Goal: Download file/media

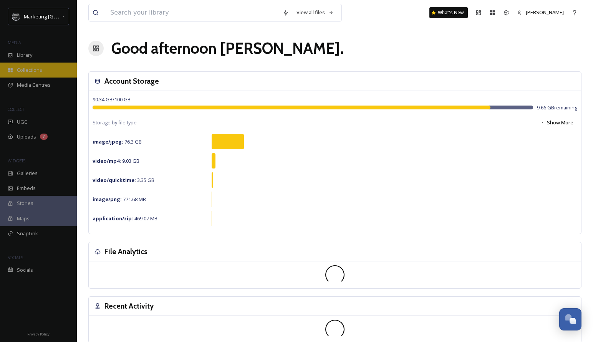
click at [32, 71] on span "Collections" at bounding box center [29, 69] width 25 height 7
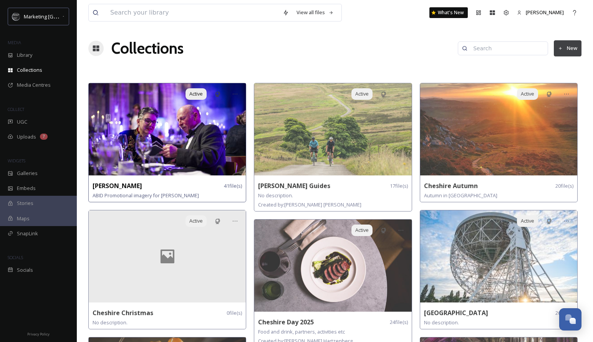
click at [204, 128] on img at bounding box center [167, 129] width 157 height 92
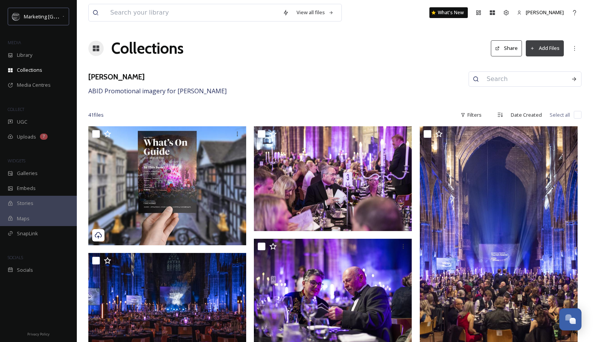
click at [578, 114] on input "checkbox" at bounding box center [578, 115] width 8 height 8
checkbox input "true"
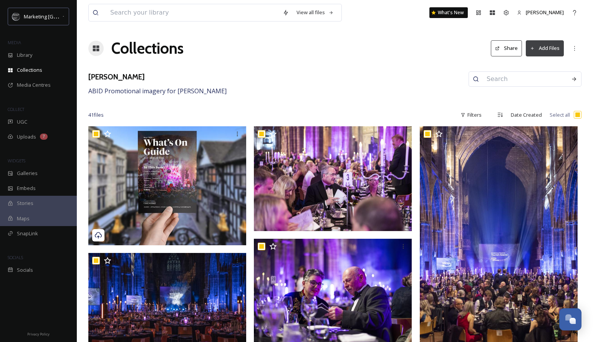
checkbox input "true"
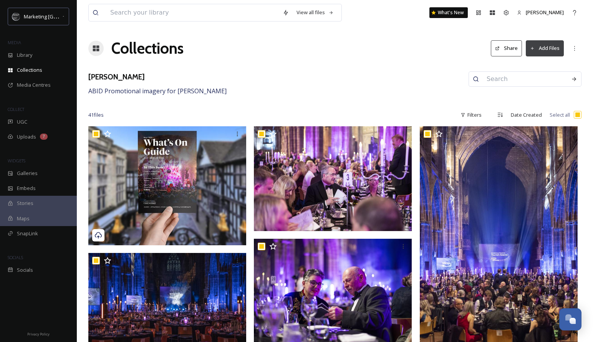
checkbox input "true"
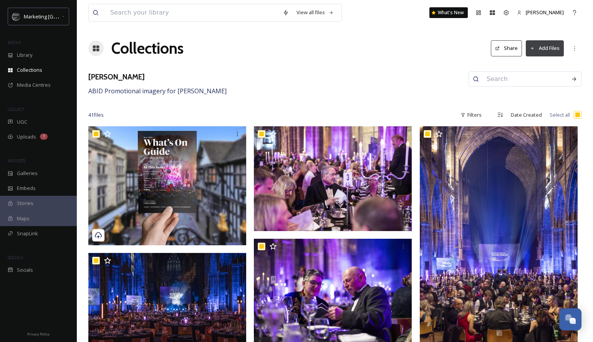
checkbox input "true"
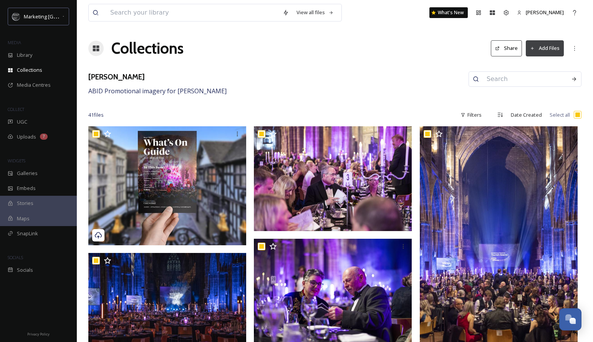
checkbox input "true"
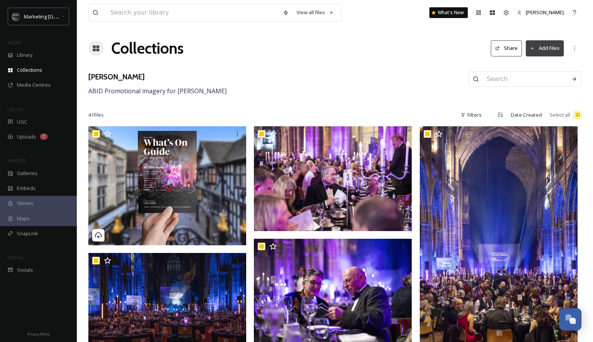
checkbox input "true"
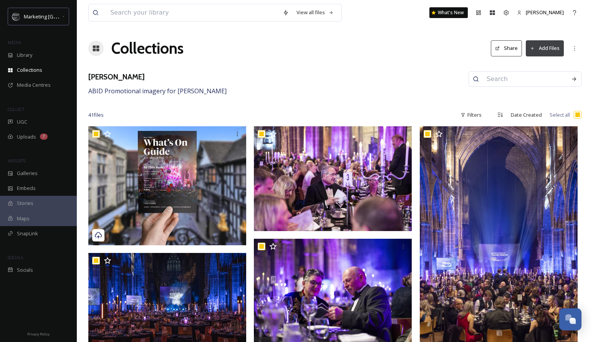
checkbox input "true"
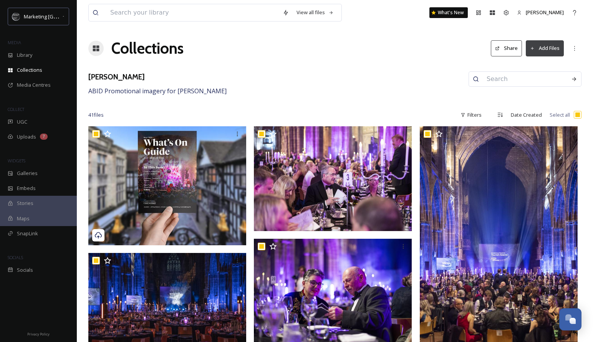
checkbox input "true"
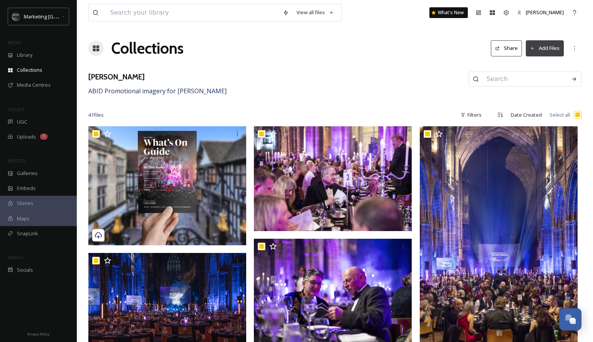
checkbox input "true"
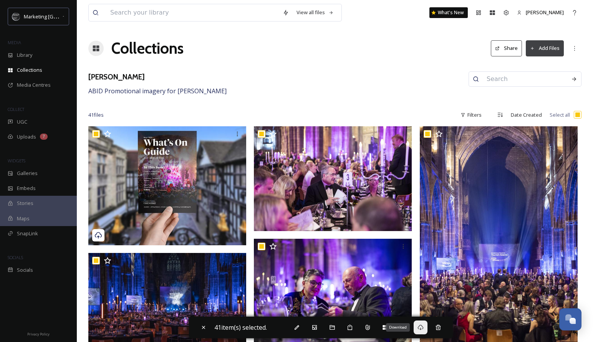
click at [424, 329] on icon at bounding box center [421, 328] width 6 height 6
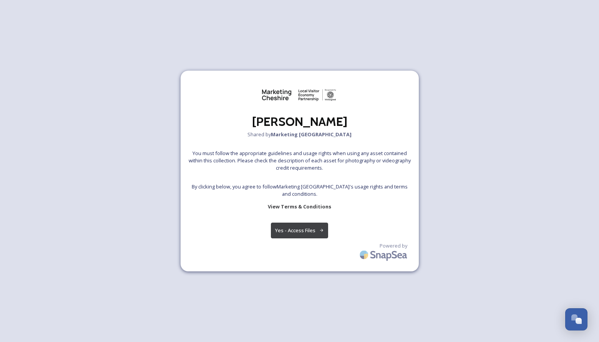
click at [307, 236] on button "Yes - Access Files" at bounding box center [300, 231] width 58 height 16
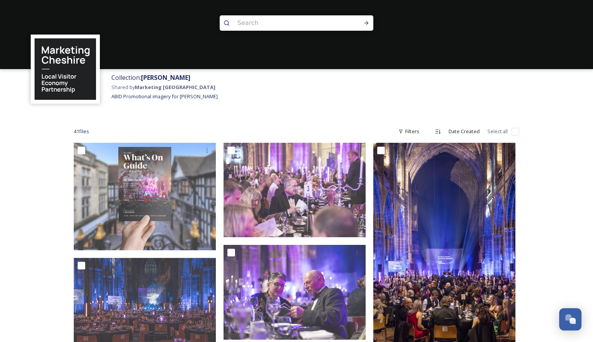
click at [516, 128] on input "checkbox" at bounding box center [516, 132] width 8 height 8
checkbox input "true"
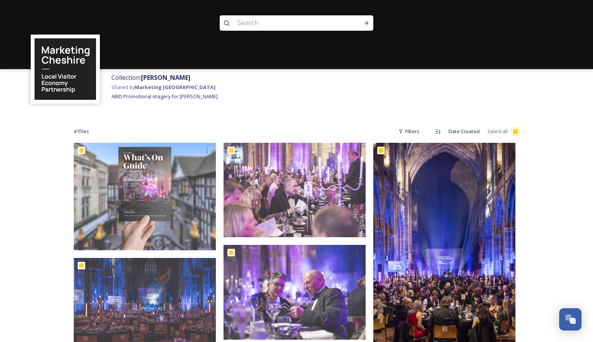
checkbox input "true"
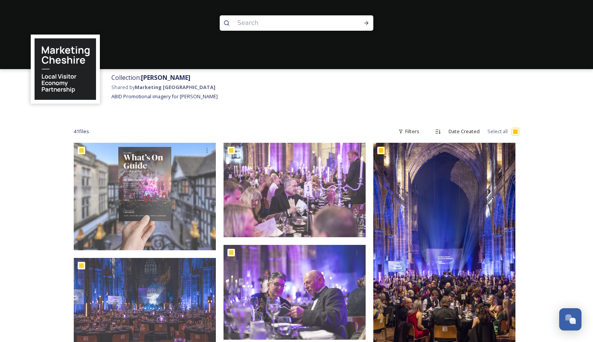
checkbox input "true"
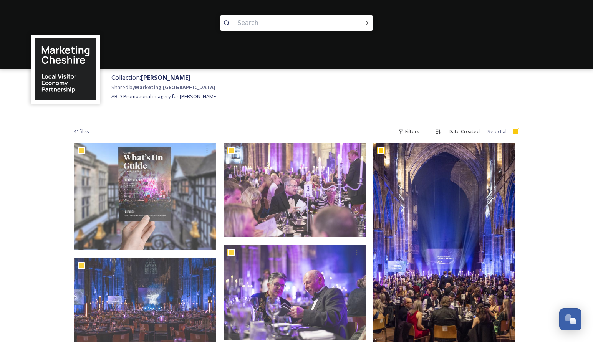
checkbox input "true"
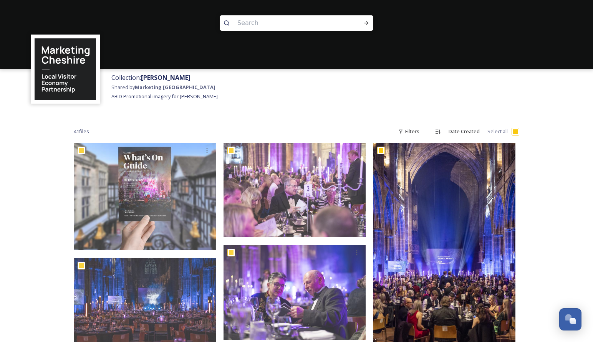
checkbox input "true"
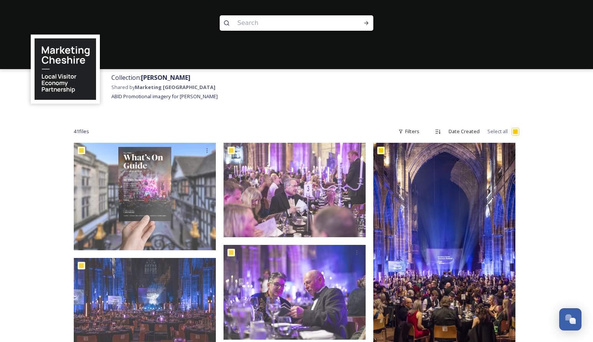
checkbox input "true"
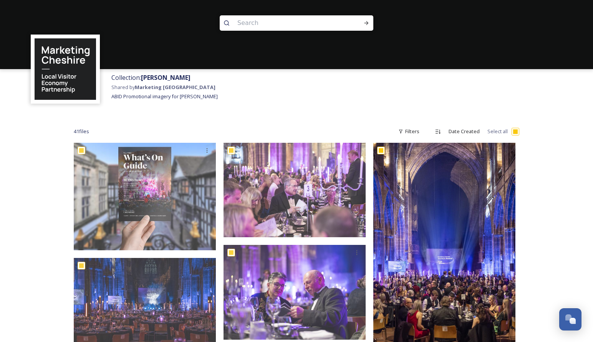
checkbox input "true"
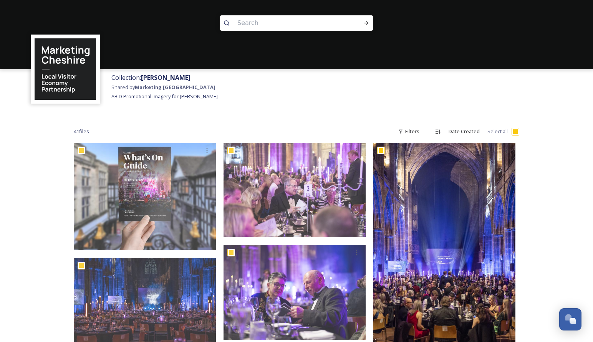
checkbox input "true"
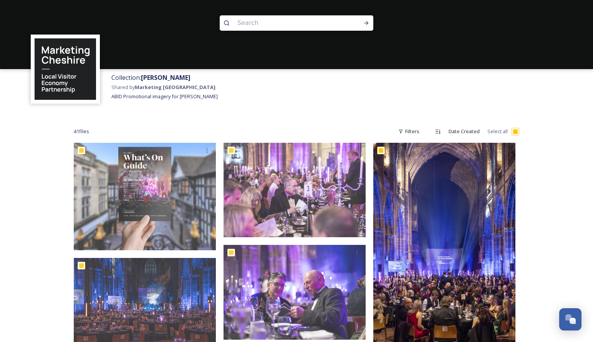
checkbox input "true"
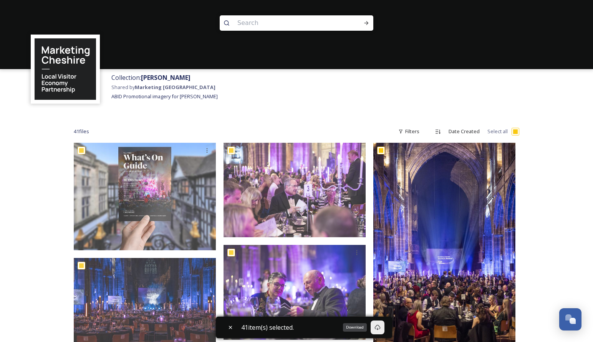
click at [381, 327] on icon at bounding box center [378, 328] width 6 height 6
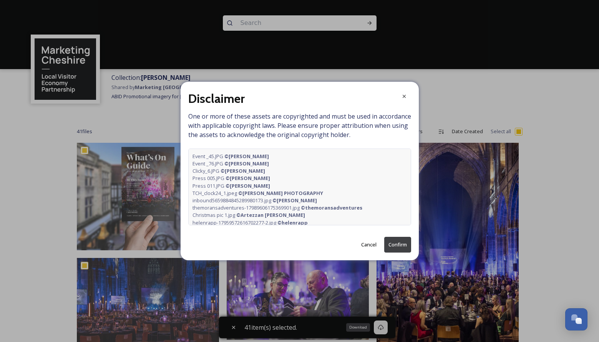
click at [400, 242] on button "Confirm" at bounding box center [397, 245] width 27 height 16
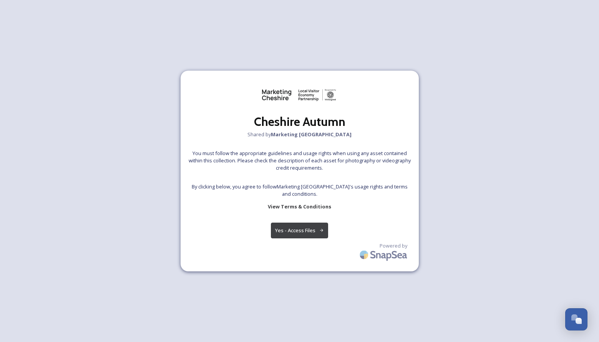
click at [300, 231] on button "Yes - Access Files" at bounding box center [300, 231] width 58 height 16
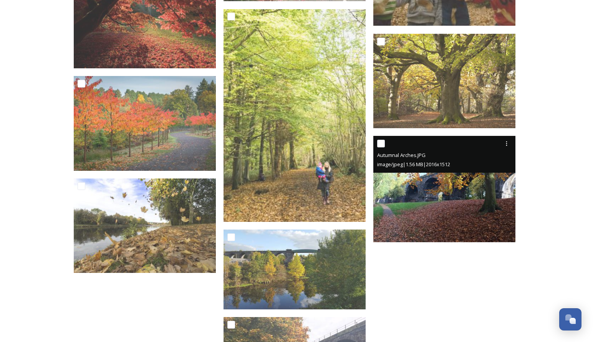
scroll to position [785, 0]
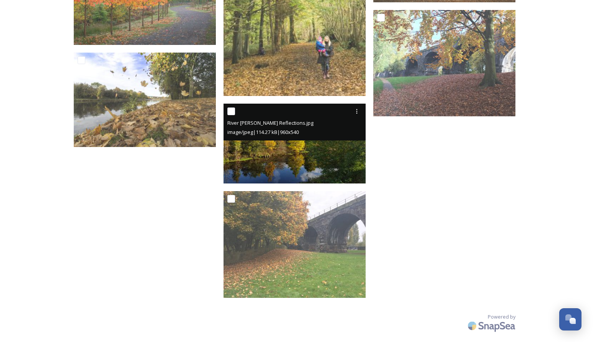
click at [316, 162] on img at bounding box center [295, 144] width 142 height 80
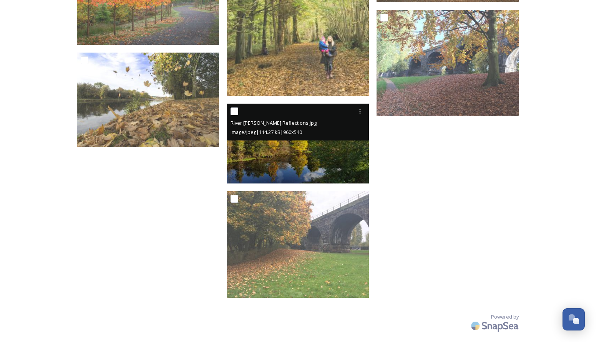
scroll to position [697, 0]
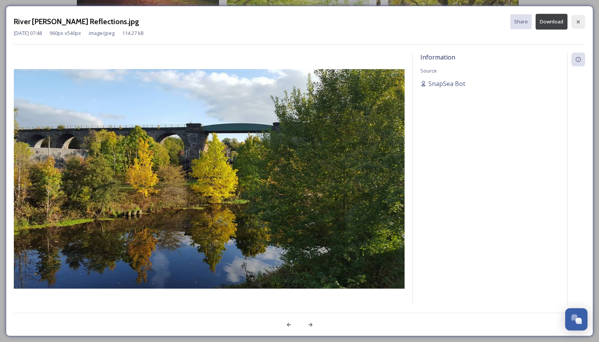
click at [581, 19] on icon at bounding box center [578, 22] width 6 height 6
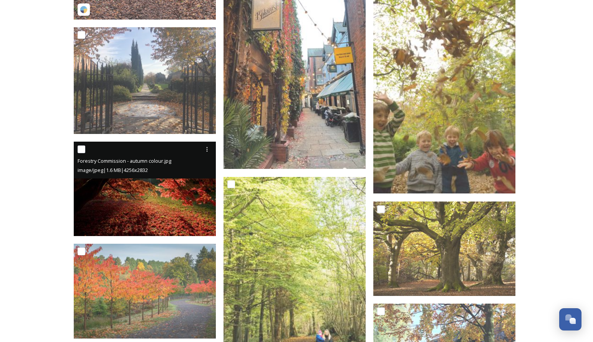
scroll to position [395, 0]
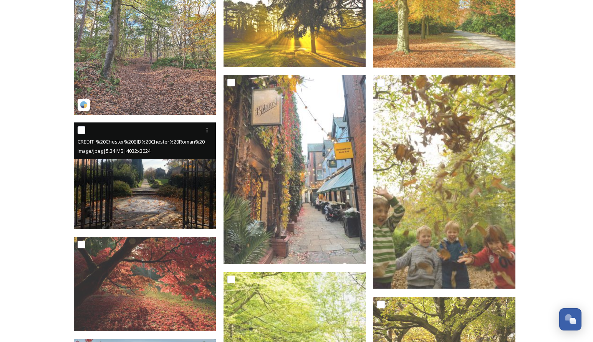
click at [83, 130] on input "checkbox" at bounding box center [82, 130] width 8 height 8
checkbox input "true"
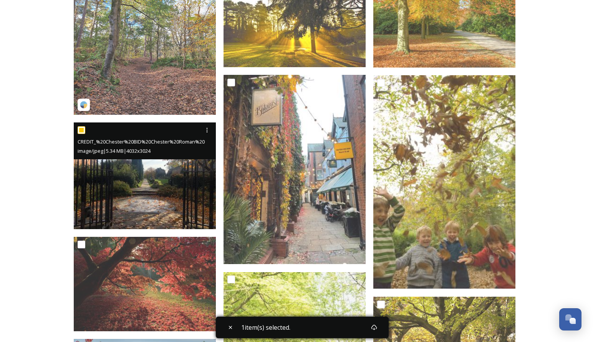
scroll to position [262, 0]
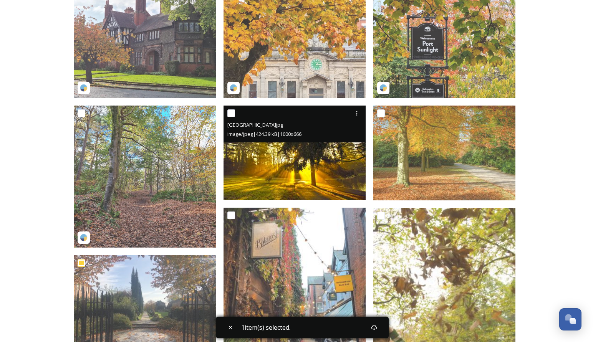
click at [234, 113] on input "checkbox" at bounding box center [231, 113] width 8 height 8
checkbox input "true"
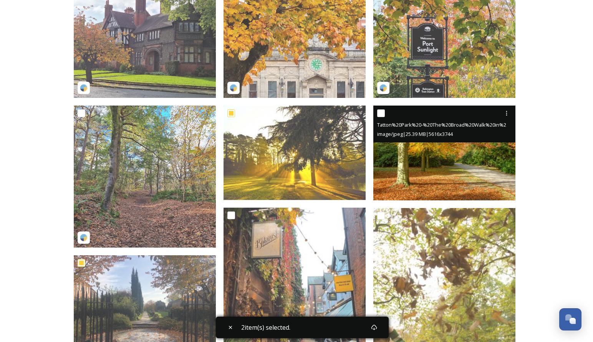
click at [382, 112] on input "checkbox" at bounding box center [381, 113] width 8 height 8
checkbox input "false"
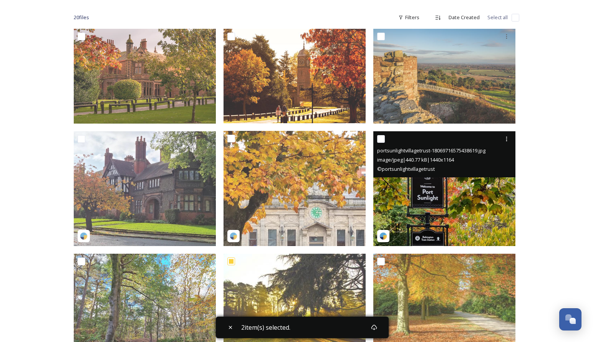
scroll to position [123, 0]
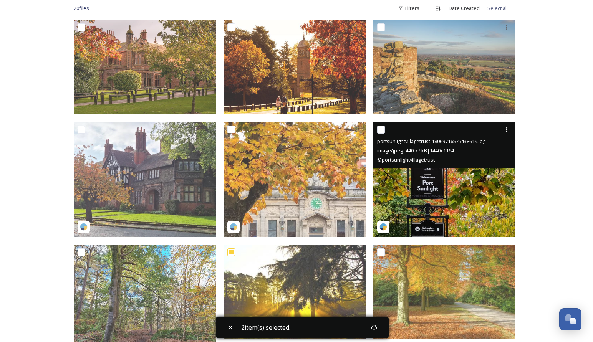
click at [411, 197] on img at bounding box center [444, 179] width 142 height 115
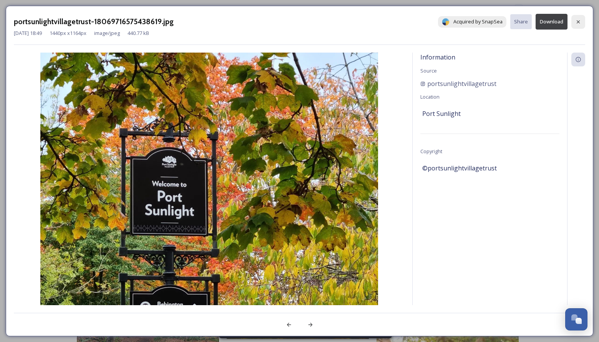
click at [582, 20] on div at bounding box center [578, 22] width 14 height 14
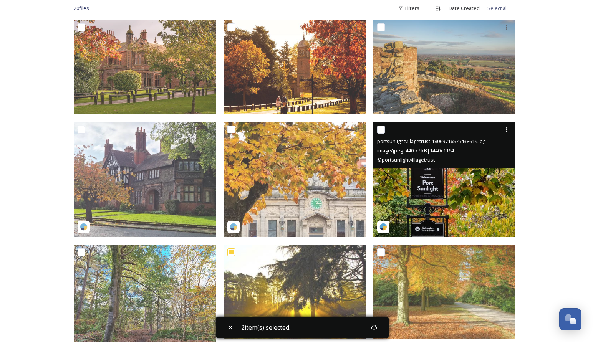
click at [380, 131] on input "checkbox" at bounding box center [381, 130] width 8 height 8
checkbox input "true"
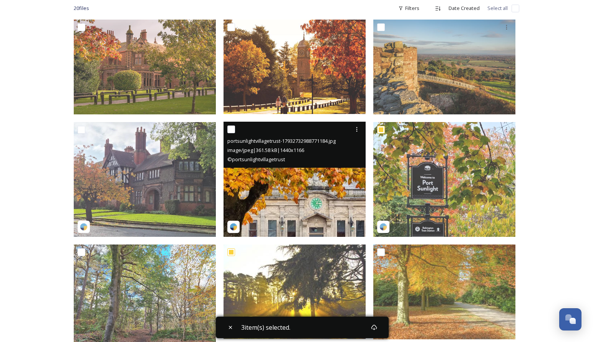
click at [233, 130] on input "checkbox" at bounding box center [231, 130] width 8 height 8
checkbox input "true"
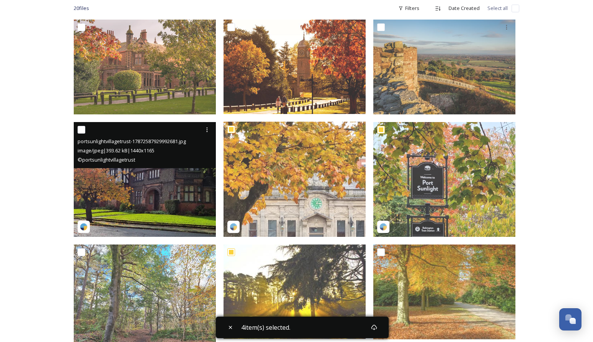
click at [83, 131] on input "checkbox" at bounding box center [82, 130] width 8 height 8
checkbox input "true"
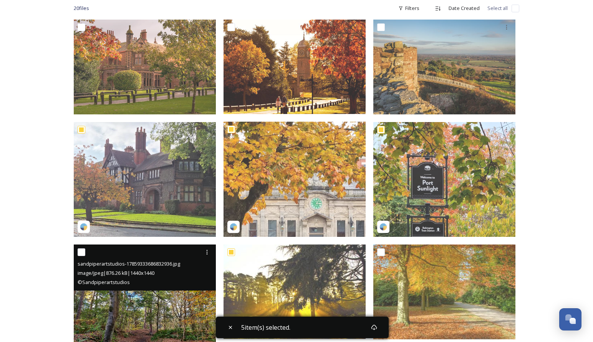
click at [82, 254] on input "checkbox" at bounding box center [82, 253] width 8 height 8
checkbox input "true"
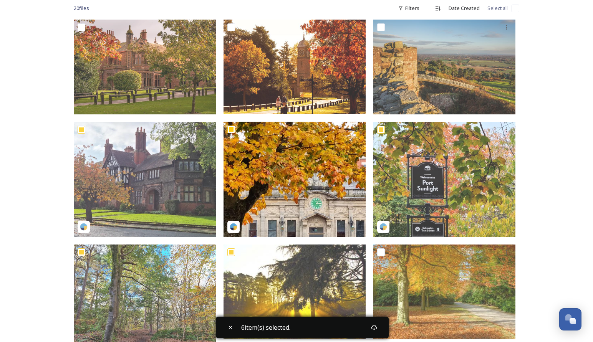
scroll to position [49, 0]
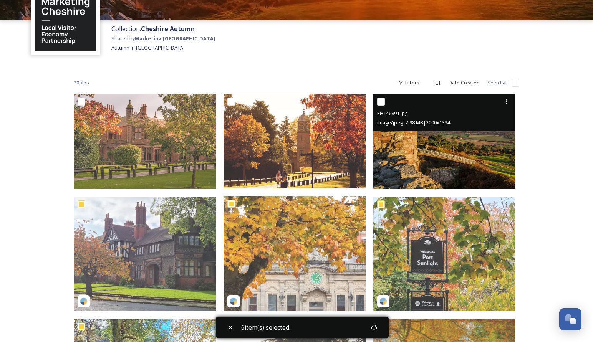
click at [382, 102] on input "checkbox" at bounding box center [381, 102] width 8 height 8
checkbox input "true"
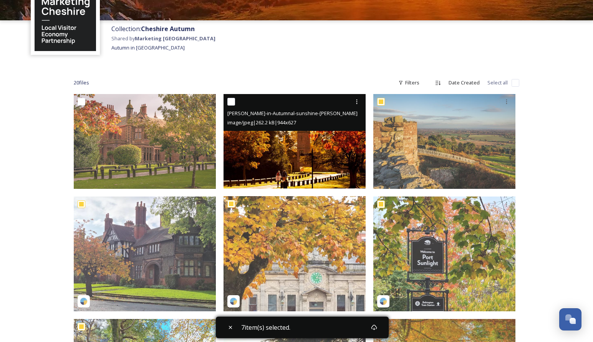
click at [233, 103] on input "checkbox" at bounding box center [231, 102] width 8 height 8
checkbox input "true"
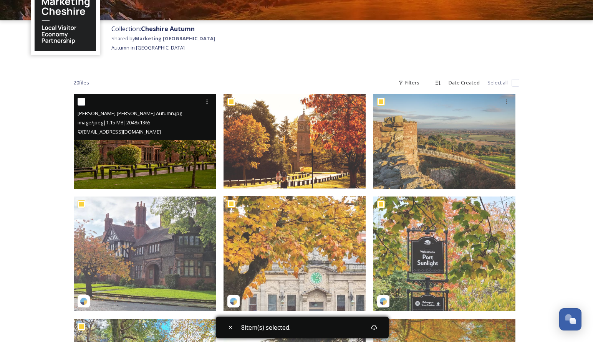
click at [79, 100] on input "checkbox" at bounding box center [82, 102] width 8 height 8
checkbox input "true"
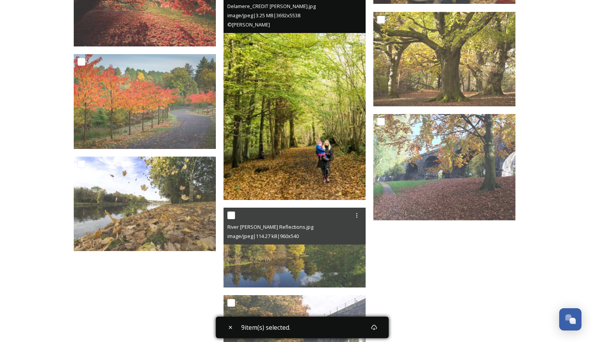
scroll to position [785, 0]
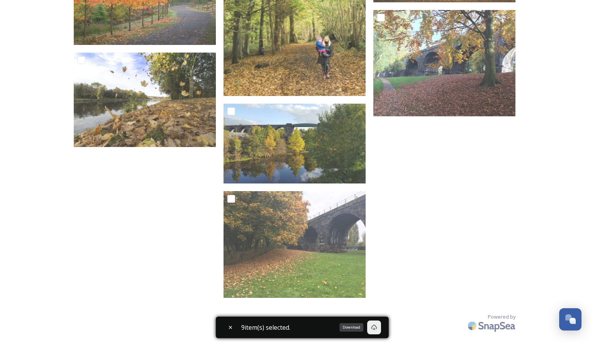
click at [375, 324] on div "Download" at bounding box center [374, 328] width 14 height 14
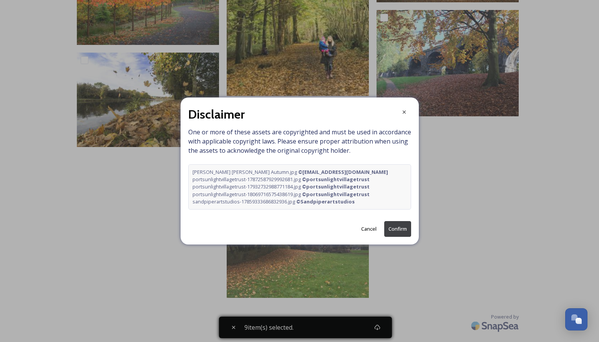
click at [405, 229] on button "Confirm" at bounding box center [397, 229] width 27 height 16
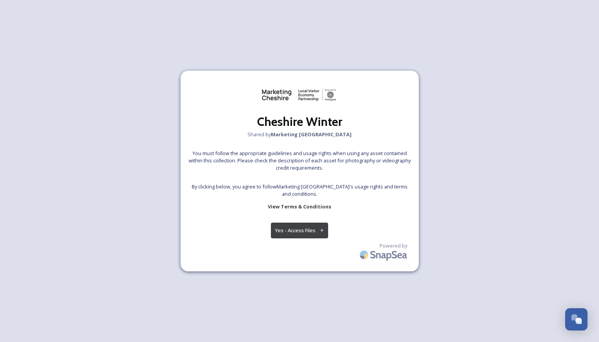
click at [296, 240] on div "Cheshire Winter Shared by Marketing Cheshire You must follow the appropriate gu…" at bounding box center [300, 171] width 238 height 201
click at [295, 235] on button "Yes - Access Files" at bounding box center [300, 231] width 58 height 16
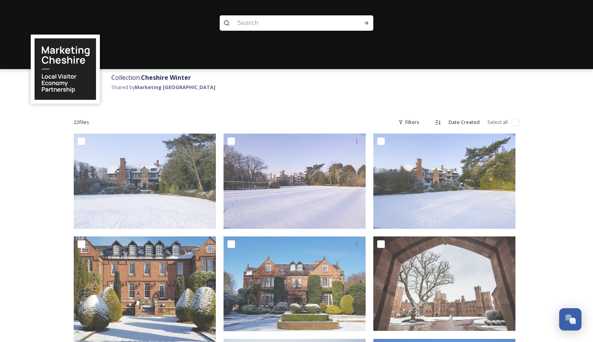
click at [517, 122] on input "checkbox" at bounding box center [516, 123] width 8 height 8
checkbox input "true"
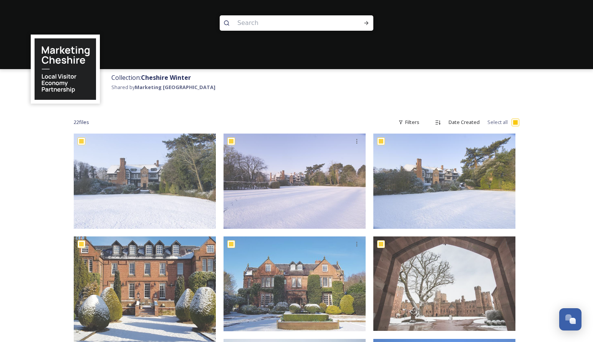
checkbox input "true"
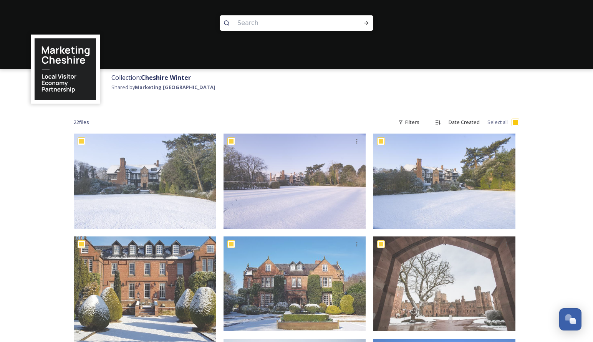
checkbox input "true"
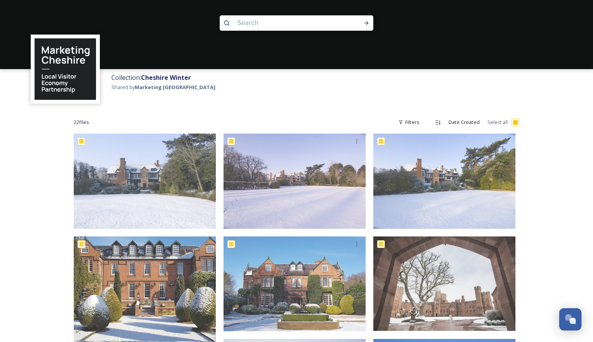
checkbox input "true"
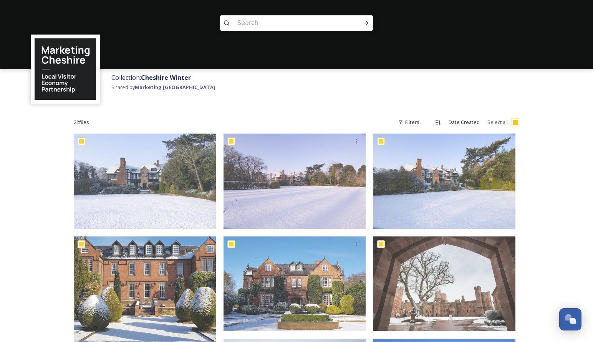
checkbox input "true"
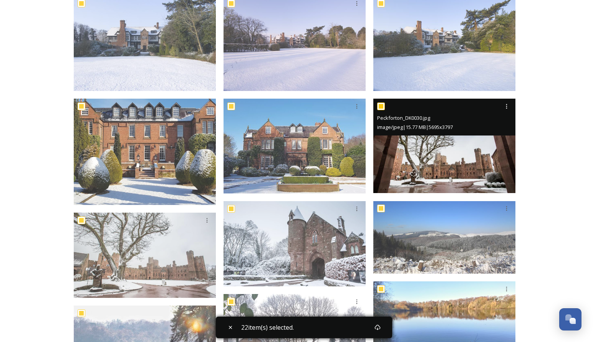
scroll to position [276, 0]
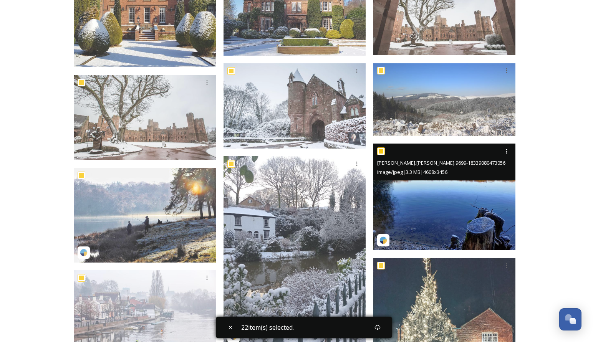
click at [381, 153] on input "checkbox" at bounding box center [381, 152] width 8 height 8
checkbox input "false"
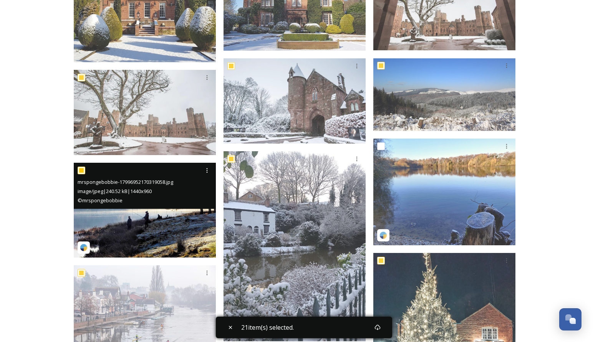
scroll to position [291, 0]
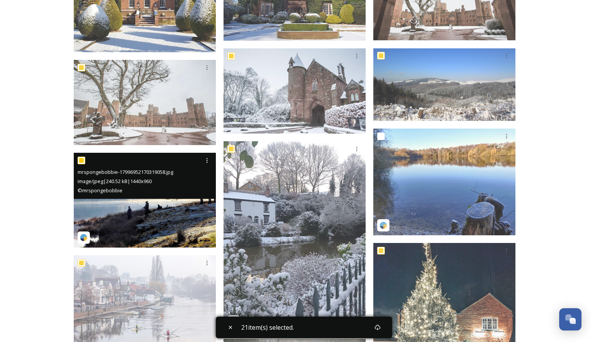
click at [81, 161] on input "checkbox" at bounding box center [82, 161] width 8 height 8
checkbox input "false"
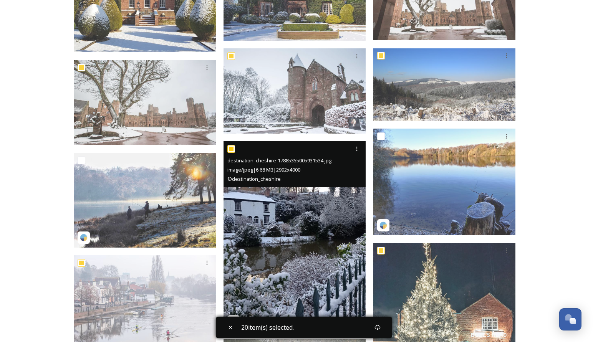
scroll to position [386, 0]
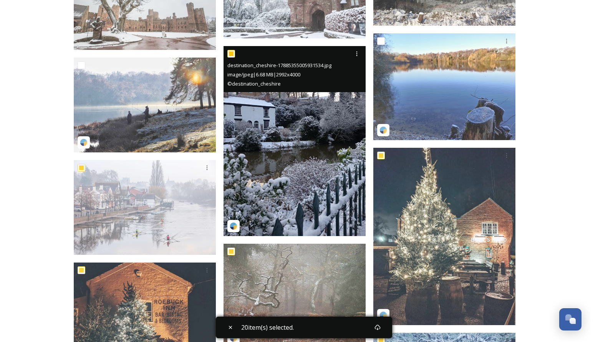
click at [234, 53] on input "checkbox" at bounding box center [231, 54] width 8 height 8
checkbox input "false"
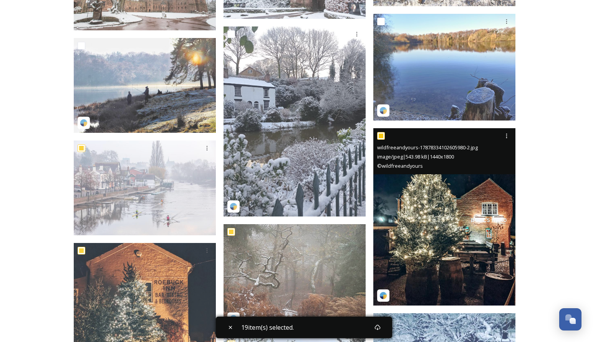
scroll to position [430, 0]
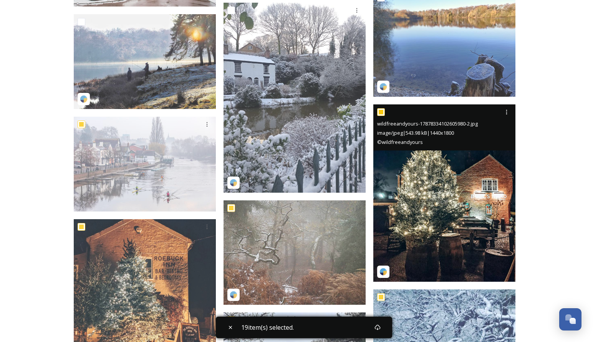
click at [382, 112] on input "checkbox" at bounding box center [381, 112] width 8 height 8
checkbox input "false"
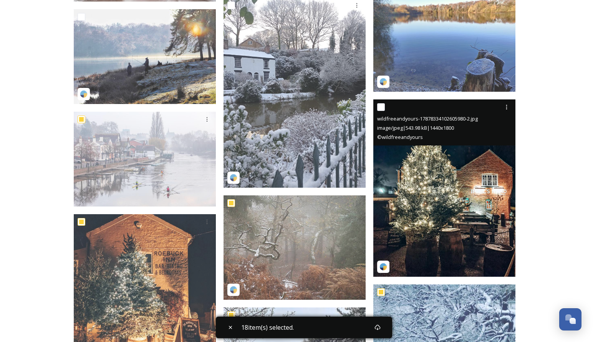
scroll to position [567, 0]
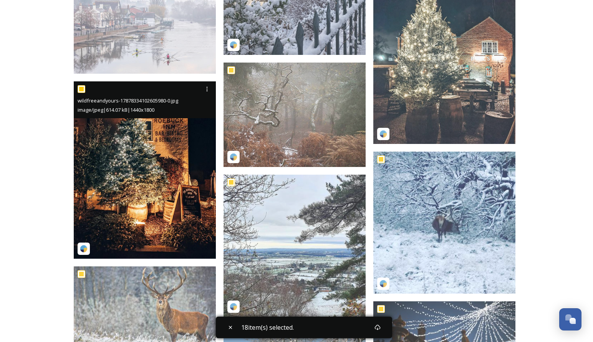
click at [83, 88] on input "checkbox" at bounding box center [82, 89] width 8 height 8
checkbox input "false"
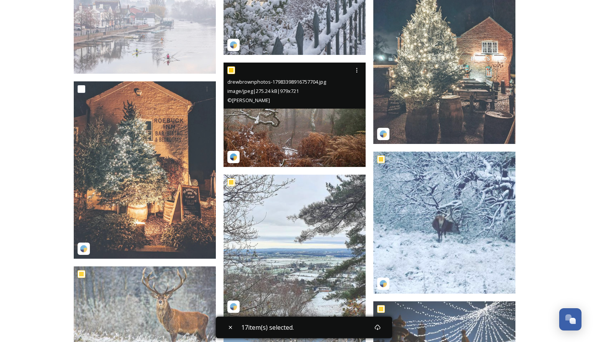
click at [230, 69] on input "checkbox" at bounding box center [231, 70] width 8 height 8
checkbox input "false"
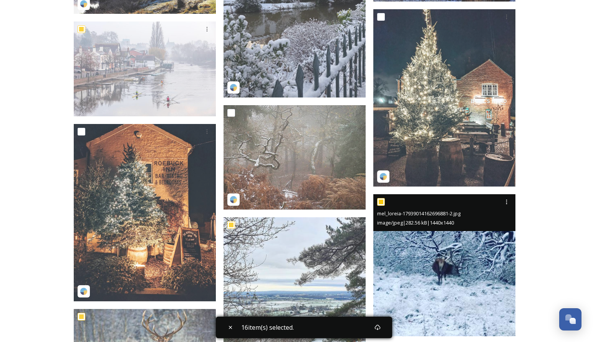
scroll to position [605, 0]
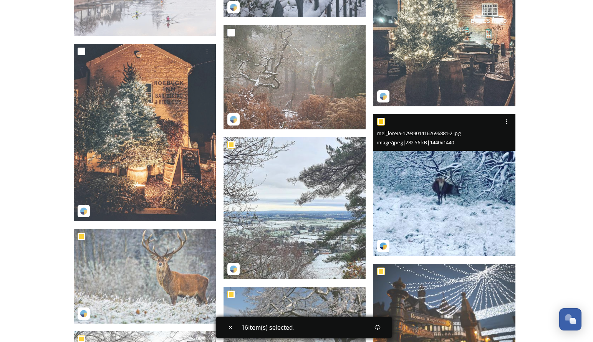
click at [383, 121] on input "checkbox" at bounding box center [381, 122] width 8 height 8
checkbox input "false"
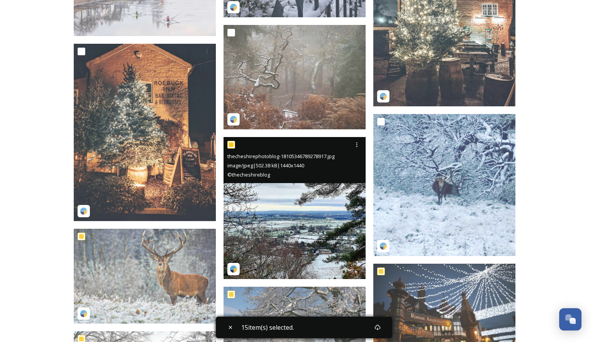
click at [232, 143] on input "checkbox" at bounding box center [231, 145] width 8 height 8
checkbox input "false"
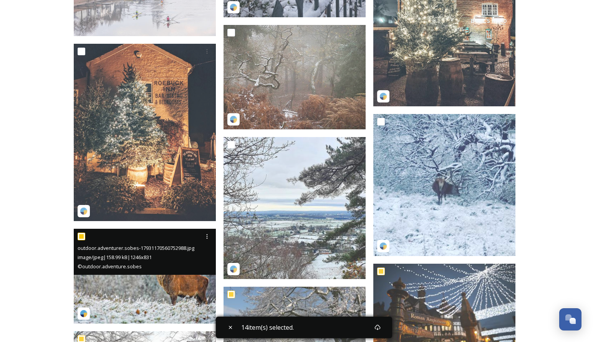
click at [81, 237] on input "checkbox" at bounding box center [82, 237] width 8 height 8
checkbox input "false"
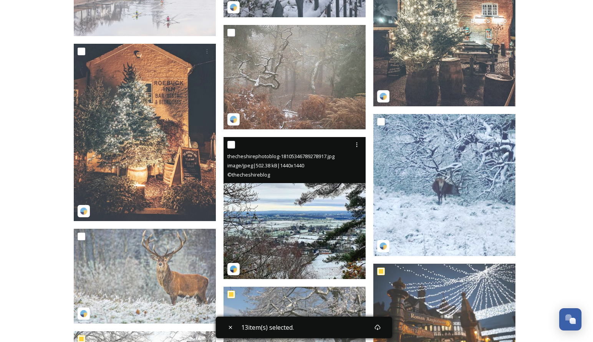
scroll to position [733, 0]
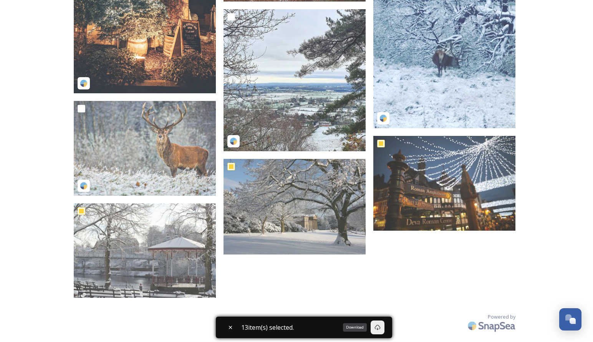
click at [377, 330] on icon at bounding box center [378, 328] width 6 height 6
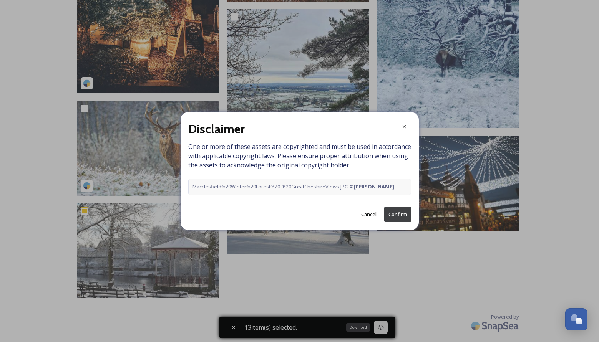
click at [405, 212] on button "Confirm" at bounding box center [397, 215] width 27 height 16
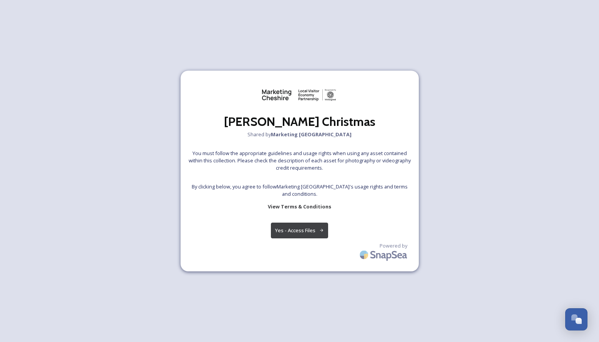
click at [304, 234] on button "Yes - Access Files" at bounding box center [300, 231] width 58 height 16
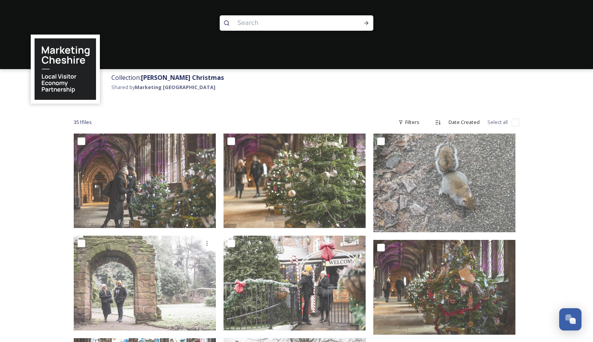
click at [516, 121] on input "checkbox" at bounding box center [516, 123] width 8 height 8
checkbox input "true"
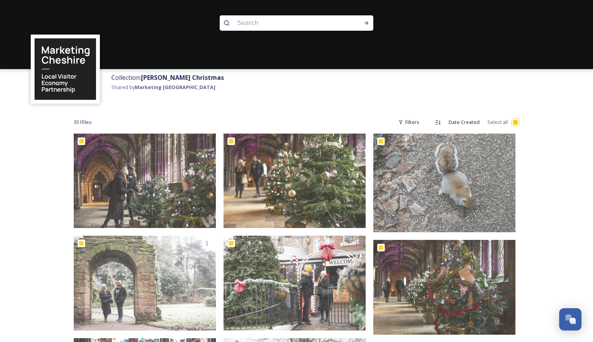
checkbox input "true"
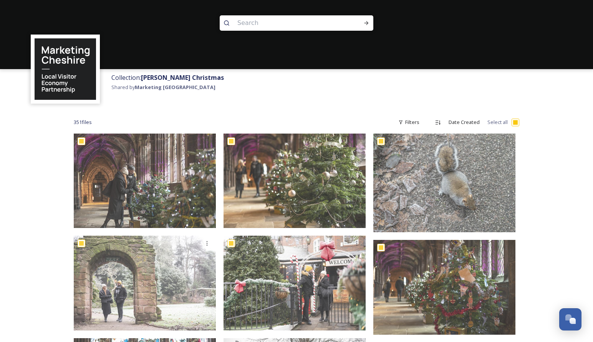
checkbox input "true"
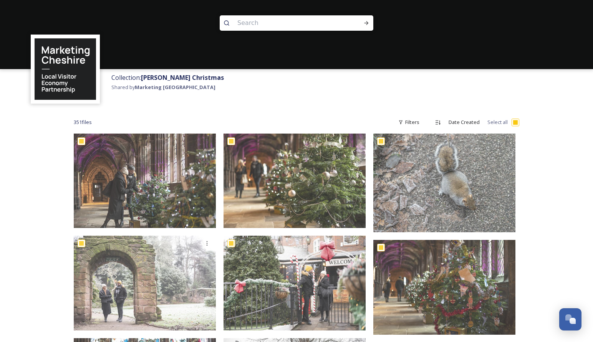
checkbox input "true"
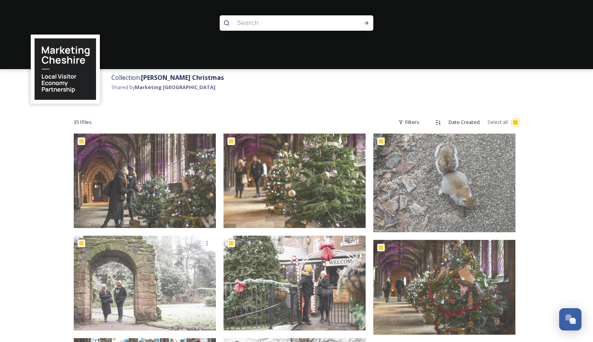
checkbox input "true"
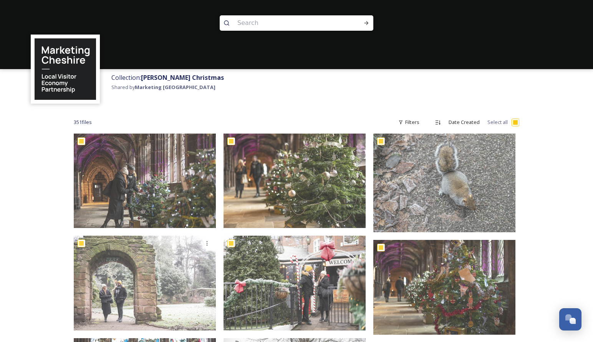
checkbox input "true"
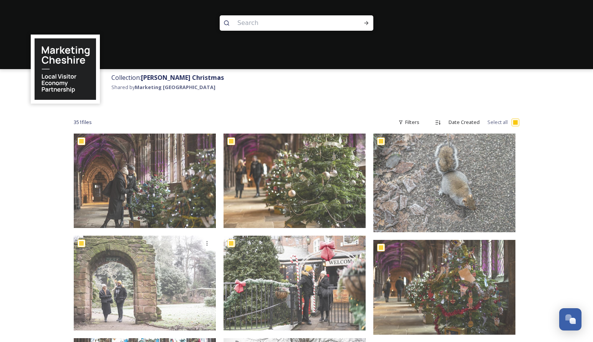
checkbox input "true"
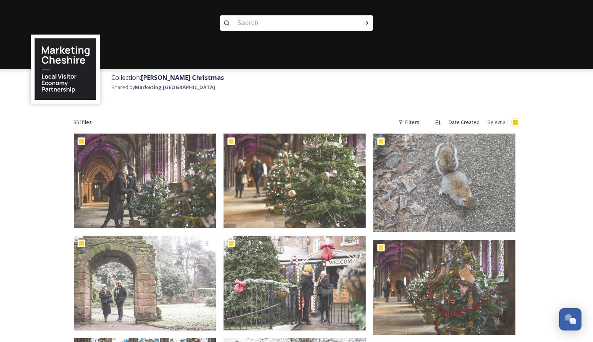
checkbox input "true"
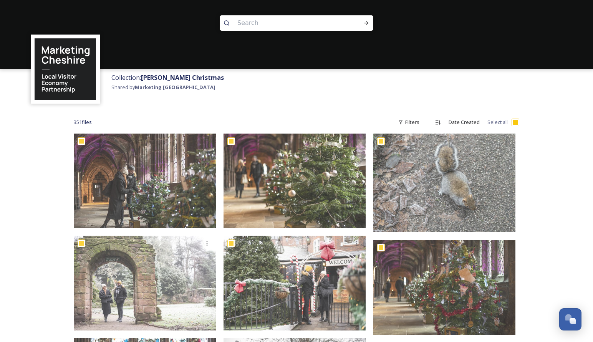
checkbox input "true"
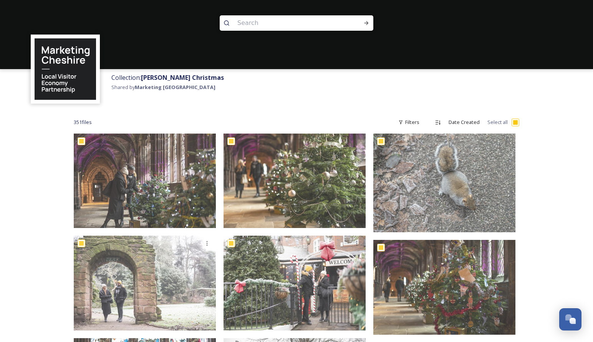
checkbox input "true"
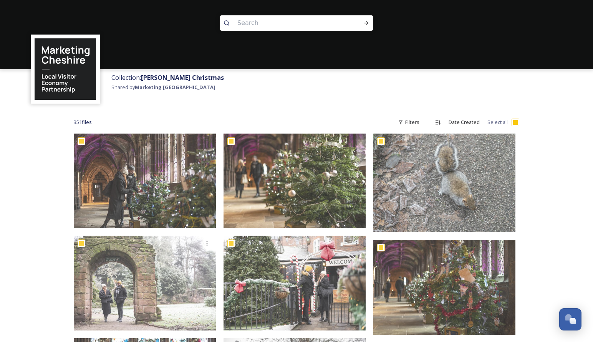
checkbox input "true"
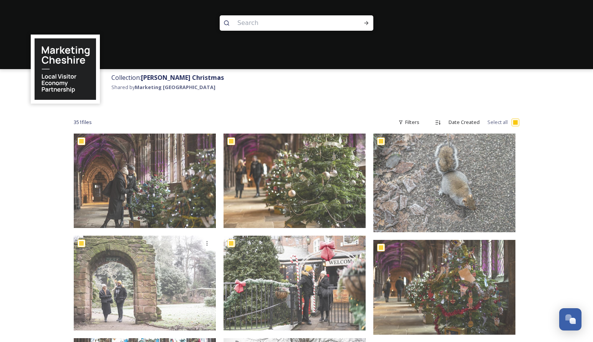
checkbox input "true"
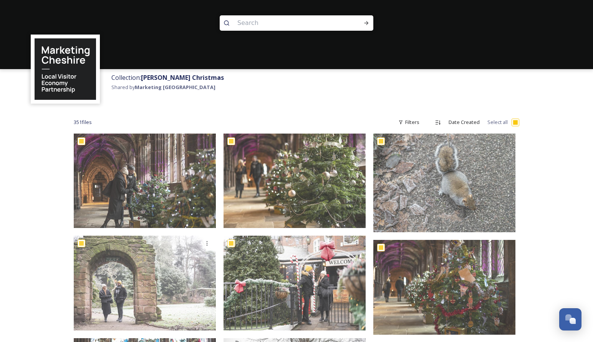
checkbox input "true"
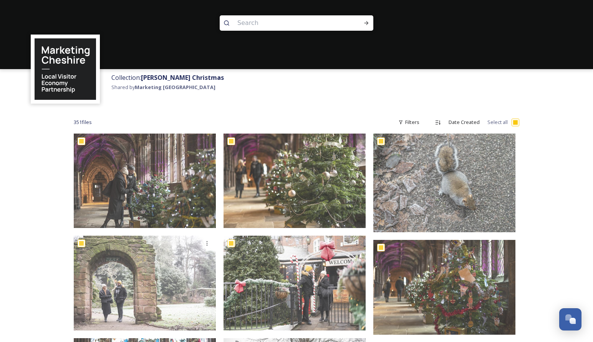
checkbox input "true"
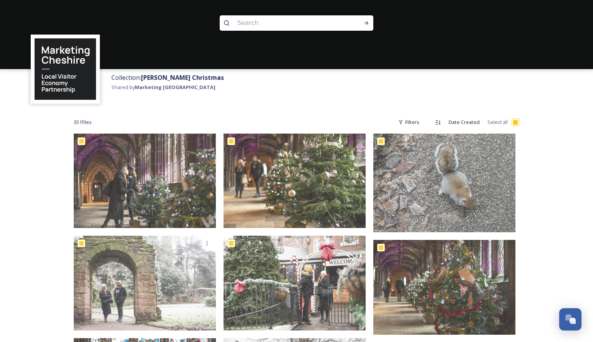
checkbox input "true"
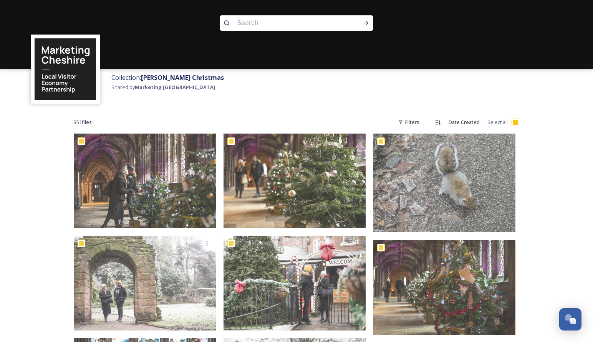
checkbox input "true"
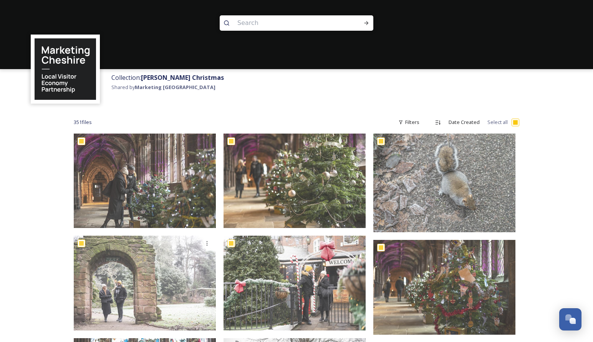
checkbox input "true"
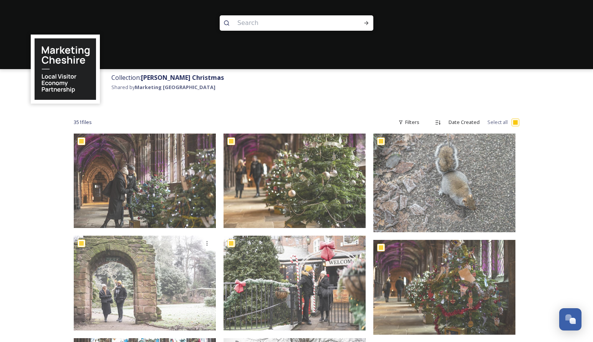
checkbox input "true"
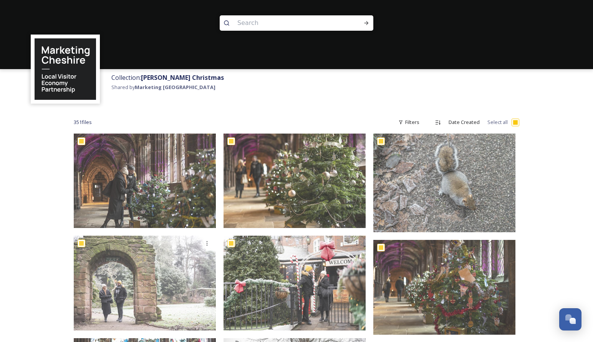
checkbox input "true"
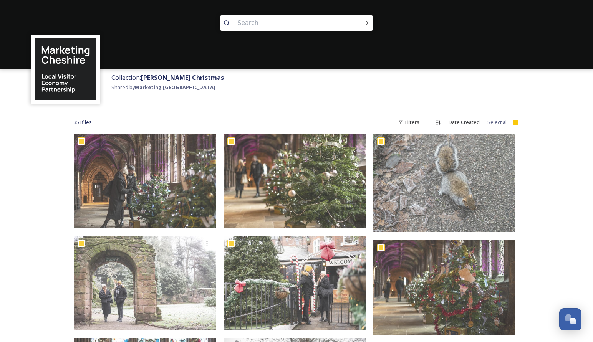
checkbox input "true"
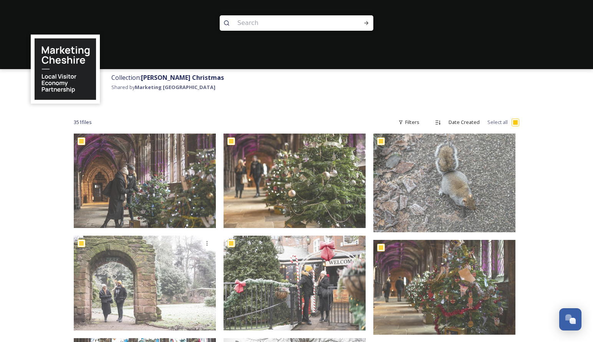
checkbox input "true"
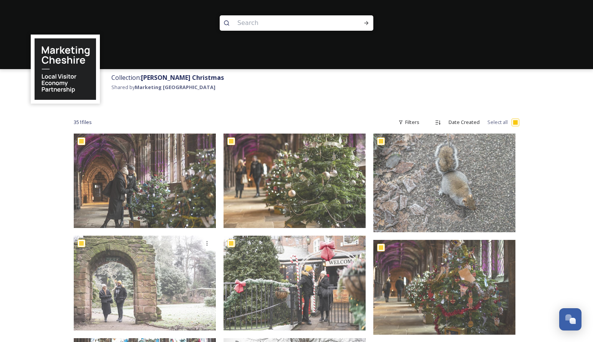
checkbox input "true"
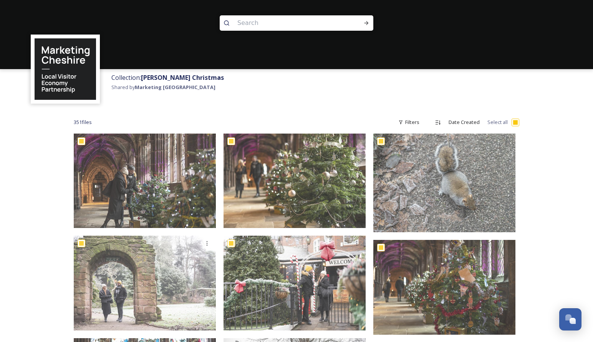
checkbox input "true"
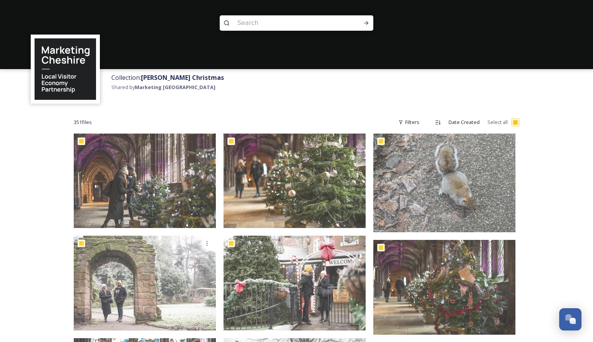
checkbox input "true"
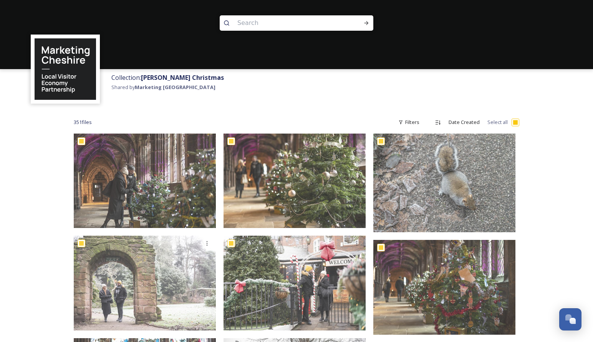
checkbox input "true"
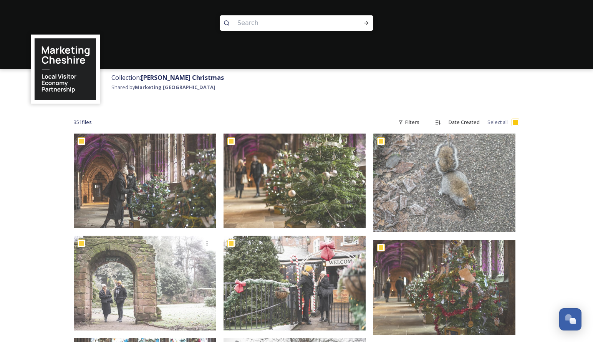
checkbox input "true"
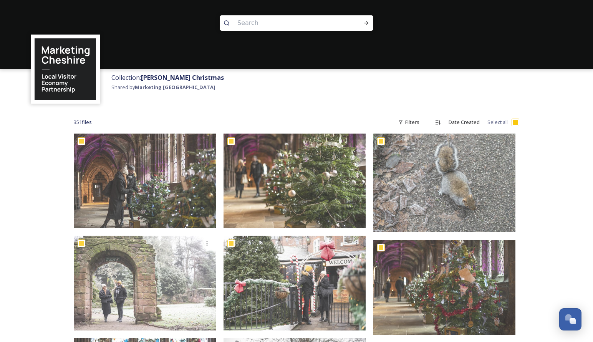
checkbox input "true"
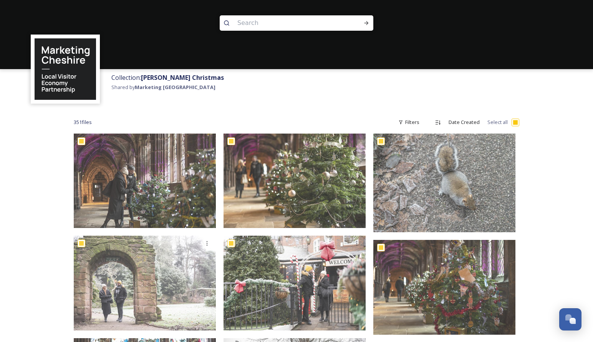
checkbox input "true"
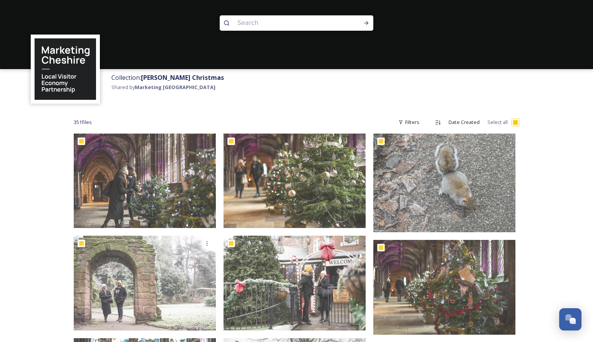
checkbox input "true"
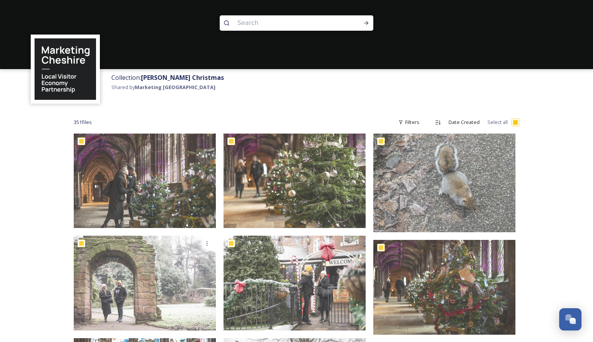
checkbox input "true"
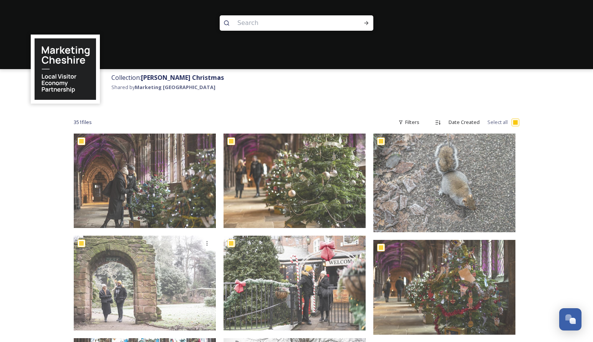
checkbox input "true"
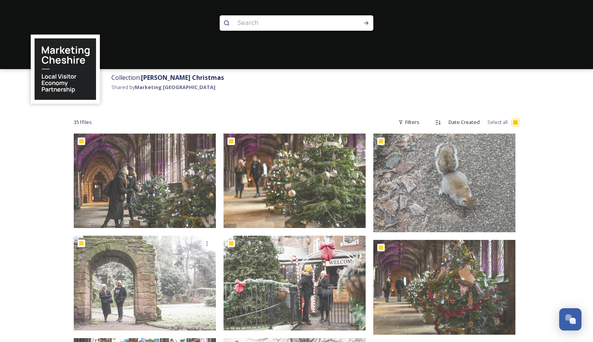
checkbox input "true"
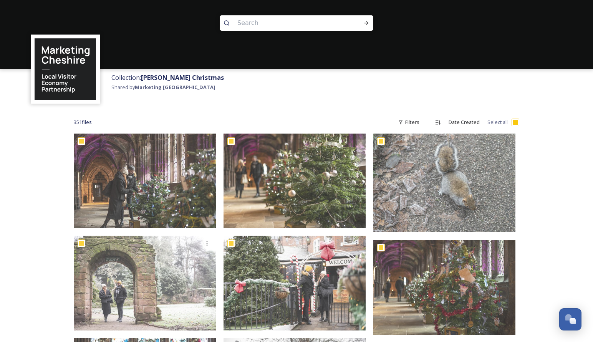
checkbox input "true"
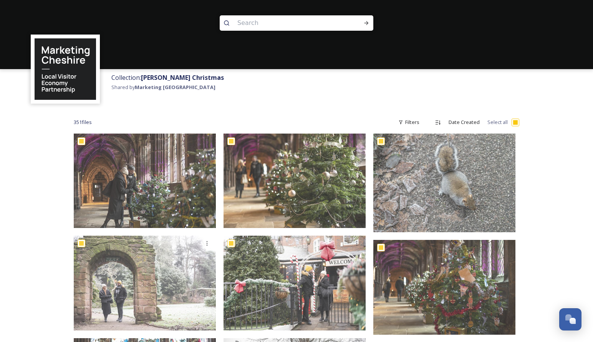
checkbox input "true"
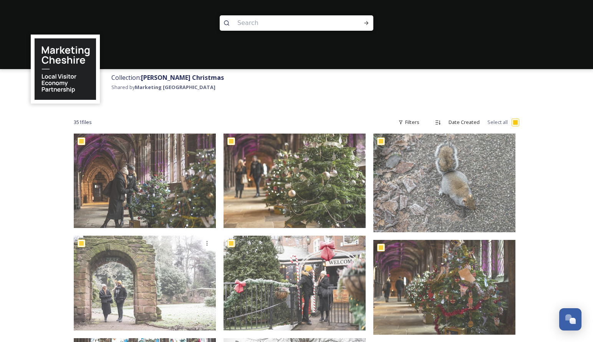
checkbox input "true"
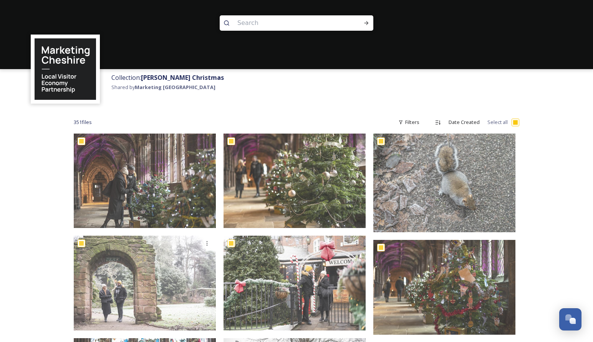
checkbox input "true"
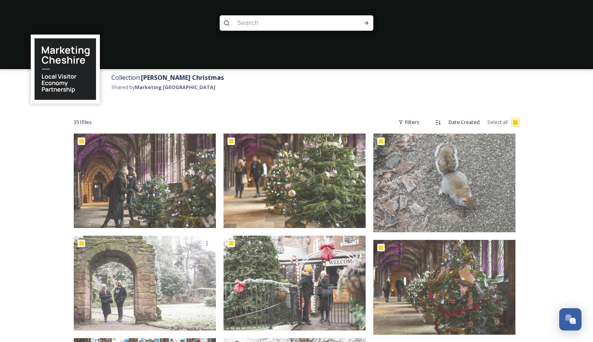
checkbox input "true"
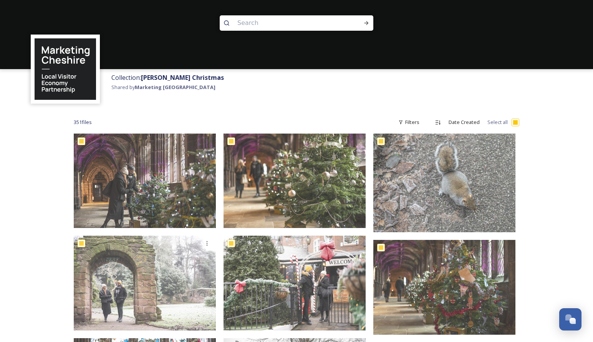
checkbox input "true"
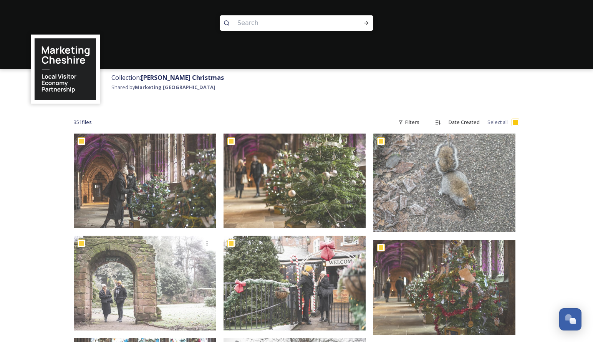
checkbox input "true"
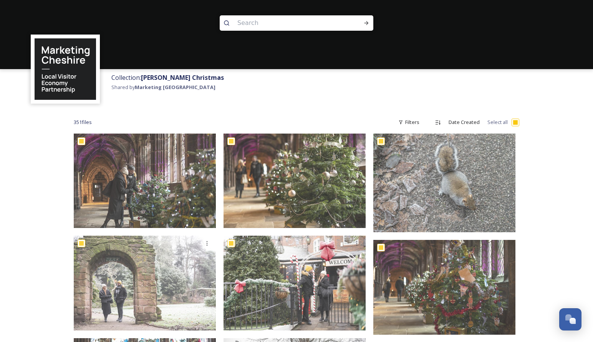
checkbox input "true"
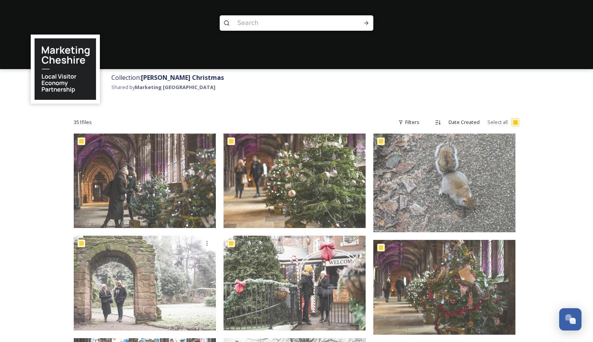
checkbox input "true"
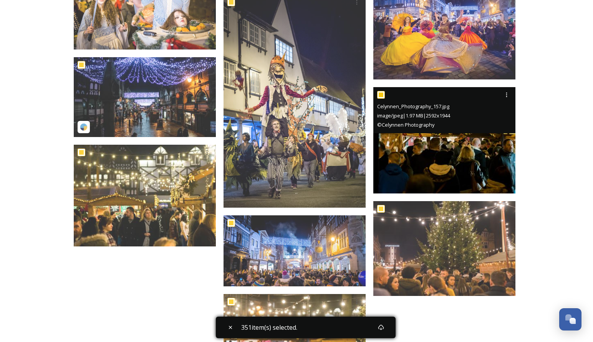
scroll to position [12084, 0]
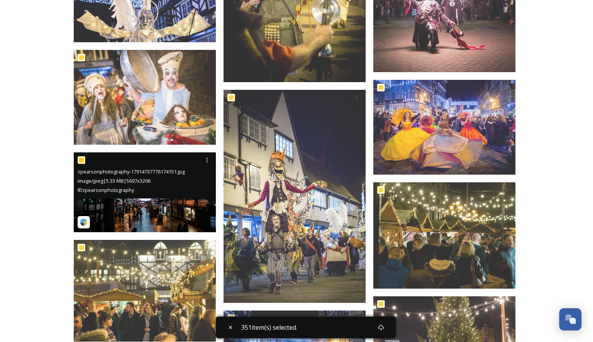
click at [81, 159] on input "checkbox" at bounding box center [82, 160] width 8 height 8
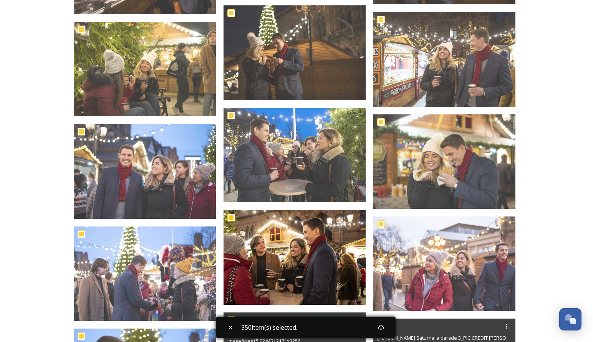
scroll to position [11424, 0]
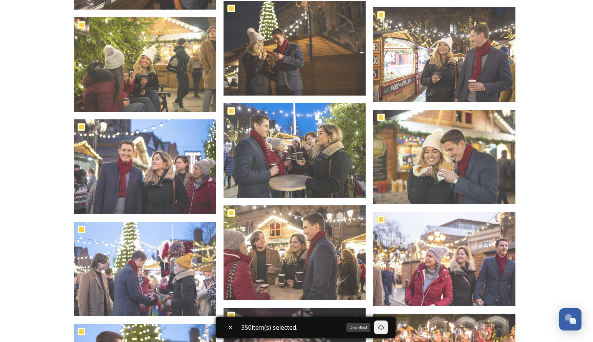
click at [384, 327] on icon at bounding box center [381, 328] width 6 height 6
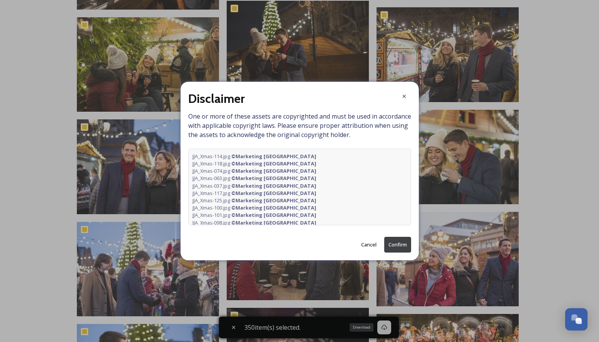
click at [406, 243] on button "Confirm" at bounding box center [397, 245] width 27 height 16
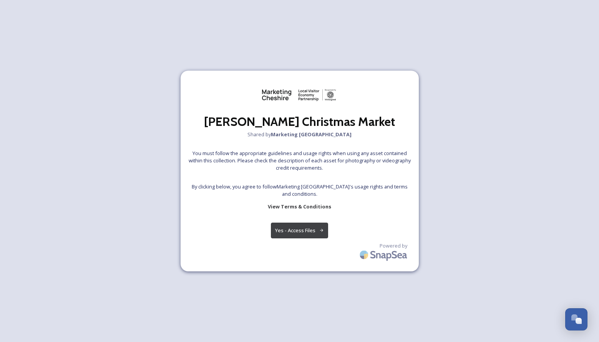
click at [303, 234] on button "Yes - Access Files" at bounding box center [300, 231] width 58 height 16
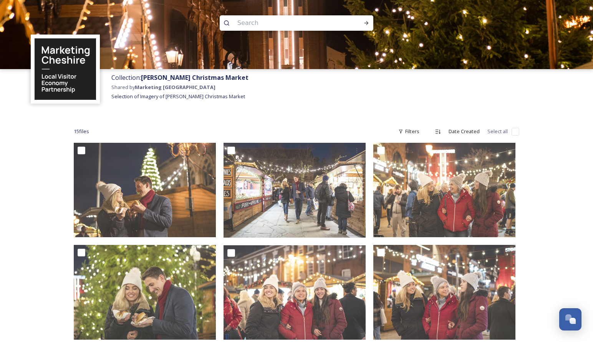
click at [514, 133] on input "checkbox" at bounding box center [516, 132] width 8 height 8
checkbox input "true"
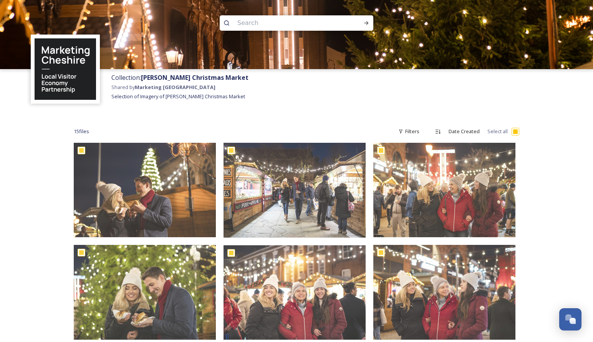
checkbox input "true"
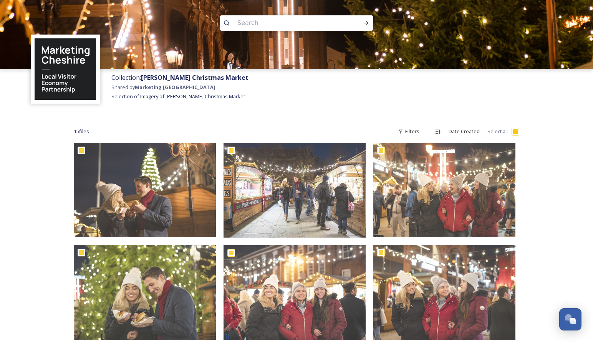
checkbox input "true"
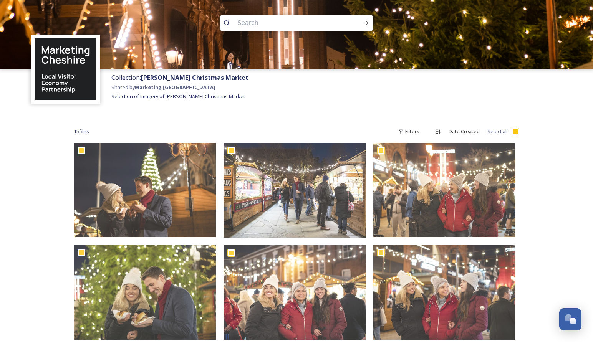
checkbox input "true"
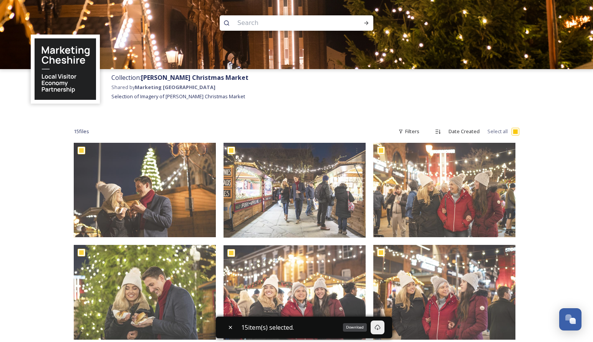
click at [381, 327] on icon at bounding box center [378, 328] width 6 height 6
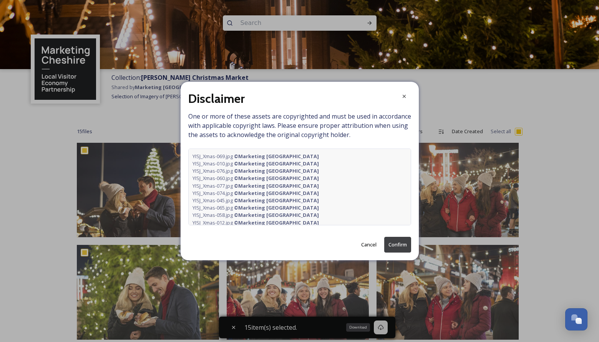
click at [402, 244] on button "Confirm" at bounding box center [397, 245] width 27 height 16
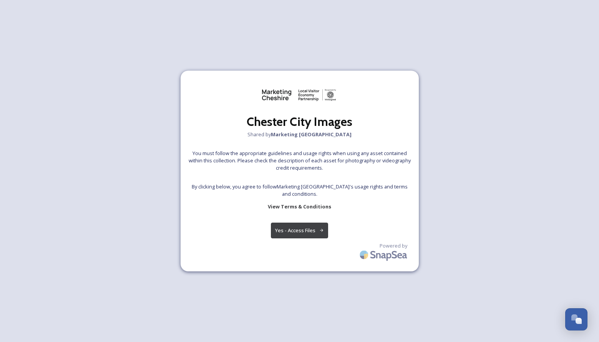
click at [308, 230] on button "Yes - Access Files" at bounding box center [300, 231] width 58 height 16
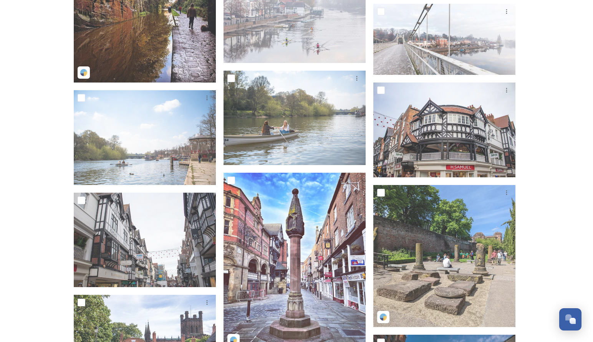
scroll to position [430, 0]
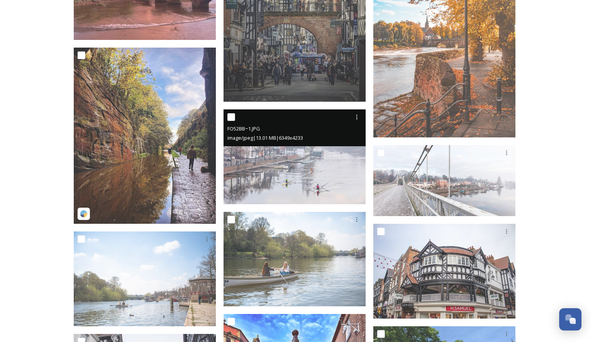
click at [231, 118] on input "checkbox" at bounding box center [231, 117] width 8 height 8
checkbox input "true"
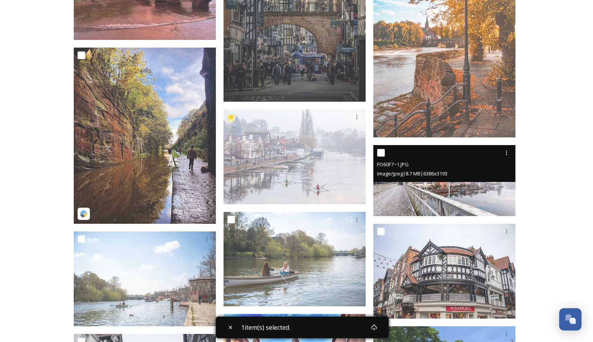
click at [381, 155] on input "checkbox" at bounding box center [381, 153] width 8 height 8
checkbox input "true"
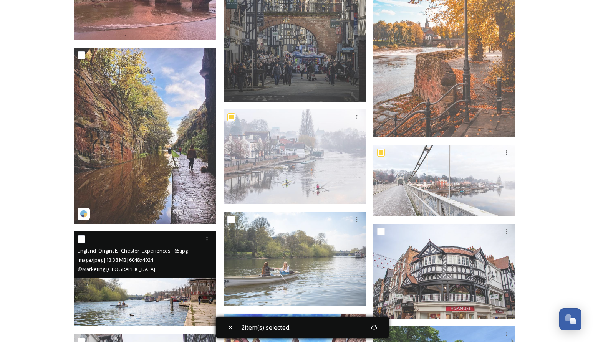
click at [84, 239] on input "checkbox" at bounding box center [82, 240] width 8 height 8
checkbox input "true"
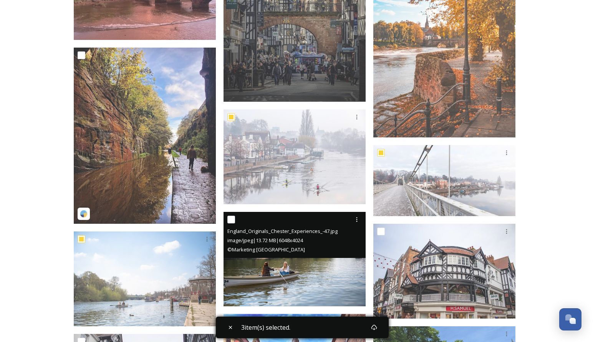
click at [232, 218] on input "checkbox" at bounding box center [231, 220] width 8 height 8
checkbox input "true"
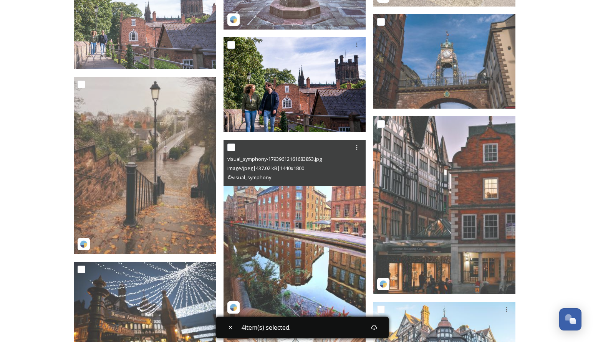
scroll to position [888, 0]
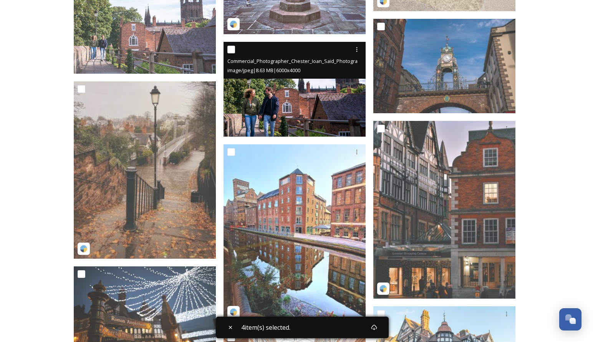
click at [253, 95] on img at bounding box center [295, 89] width 142 height 95
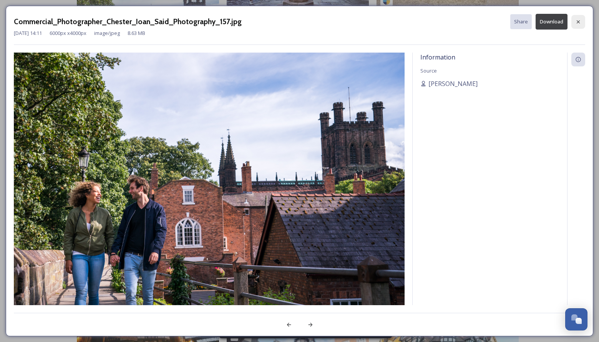
click at [575, 23] on icon at bounding box center [578, 22] width 6 height 6
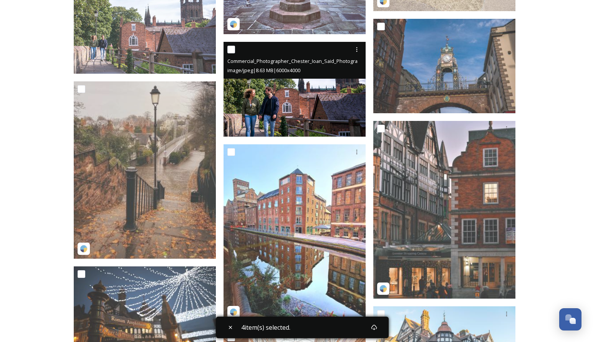
click at [232, 50] on input "checkbox" at bounding box center [231, 50] width 8 height 8
checkbox input "true"
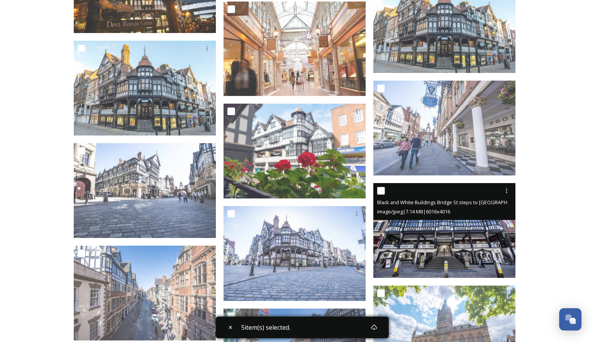
scroll to position [1221, 0]
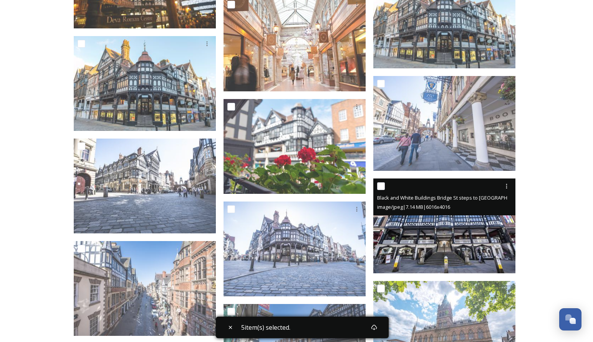
click at [380, 184] on input "checkbox" at bounding box center [381, 186] width 8 height 8
checkbox input "true"
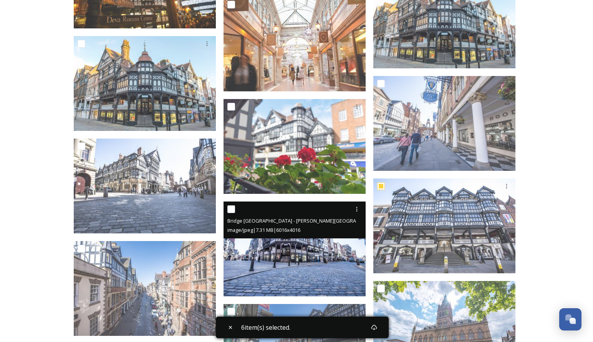
click at [232, 209] on input "checkbox" at bounding box center [231, 210] width 8 height 8
checkbox input "true"
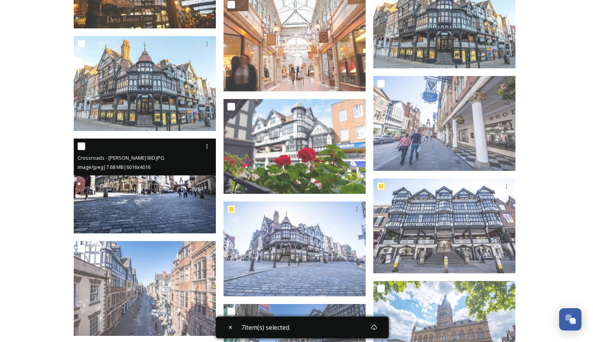
click at [80, 146] on input "checkbox" at bounding box center [82, 147] width 8 height 8
checkbox input "true"
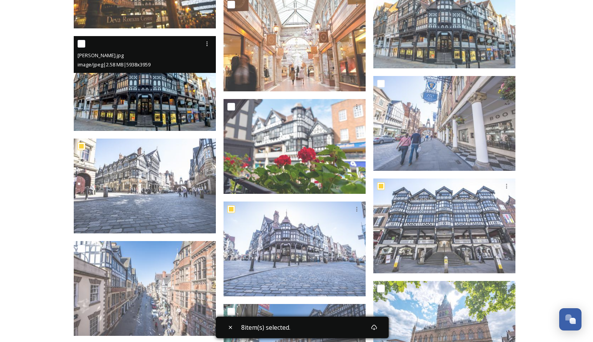
scroll to position [1211, 0]
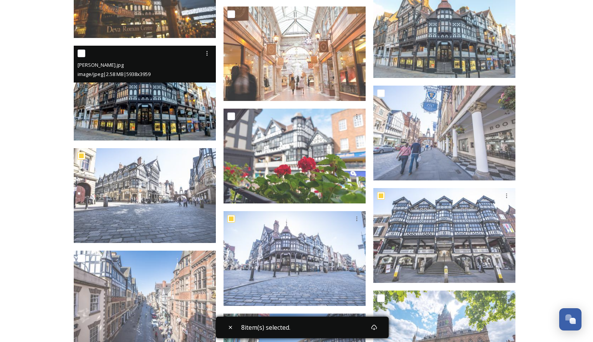
click at [80, 51] on input "checkbox" at bounding box center [82, 54] width 8 height 8
checkbox input "true"
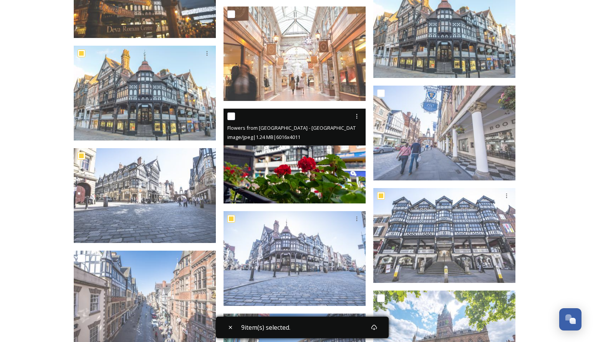
click at [231, 117] on input "checkbox" at bounding box center [231, 117] width 8 height 8
checkbox input "true"
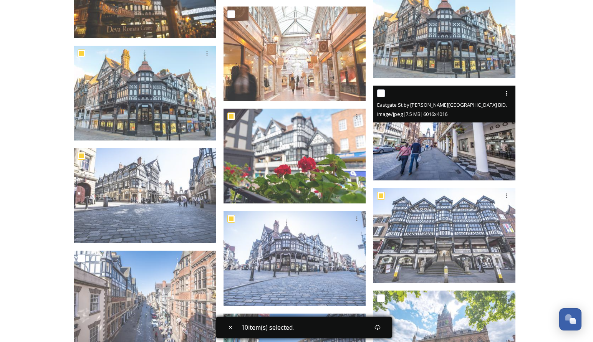
click at [383, 91] on input "checkbox" at bounding box center [381, 94] width 8 height 8
checkbox input "true"
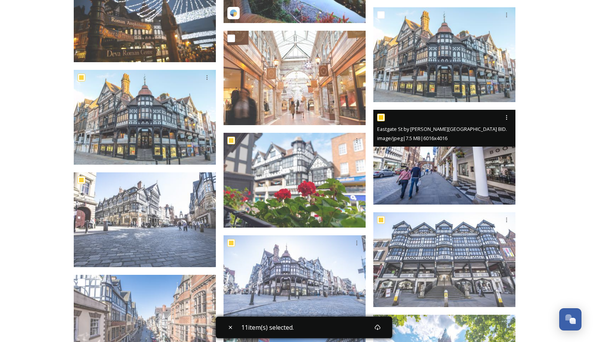
scroll to position [1182, 0]
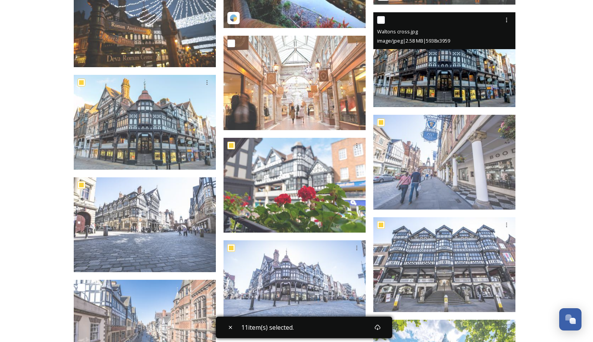
click at [381, 18] on input "checkbox" at bounding box center [381, 20] width 8 height 8
checkbox input "true"
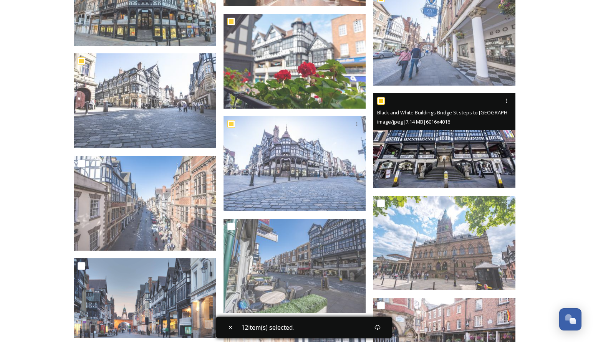
scroll to position [1425, 0]
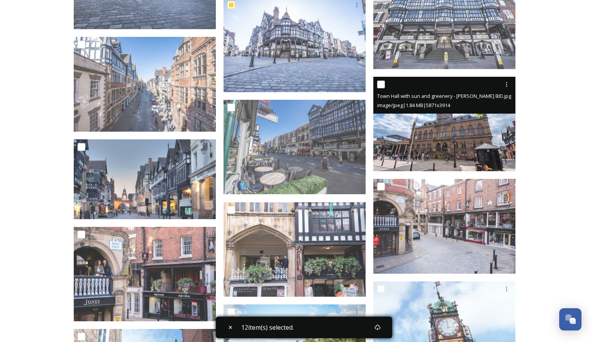
click at [383, 84] on input "checkbox" at bounding box center [381, 85] width 8 height 8
checkbox input "true"
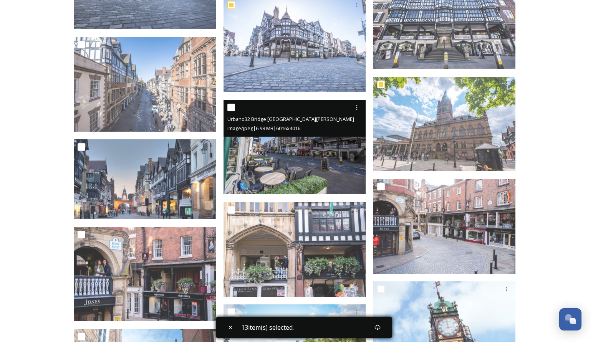
click at [234, 109] on input "checkbox" at bounding box center [231, 108] width 8 height 8
checkbox input "true"
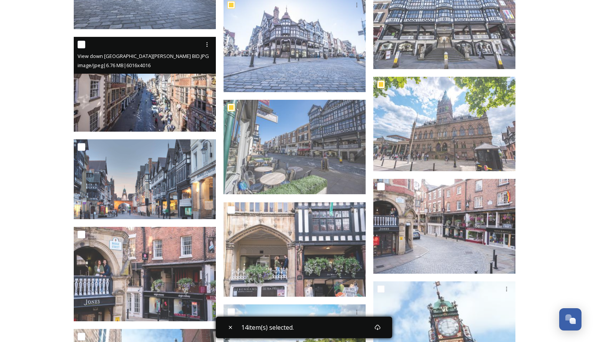
click at [82, 46] on input "checkbox" at bounding box center [82, 45] width 8 height 8
checkbox input "true"
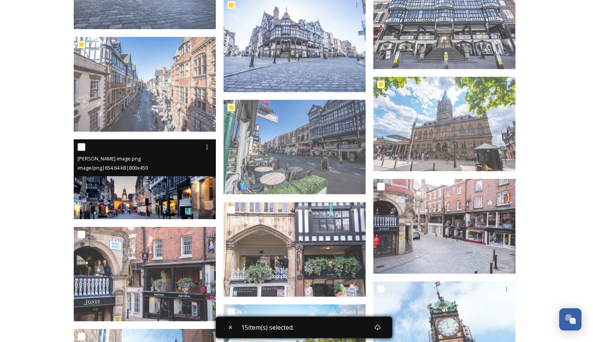
click at [80, 147] on input "checkbox" at bounding box center [82, 147] width 8 height 8
checkbox input "true"
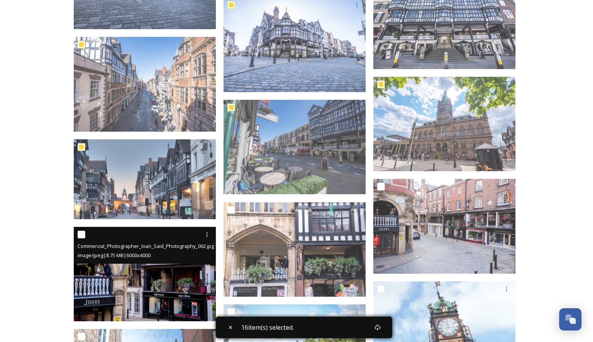
click at [80, 236] on input "checkbox" at bounding box center [82, 235] width 8 height 8
checkbox input "true"
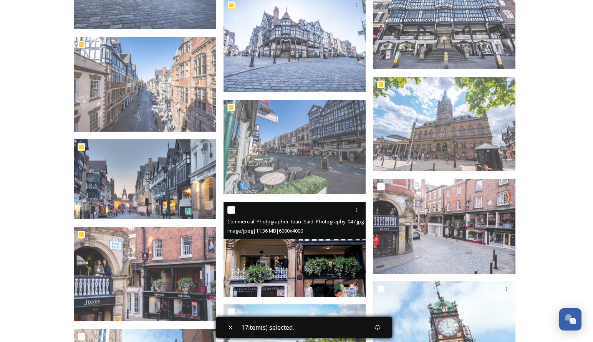
drag, startPoint x: 230, startPoint y: 211, endPoint x: 242, endPoint y: 209, distance: 12.1
click at [230, 211] on input "checkbox" at bounding box center [231, 210] width 8 height 8
checkbox input "true"
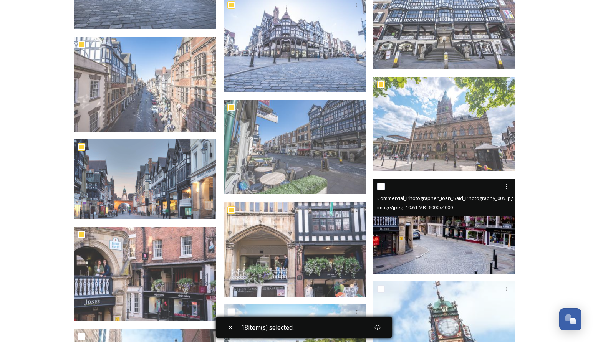
click at [381, 185] on input "checkbox" at bounding box center [381, 187] width 8 height 8
checkbox input "true"
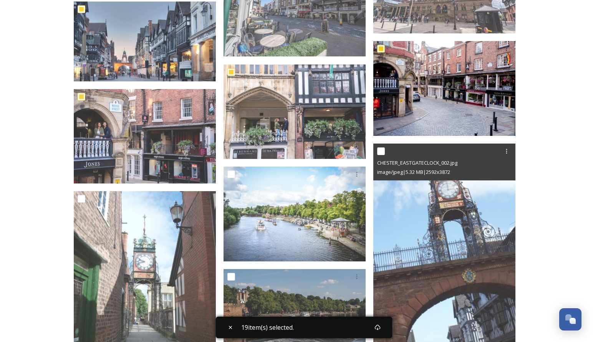
scroll to position [1662, 0]
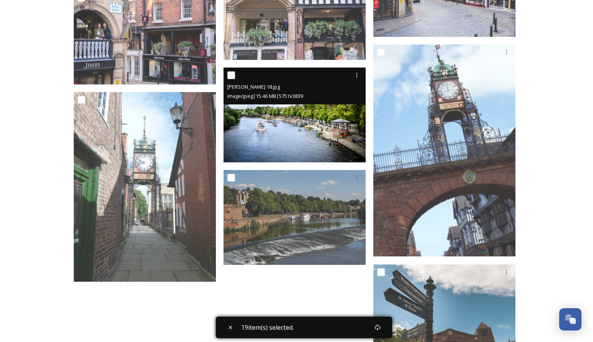
click at [231, 75] on input "checkbox" at bounding box center [231, 75] width 8 height 8
checkbox input "true"
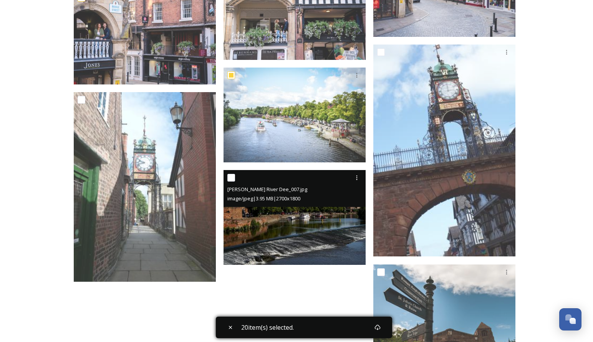
click at [232, 178] on input "checkbox" at bounding box center [231, 178] width 8 height 8
checkbox input "true"
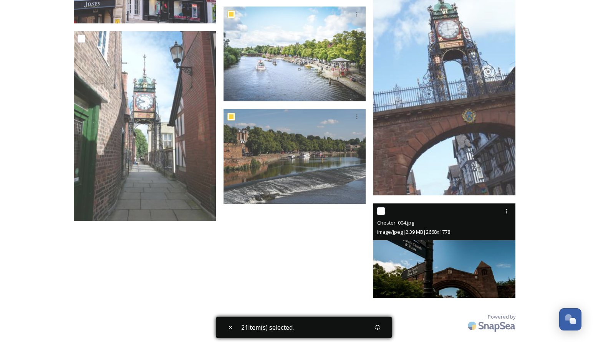
click at [383, 211] on input "checkbox" at bounding box center [381, 211] width 8 height 8
checkbox input "true"
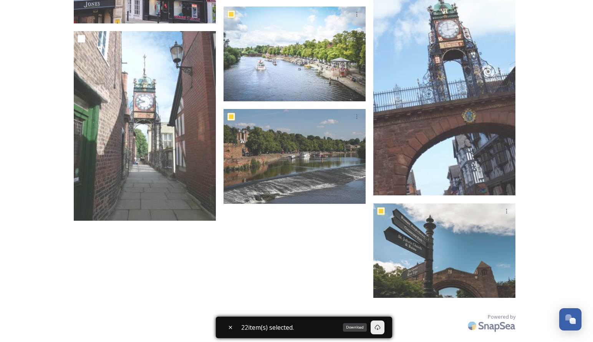
click at [380, 327] on icon at bounding box center [378, 328] width 6 height 6
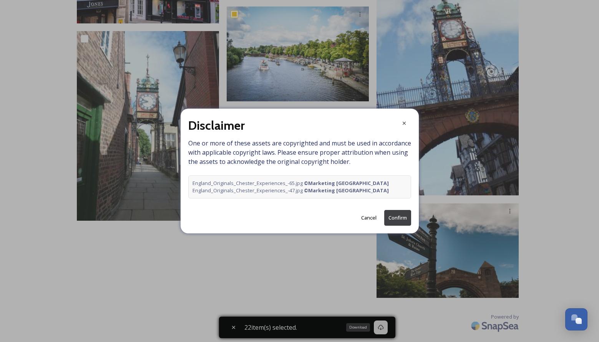
click at [400, 218] on button "Confirm" at bounding box center [397, 218] width 27 height 16
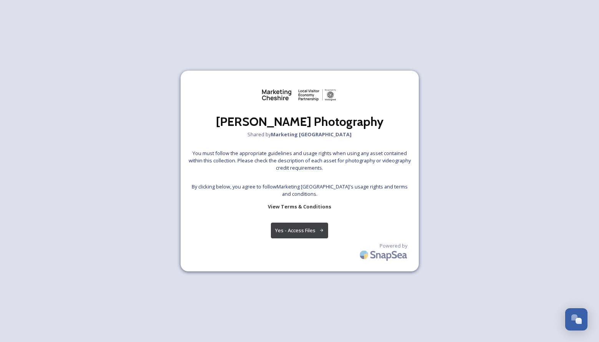
click at [310, 231] on button "Yes - Access Files" at bounding box center [300, 231] width 58 height 16
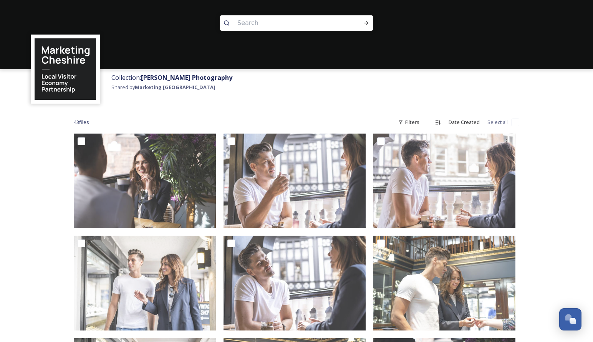
click at [518, 122] on input "checkbox" at bounding box center [516, 123] width 8 height 8
checkbox input "true"
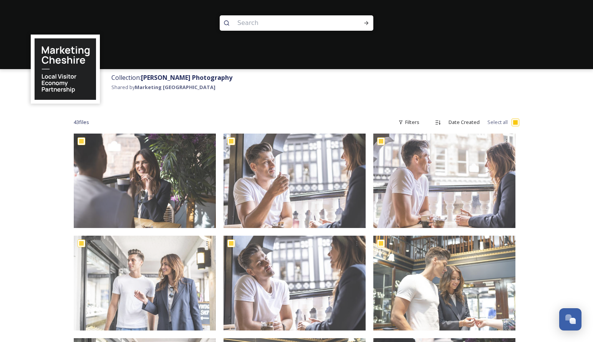
checkbox input "true"
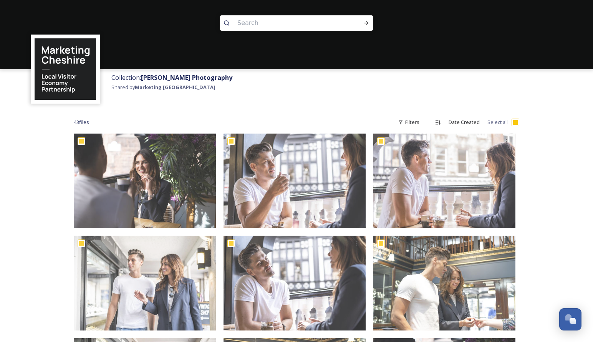
checkbox input "true"
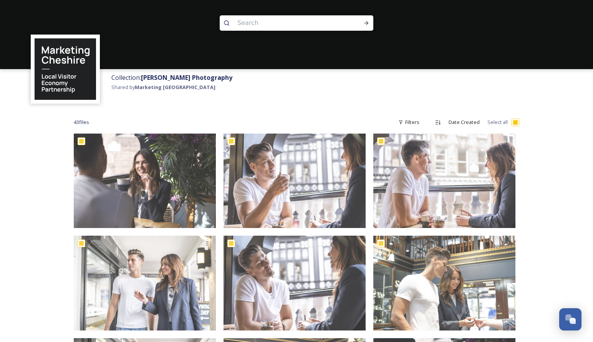
checkbox input "true"
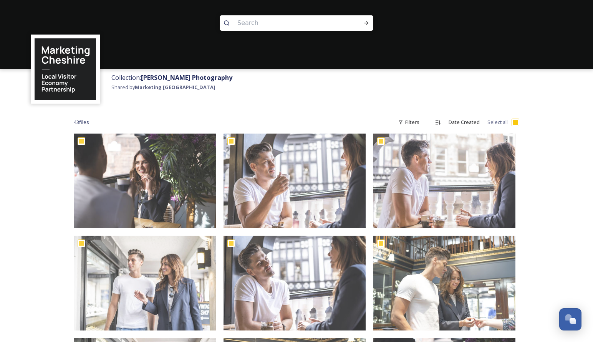
checkbox input "true"
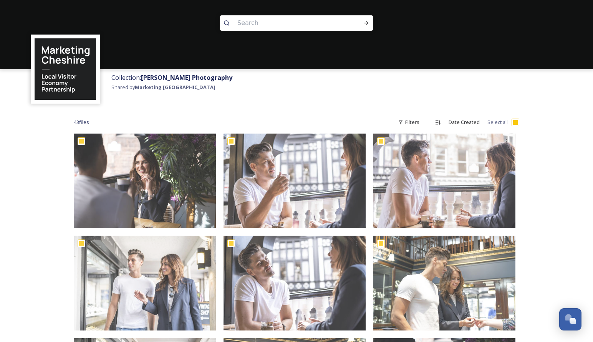
checkbox input "true"
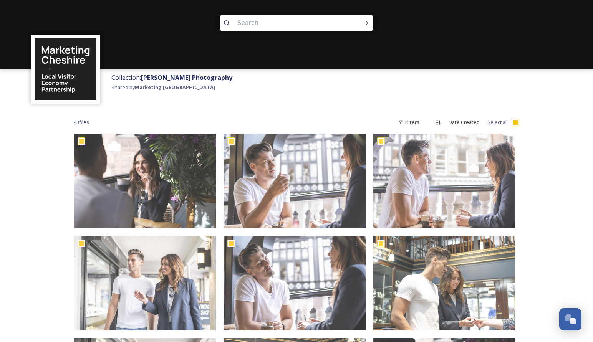
checkbox input "true"
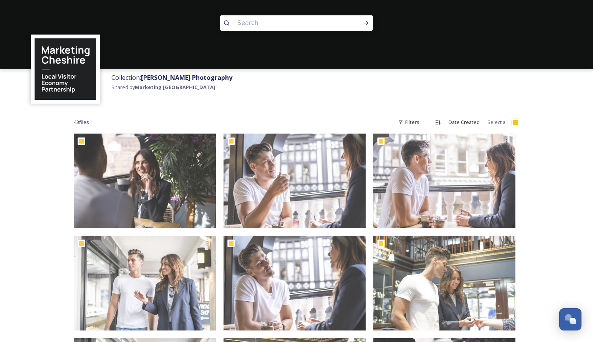
checkbox input "true"
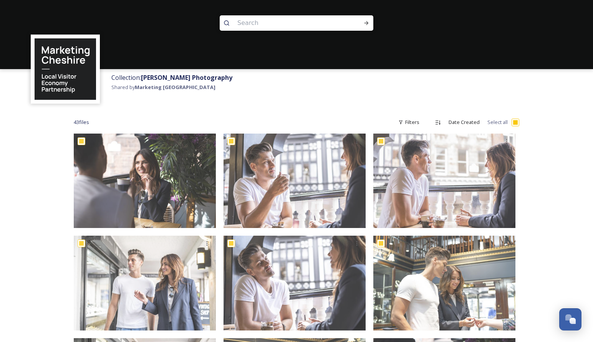
checkbox input "true"
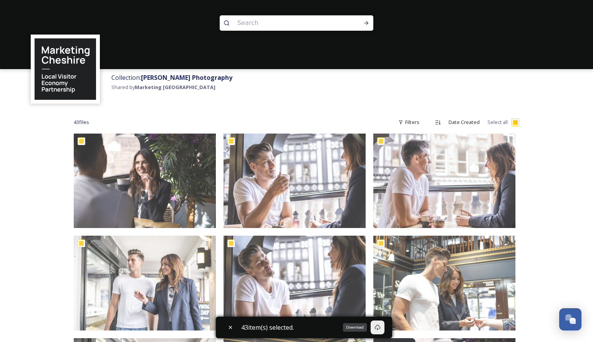
click at [381, 328] on icon at bounding box center [378, 328] width 6 height 6
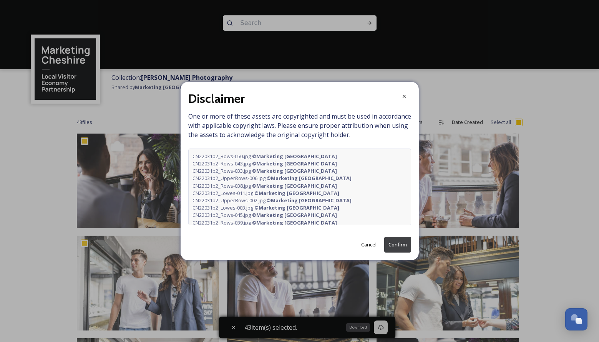
click at [407, 242] on button "Confirm" at bounding box center [397, 245] width 27 height 16
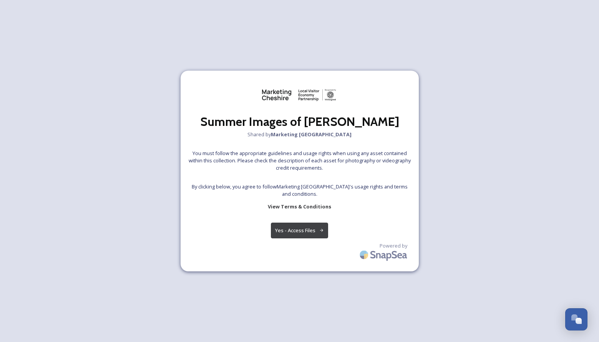
click at [301, 228] on button "Yes - Access Files" at bounding box center [300, 231] width 58 height 16
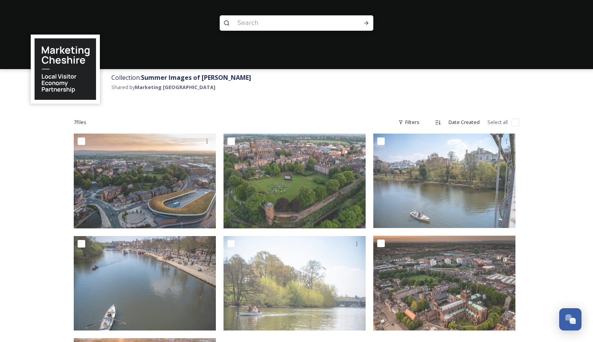
click at [516, 123] on input "checkbox" at bounding box center [516, 123] width 8 height 8
checkbox input "true"
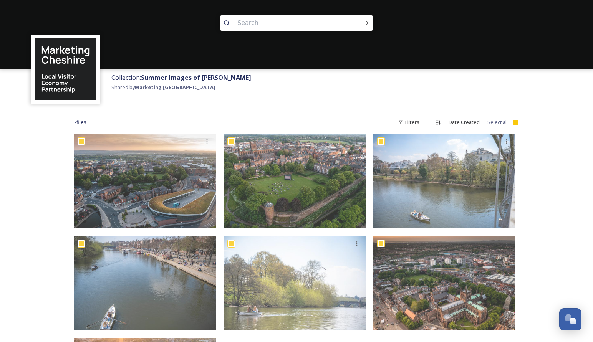
checkbox input "true"
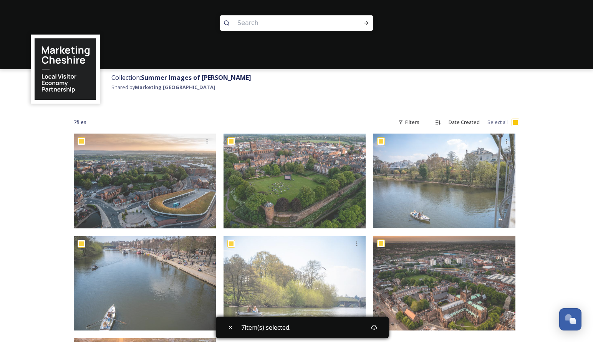
scroll to position [135, 0]
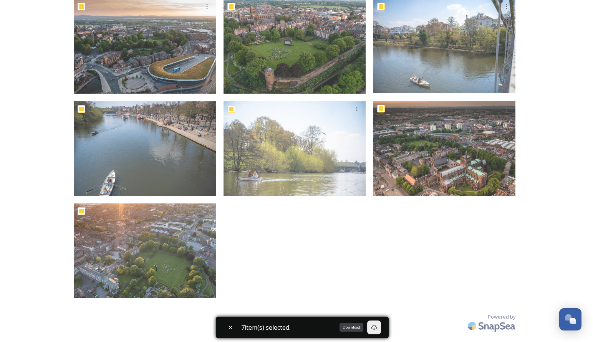
click at [375, 324] on div "Download" at bounding box center [374, 328] width 14 height 14
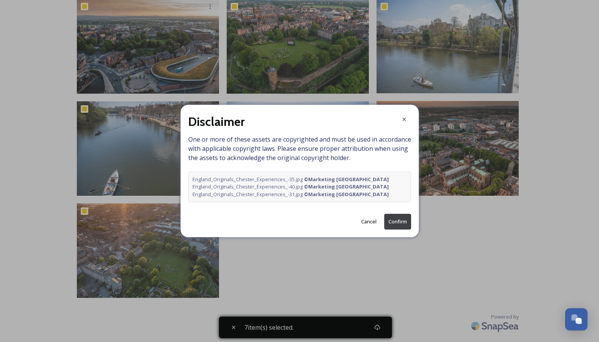
click at [394, 223] on button "Confirm" at bounding box center [397, 222] width 27 height 16
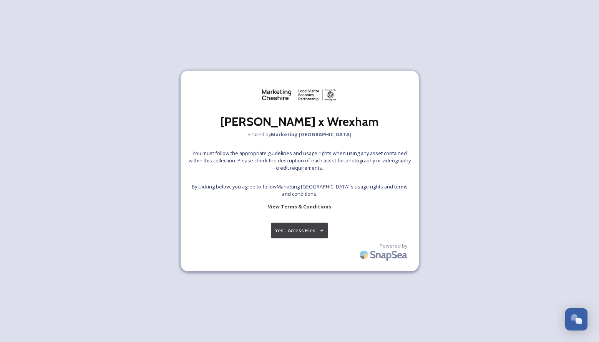
click at [294, 231] on button "Yes - Access Files" at bounding box center [300, 231] width 58 height 16
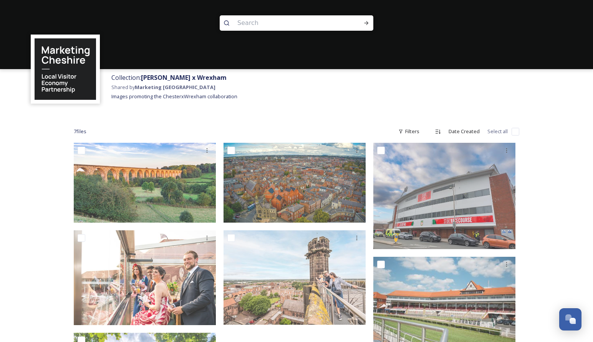
click input "checkbox"
checkbox input "true"
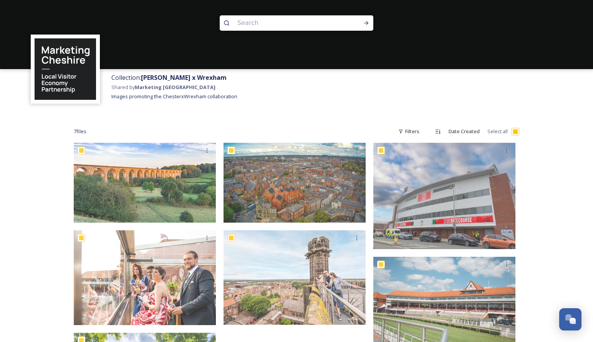
checkbox input "true"
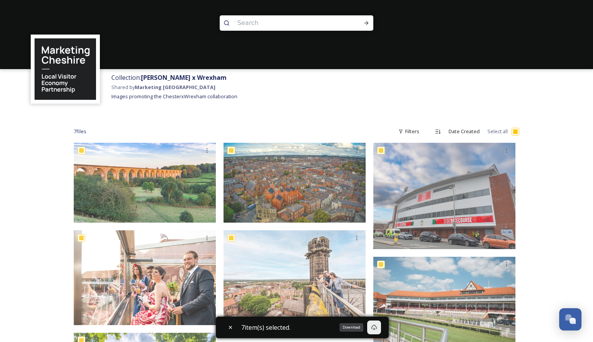
click icon
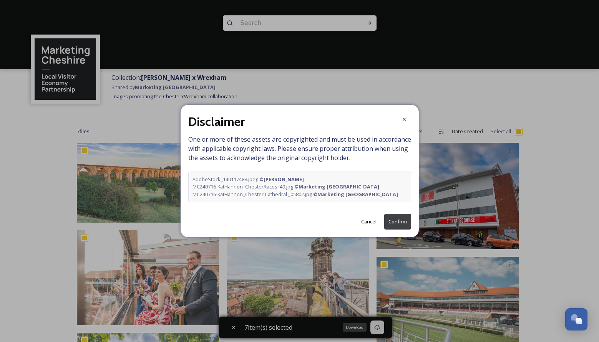
click button "Confirm"
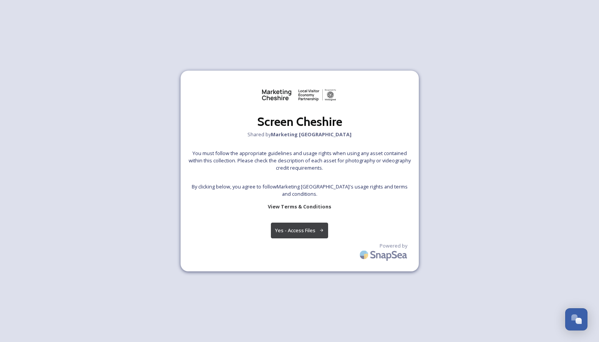
click at [293, 225] on button "Yes - Access Files" at bounding box center [300, 231] width 58 height 16
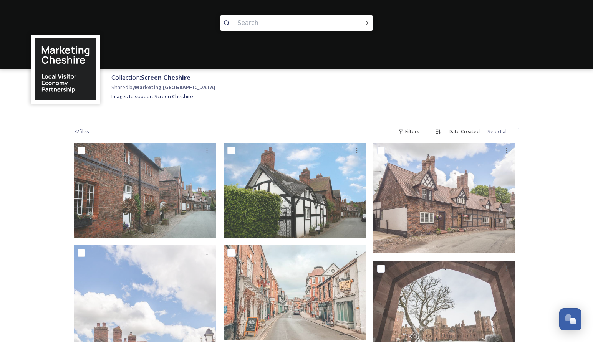
click at [517, 134] on input "checkbox" at bounding box center [516, 132] width 8 height 8
checkbox input "true"
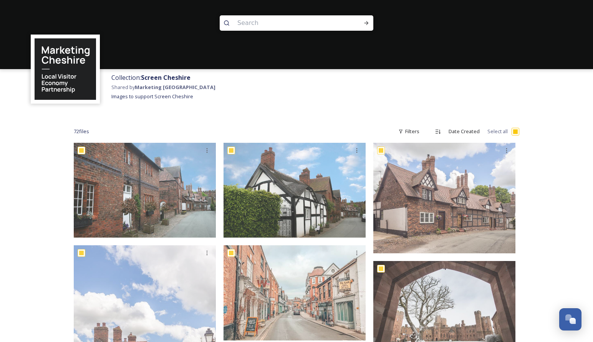
checkbox input "true"
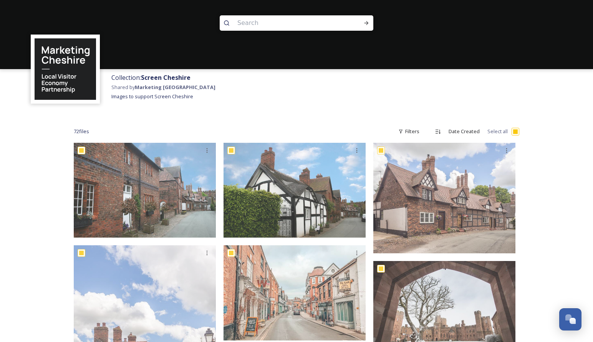
checkbox input "true"
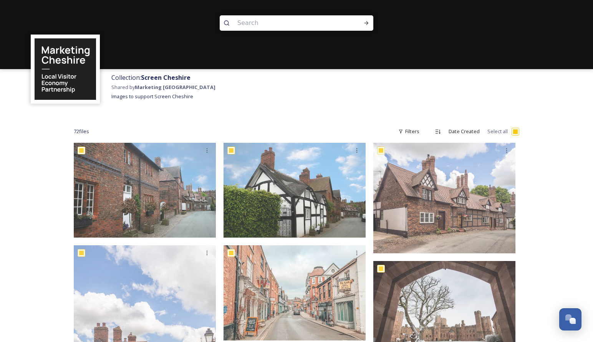
checkbox input "true"
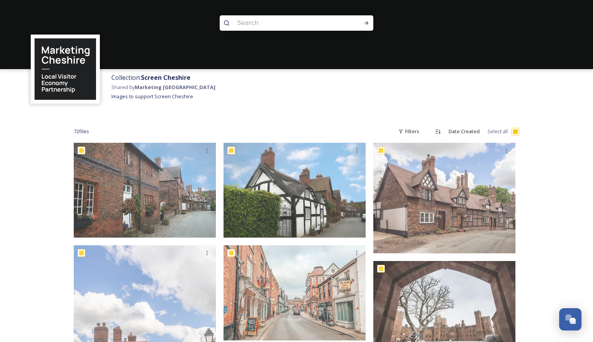
checkbox input "true"
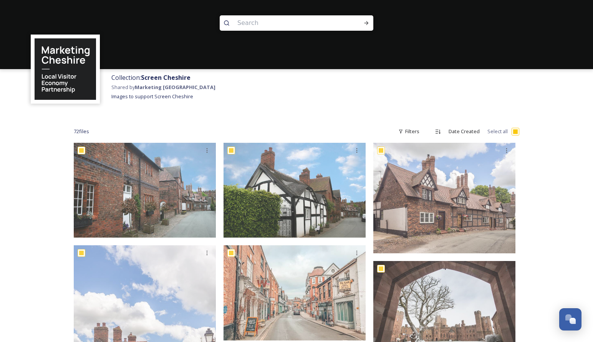
checkbox input "true"
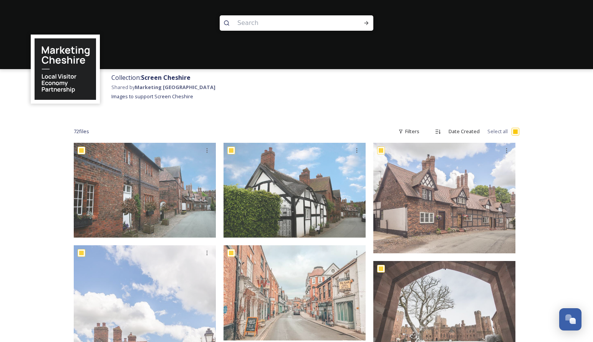
checkbox input "true"
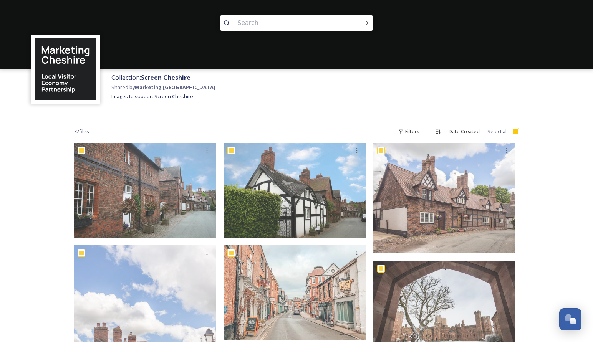
checkbox input "true"
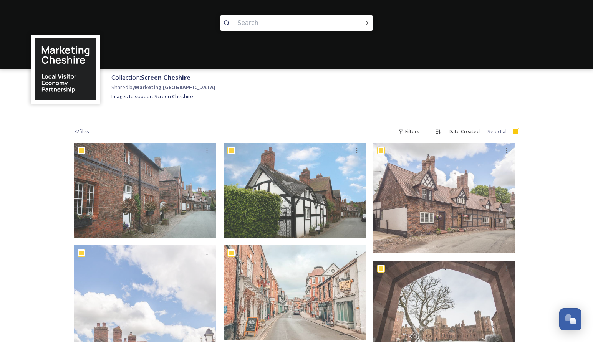
checkbox input "true"
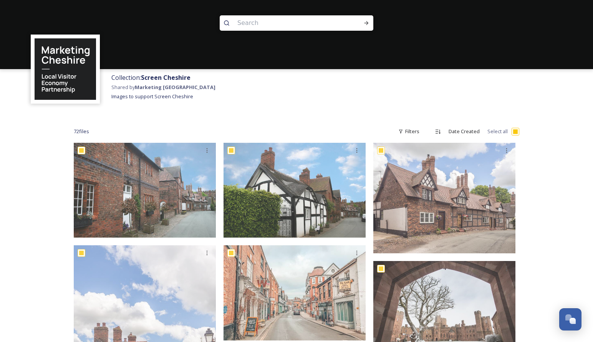
checkbox input "true"
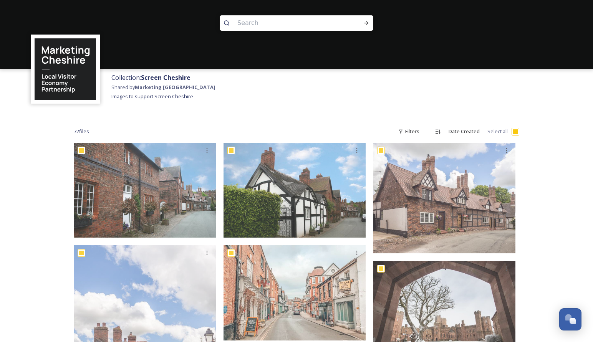
checkbox input "true"
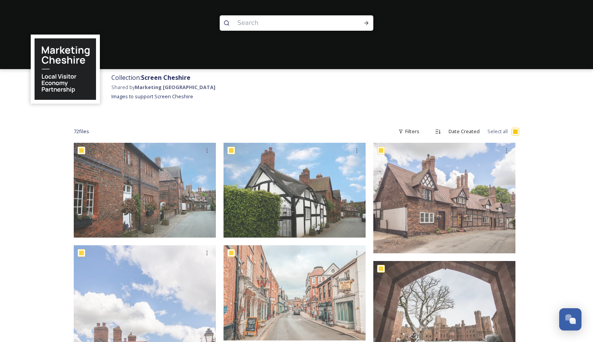
checkbox input "true"
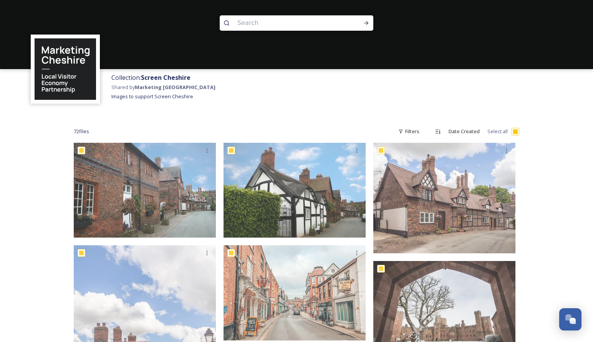
checkbox input "true"
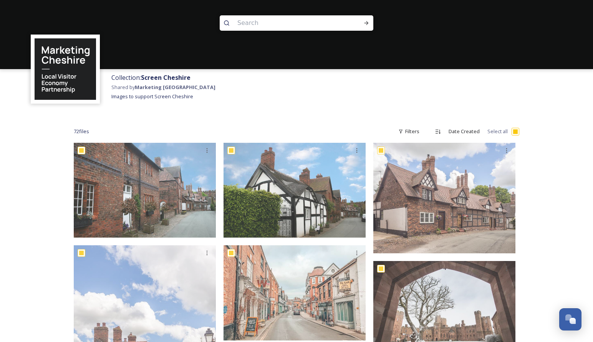
checkbox input "true"
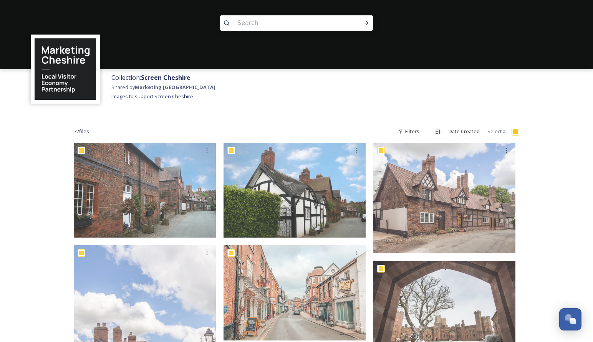
checkbox input "true"
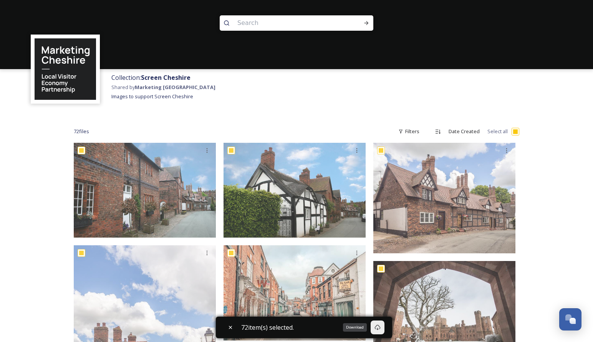
click at [380, 330] on icon at bounding box center [378, 327] width 6 height 5
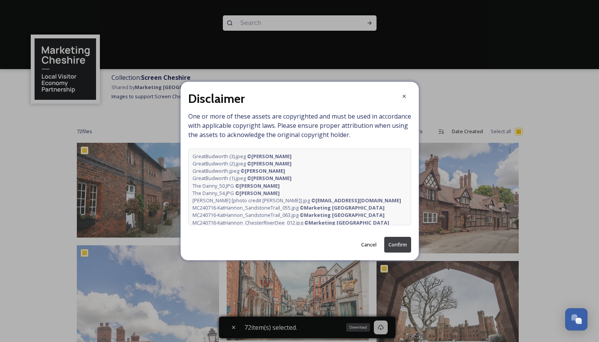
click at [401, 242] on button "Confirm" at bounding box center [397, 245] width 27 height 16
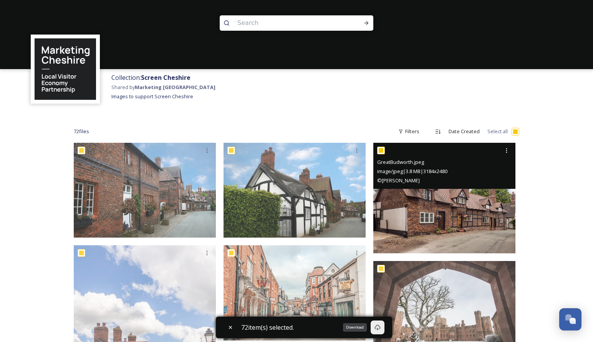
scroll to position [106, 0]
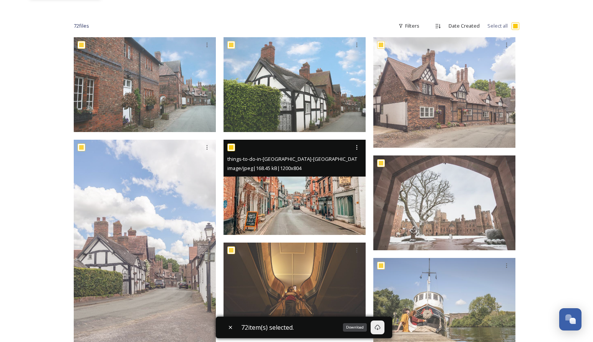
click at [302, 210] on img at bounding box center [295, 187] width 142 height 95
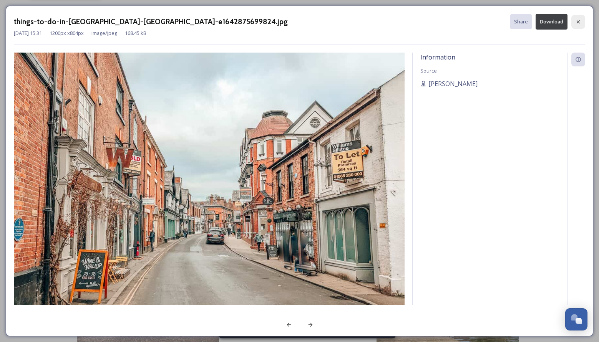
click at [581, 22] on icon at bounding box center [578, 22] width 6 height 6
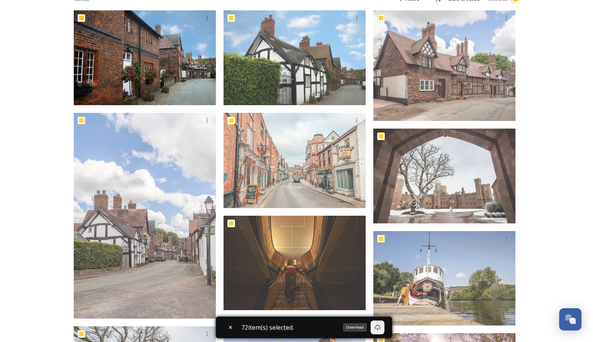
scroll to position [43, 0]
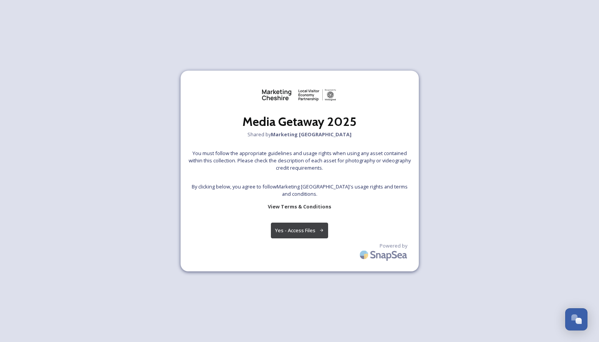
click at [304, 227] on button "Yes - Access Files" at bounding box center [300, 231] width 58 height 16
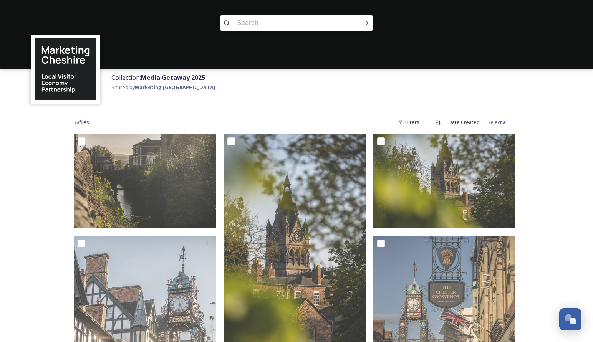
click at [516, 122] on input "checkbox" at bounding box center [516, 123] width 8 height 8
checkbox input "true"
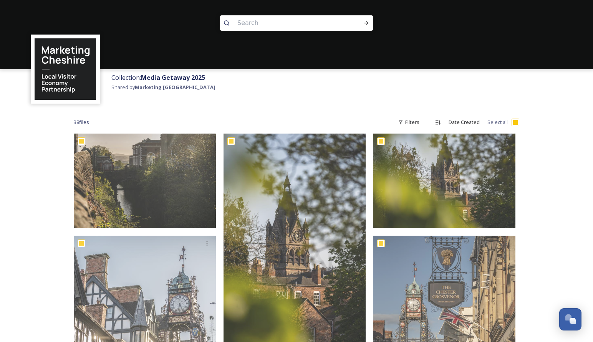
checkbox input "true"
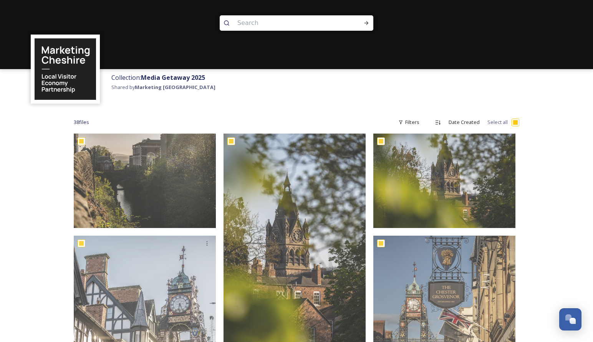
checkbox input "true"
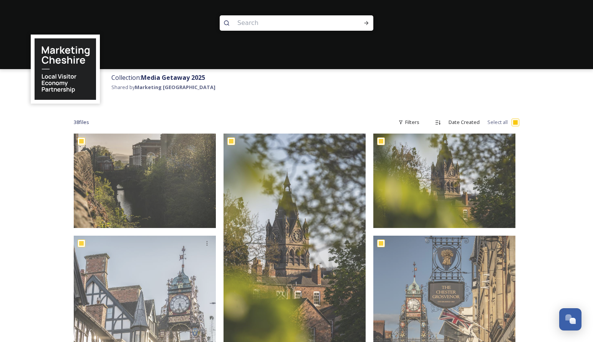
checkbox input "true"
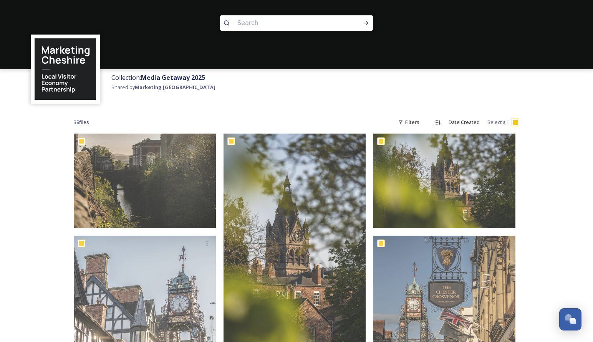
checkbox input "true"
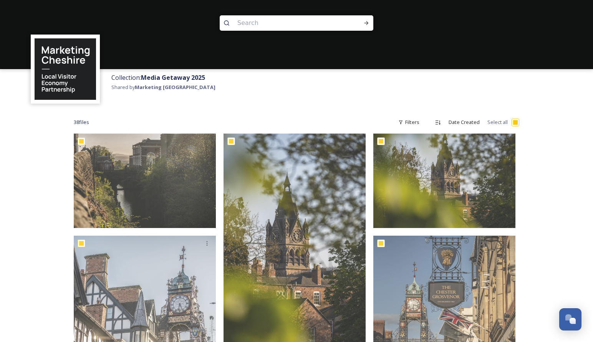
checkbox input "true"
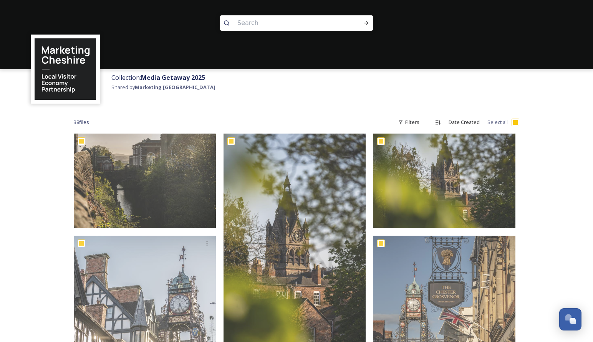
checkbox input "true"
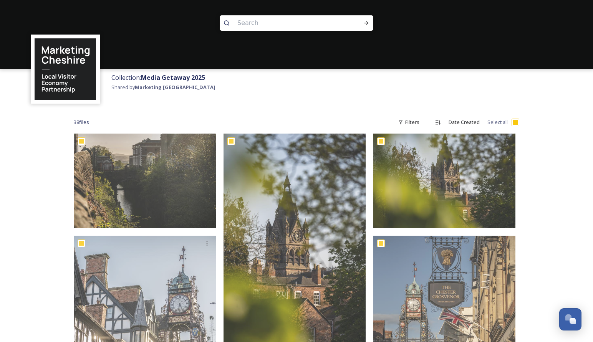
checkbox input "true"
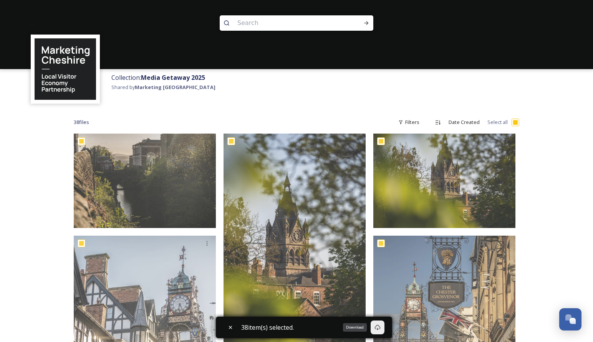
click at [381, 326] on icon at bounding box center [378, 328] width 6 height 6
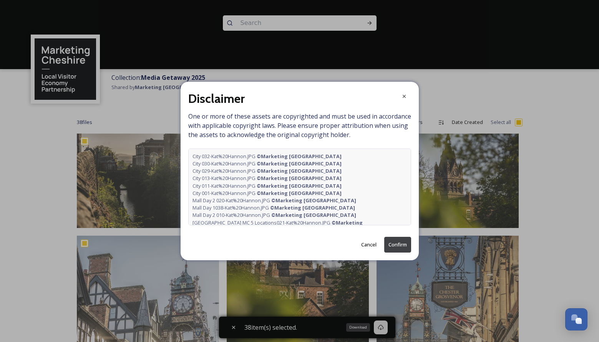
click at [398, 241] on button "Confirm" at bounding box center [397, 245] width 27 height 16
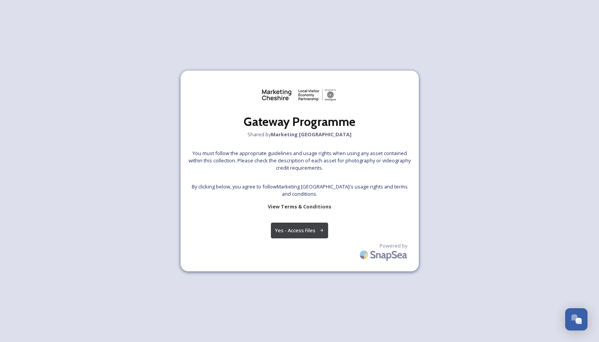
click at [320, 226] on button "Yes - Access Files" at bounding box center [300, 231] width 58 height 16
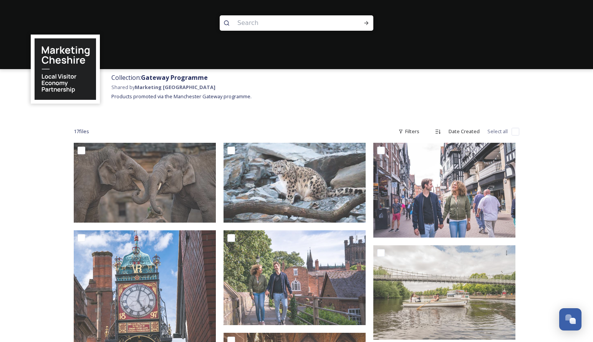
click at [517, 130] on input "checkbox" at bounding box center [516, 132] width 8 height 8
checkbox input "true"
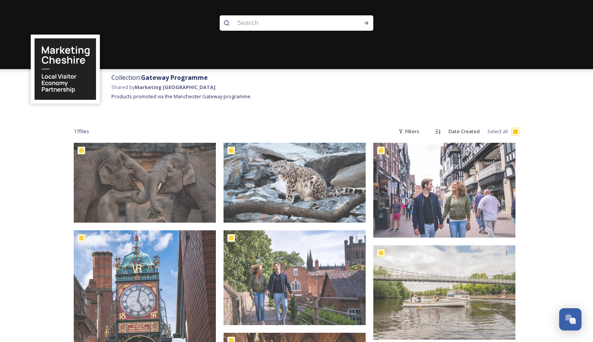
checkbox input "true"
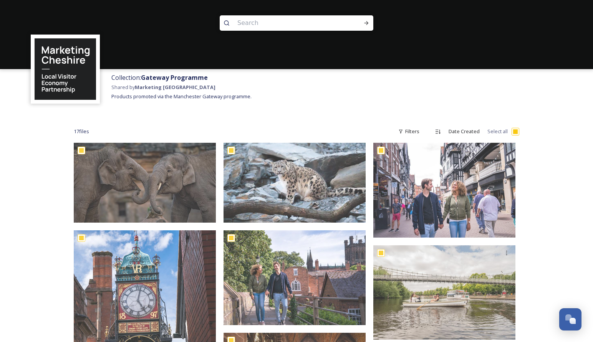
checkbox input "true"
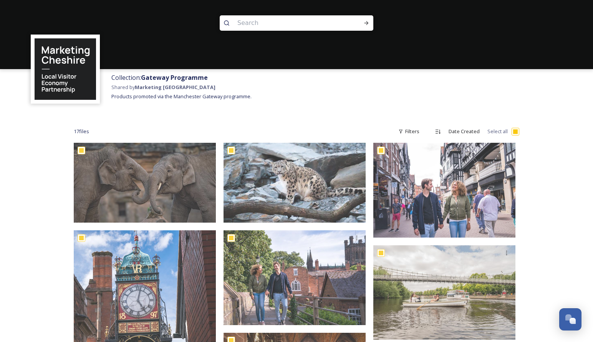
checkbox input "true"
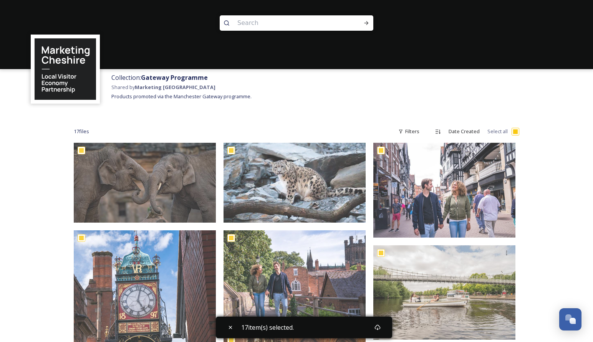
click at [388, 330] on div "17 item(s) selected." at bounding box center [304, 328] width 176 height 22
click at [380, 329] on icon at bounding box center [378, 327] width 6 height 5
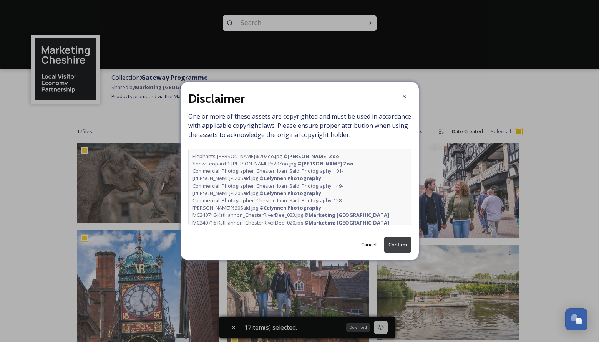
click at [398, 246] on button "Confirm" at bounding box center [397, 245] width 27 height 16
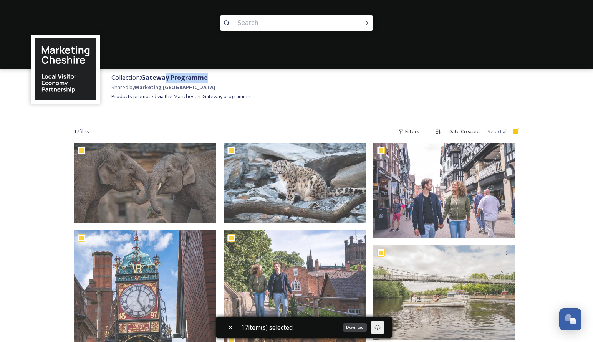
drag, startPoint x: 213, startPoint y: 80, endPoint x: 164, endPoint y: 80, distance: 48.8
click at [164, 80] on div "Collection: Gateway Programme Shared by Marketing Cheshire Products promoted vi…" at bounding box center [181, 93] width 140 height 40
drag, startPoint x: 222, startPoint y: 96, endPoint x: 176, endPoint y: 98, distance: 46.9
click at [175, 98] on span "Products promoted via the Manchester Gateway programme." at bounding box center [181, 96] width 140 height 7
drag, startPoint x: 251, startPoint y: 97, endPoint x: 175, endPoint y: 98, distance: 75.3
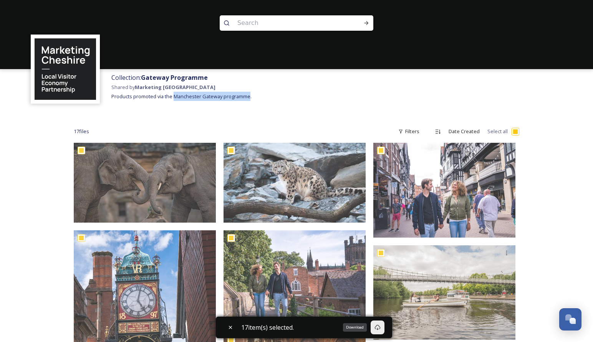
click at [175, 98] on span "Products promoted via the Manchester Gateway programme." at bounding box center [181, 96] width 140 height 7
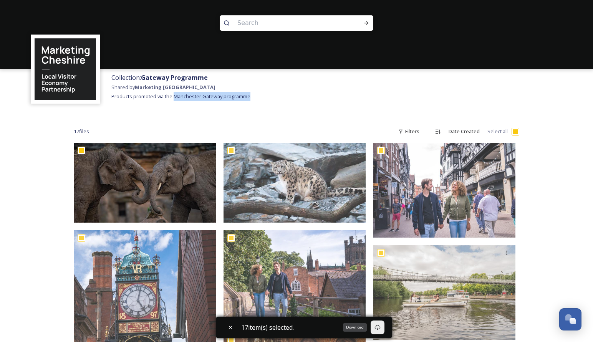
copy span "Manchester Gateway programme"
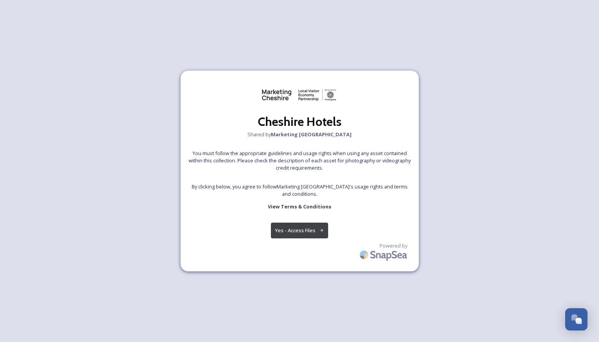
click at [318, 235] on button "Yes - Access Files" at bounding box center [300, 231] width 58 height 16
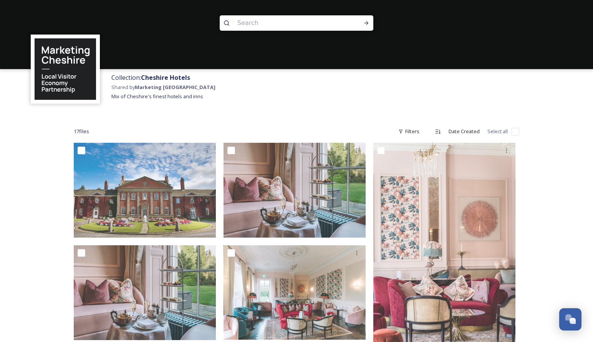
click at [515, 132] on input "checkbox" at bounding box center [516, 132] width 8 height 8
checkbox input "true"
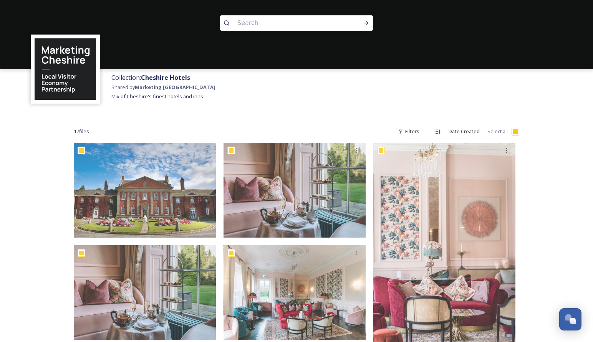
checkbox input "true"
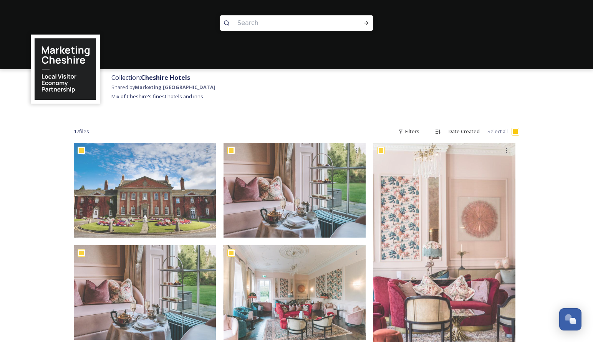
checkbox input "true"
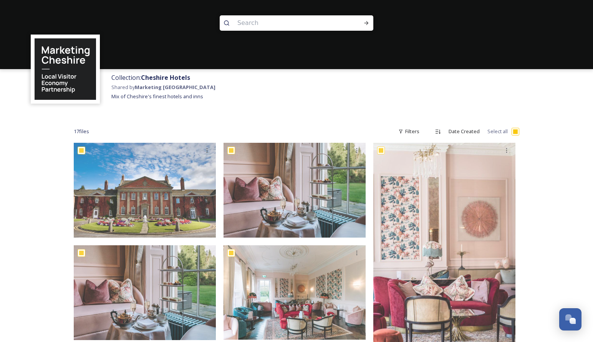
checkbox input "true"
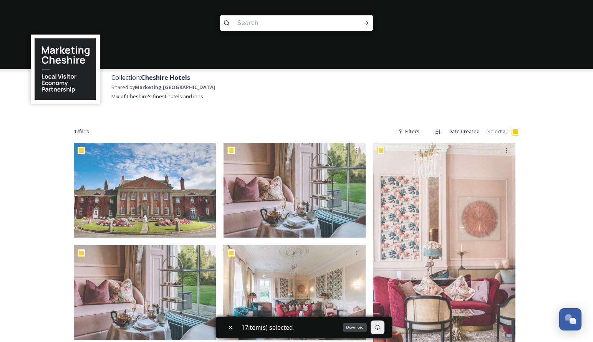
click at [378, 327] on icon at bounding box center [378, 327] width 6 height 5
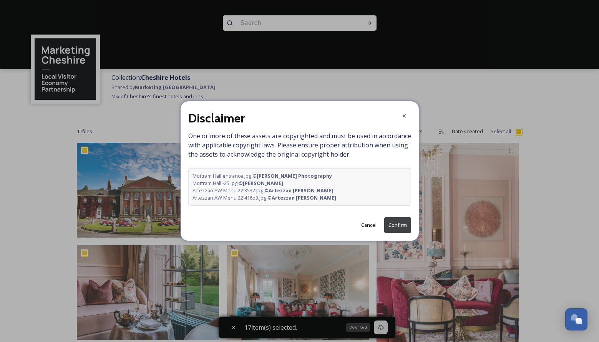
click at [393, 227] on button "Confirm" at bounding box center [397, 225] width 27 height 16
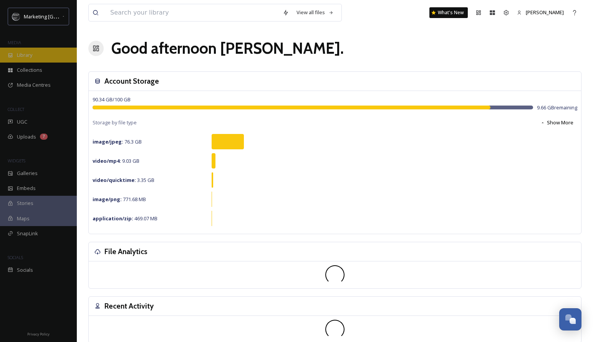
click at [40, 58] on div "Library" at bounding box center [38, 55] width 77 height 15
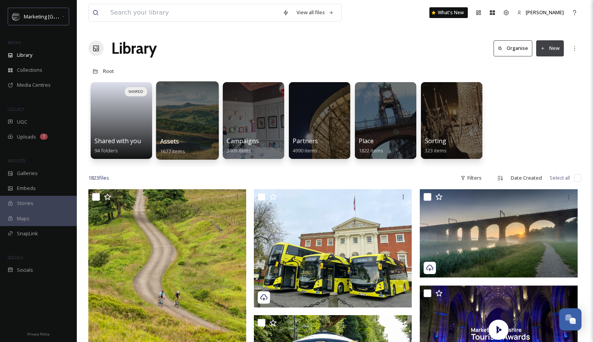
click at [180, 134] on div at bounding box center [187, 120] width 63 height 78
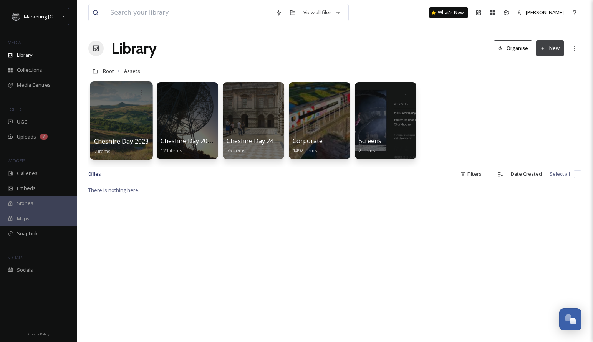
click at [140, 118] on div at bounding box center [121, 120] width 63 height 78
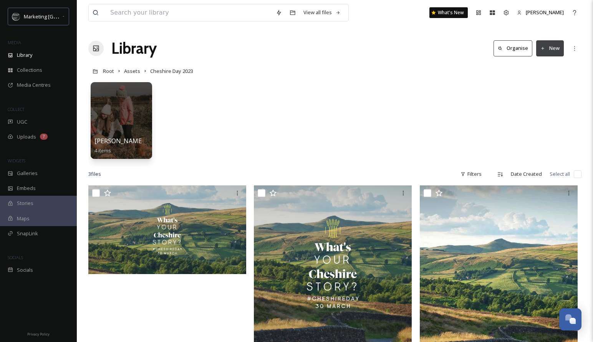
scroll to position [186, 0]
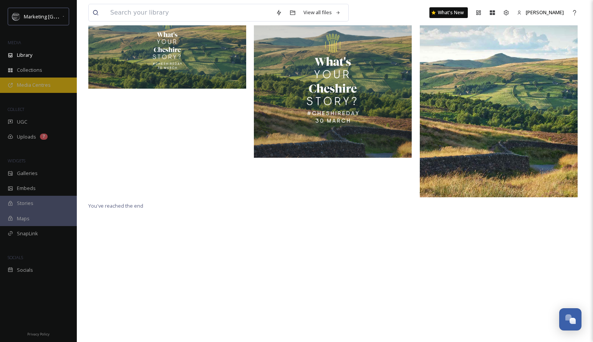
click at [41, 81] on span "Media Centres" at bounding box center [34, 84] width 34 height 7
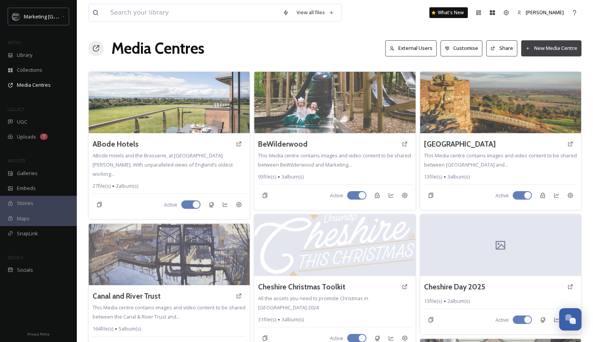
scroll to position [143, 0]
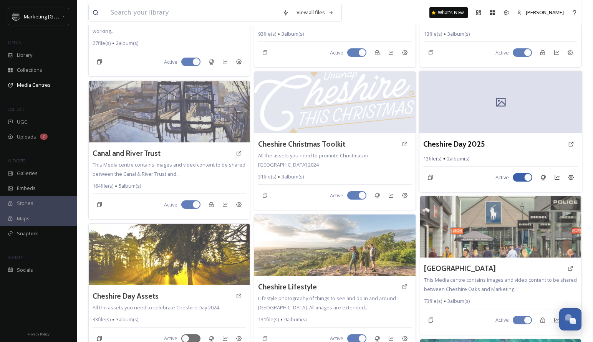
click at [460, 113] on div at bounding box center [501, 102] width 163 height 62
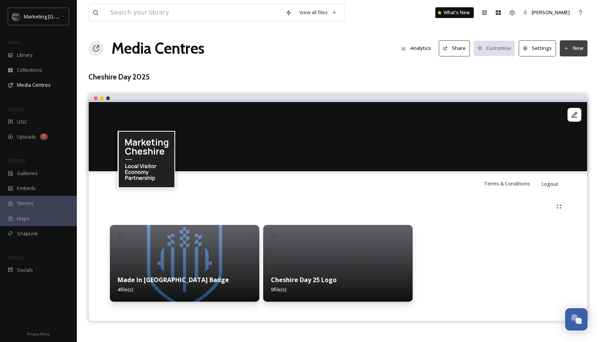
click at [149, 53] on h1 "Media Centres" at bounding box center [157, 48] width 93 height 23
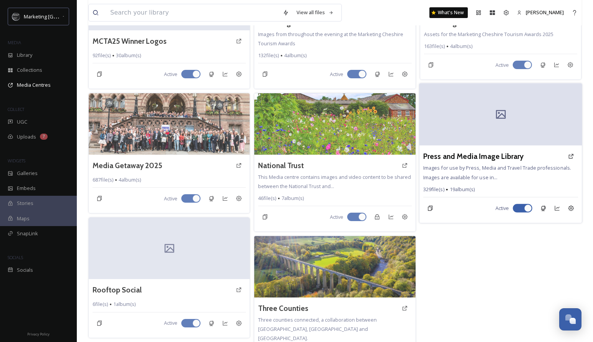
scroll to position [841, 0]
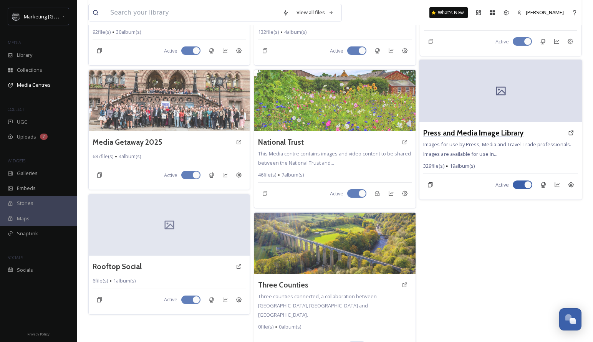
click at [459, 136] on h3 "Press and Media Image Library" at bounding box center [473, 133] width 101 height 11
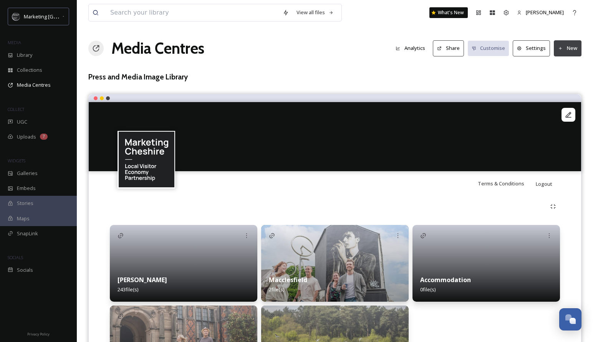
scroll to position [71, 0]
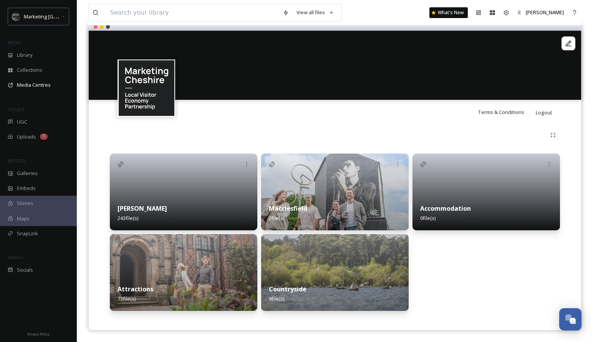
click at [324, 280] on div "Countryside 9 file(s)" at bounding box center [335, 294] width 148 height 34
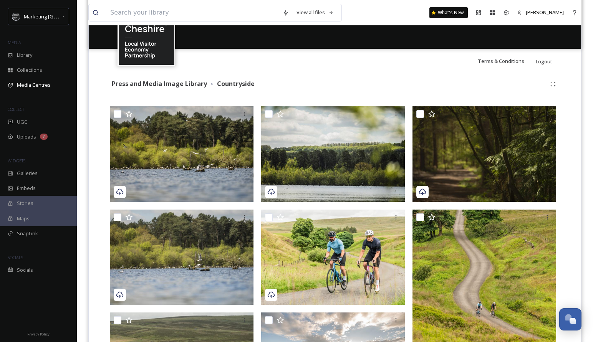
scroll to position [133, 0]
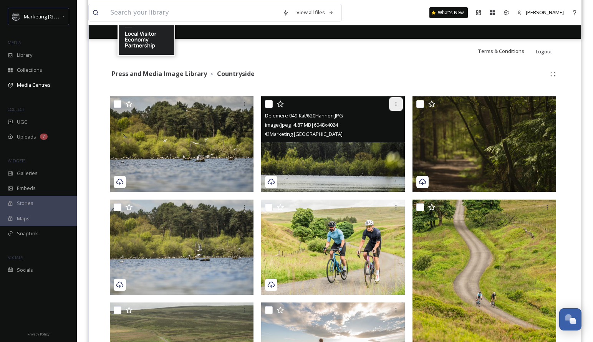
click at [395, 106] on icon at bounding box center [396, 104] width 6 height 6
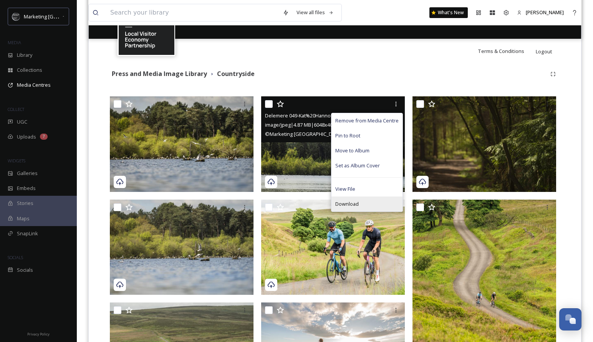
click at [352, 202] on span "Download" at bounding box center [346, 204] width 23 height 7
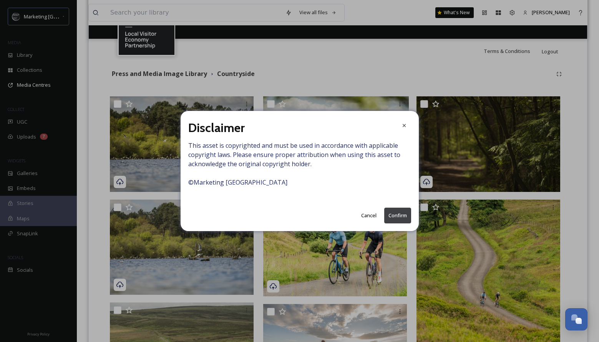
click at [398, 215] on button "Confirm" at bounding box center [397, 216] width 27 height 16
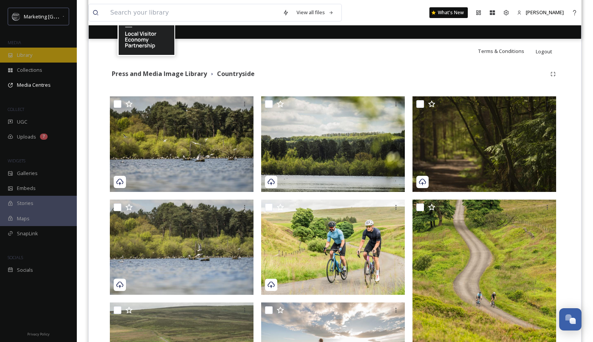
click at [28, 55] on span "Library" at bounding box center [24, 54] width 15 height 7
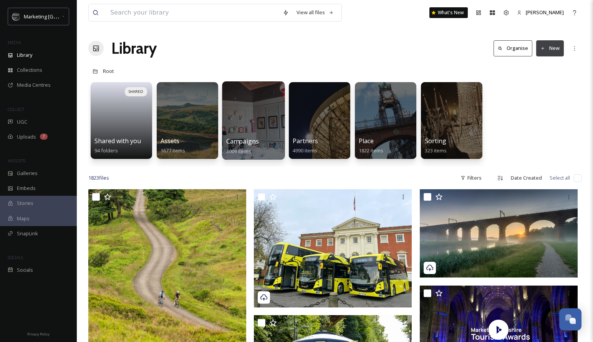
click at [243, 128] on div at bounding box center [253, 120] width 63 height 78
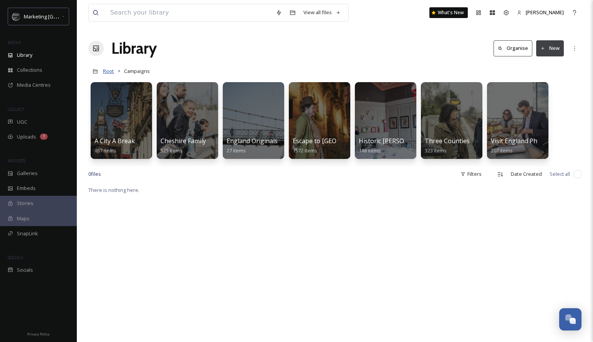
click at [112, 71] on span "Root" at bounding box center [108, 71] width 11 height 7
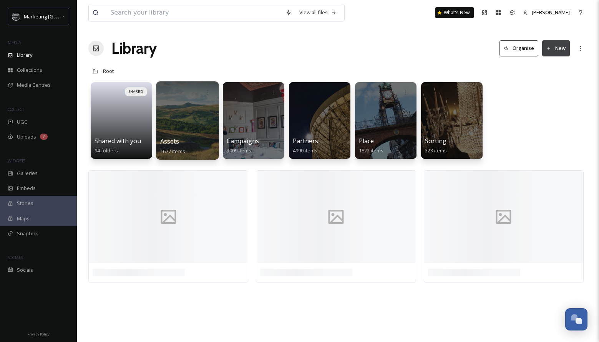
click at [186, 134] on div at bounding box center [187, 120] width 63 height 78
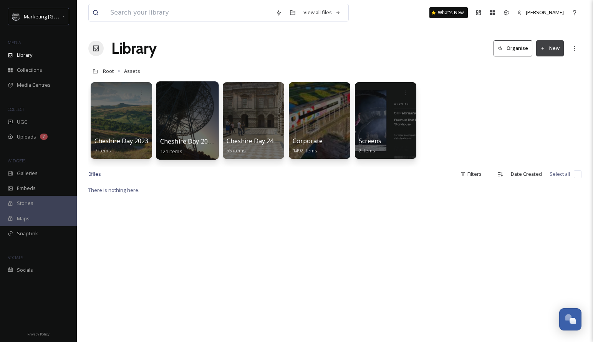
click at [194, 133] on div at bounding box center [187, 120] width 63 height 78
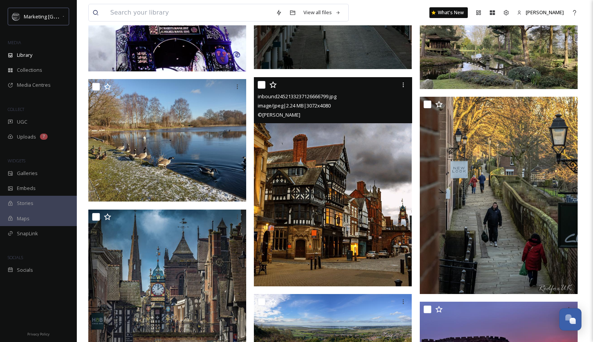
scroll to position [3147, 0]
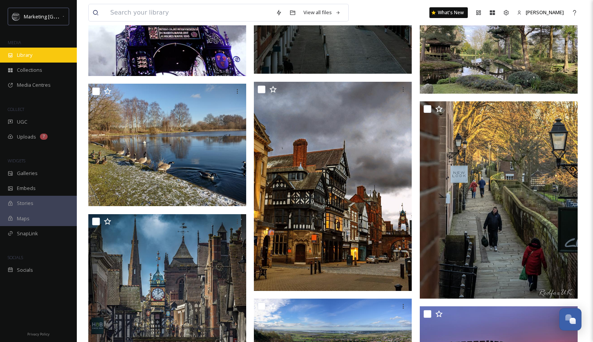
click at [27, 55] on span "Library" at bounding box center [24, 54] width 15 height 7
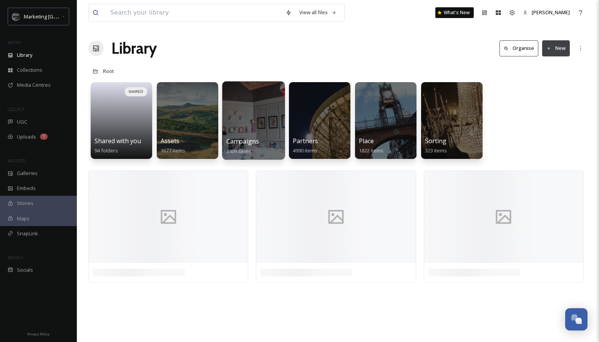
click at [239, 134] on div at bounding box center [253, 120] width 63 height 78
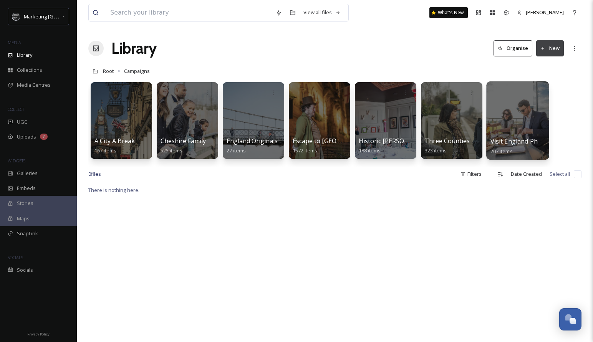
click at [526, 135] on div at bounding box center [517, 120] width 63 height 78
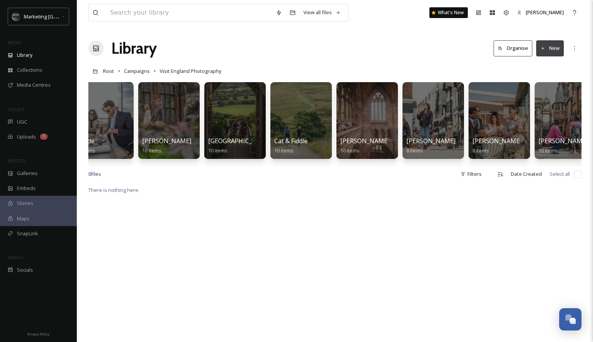
scroll to position [0, 19]
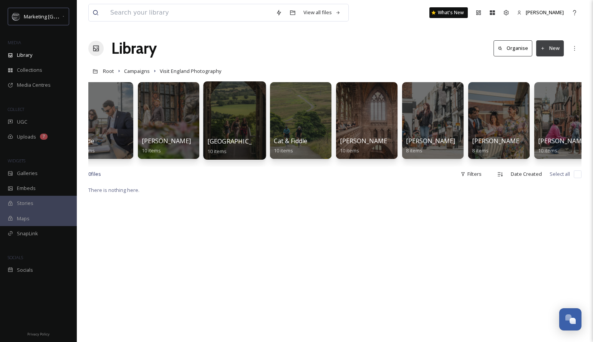
click at [235, 125] on div at bounding box center [234, 120] width 63 height 78
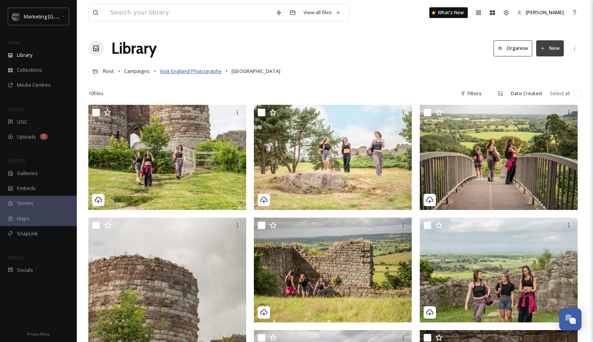
click at [176, 71] on span "Visit England Photography" at bounding box center [191, 71] width 62 height 7
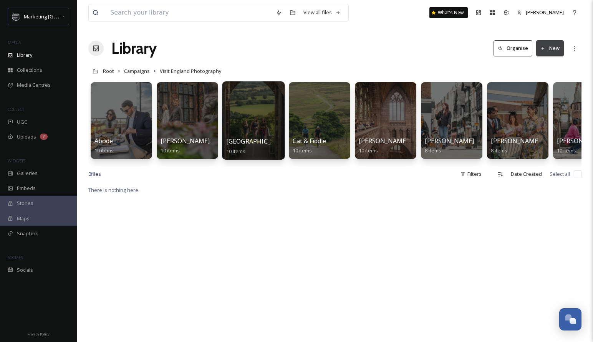
click at [258, 130] on div at bounding box center [253, 120] width 63 height 78
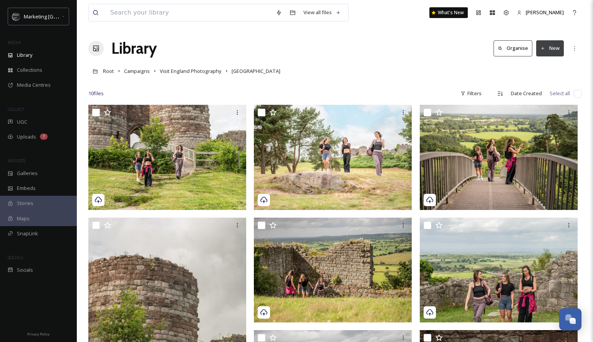
click at [198, 75] on link "Visit England Photography" at bounding box center [191, 70] width 62 height 9
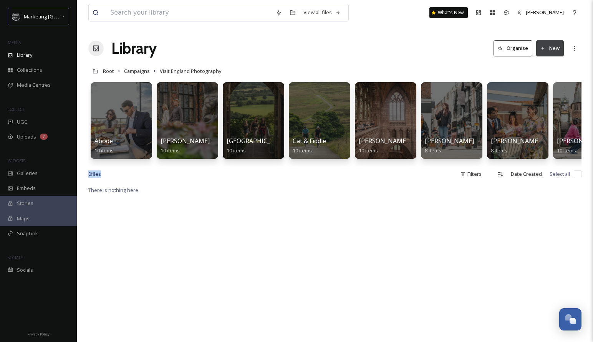
drag, startPoint x: 278, startPoint y: 173, endPoint x: 293, endPoint y: 171, distance: 15.2
click at [285, 172] on div "View all files What's New [PERSON_NAME] Library Organise New Root Campaigns Vis…" at bounding box center [335, 264] width 516 height 528
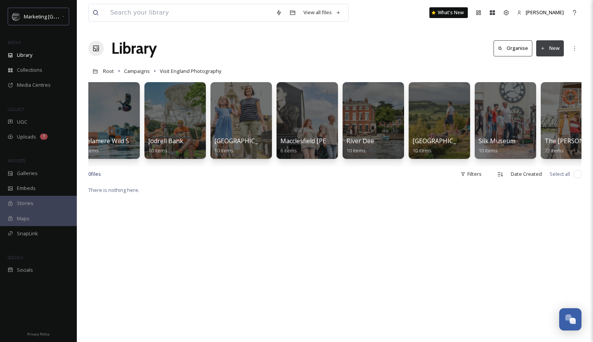
scroll to position [0, 545]
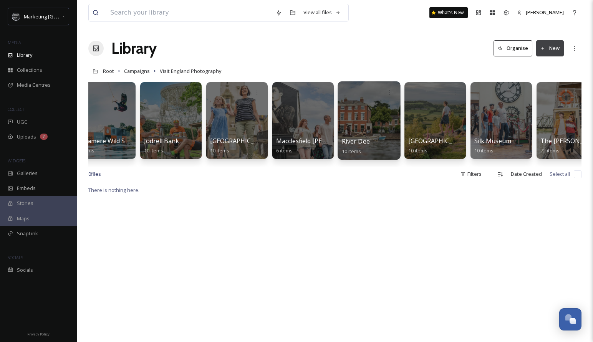
click at [380, 116] on div at bounding box center [369, 120] width 63 height 78
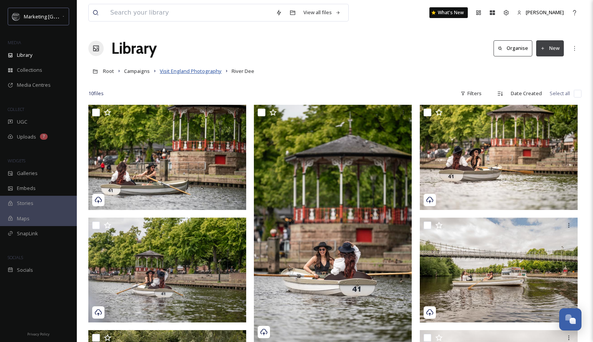
click at [186, 71] on span "Visit England Photography" at bounding box center [191, 71] width 62 height 7
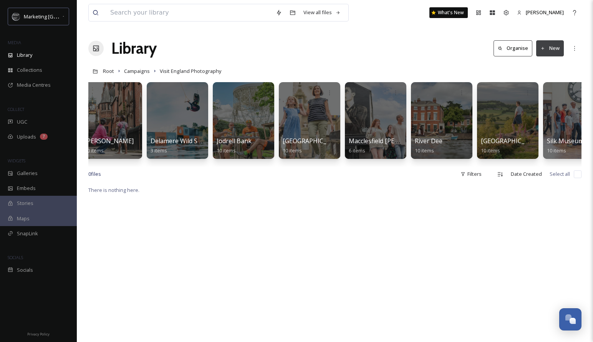
scroll to position [0, 480]
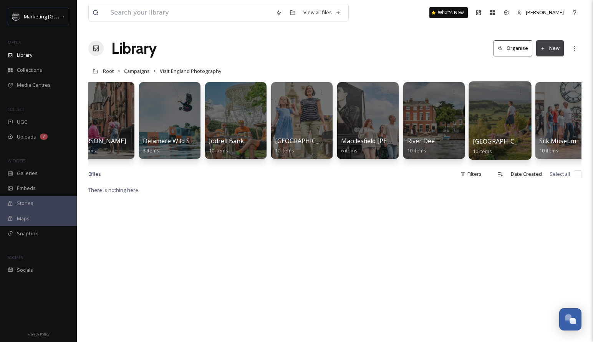
click at [504, 127] on div at bounding box center [500, 120] width 63 height 78
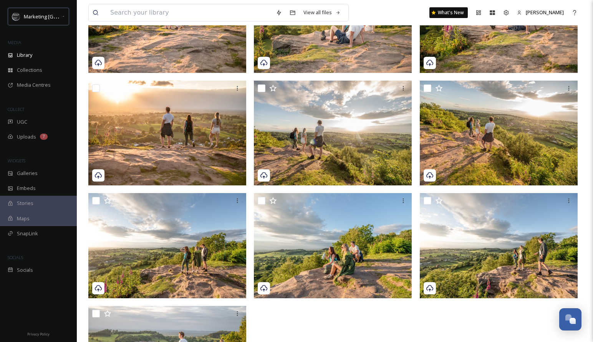
scroll to position [219, 0]
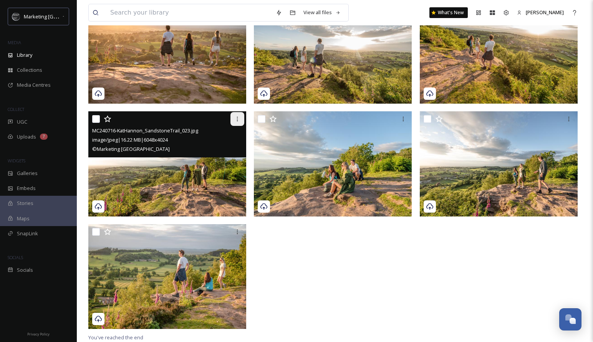
click at [237, 122] on div at bounding box center [238, 119] width 14 height 14
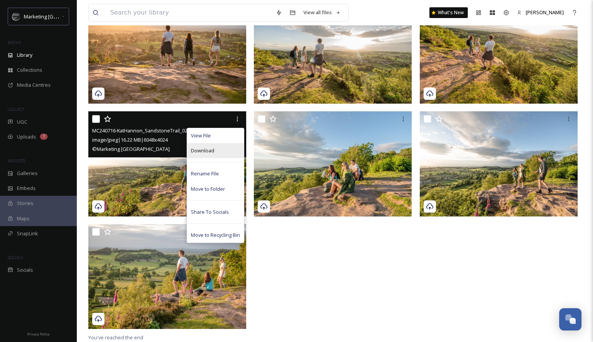
click at [225, 150] on div "Download" at bounding box center [215, 150] width 57 height 15
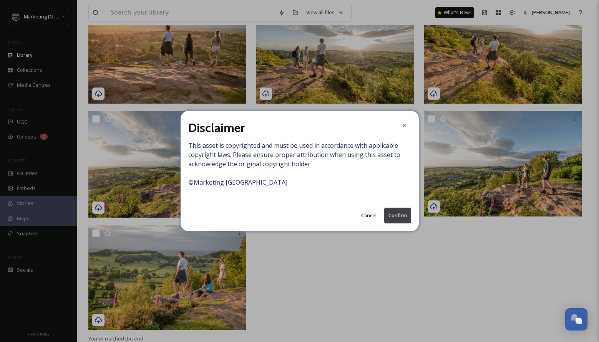
click at [400, 216] on button "Confirm" at bounding box center [397, 216] width 27 height 16
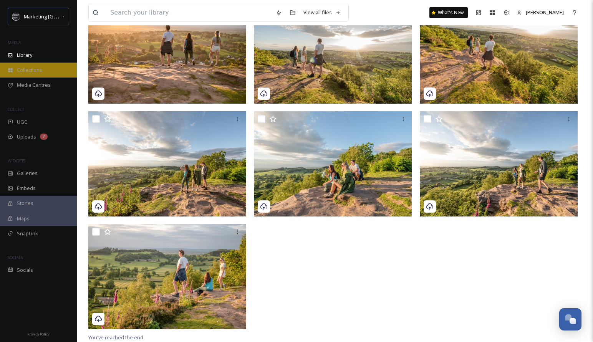
click at [28, 67] on span "Collections" at bounding box center [29, 69] width 25 height 7
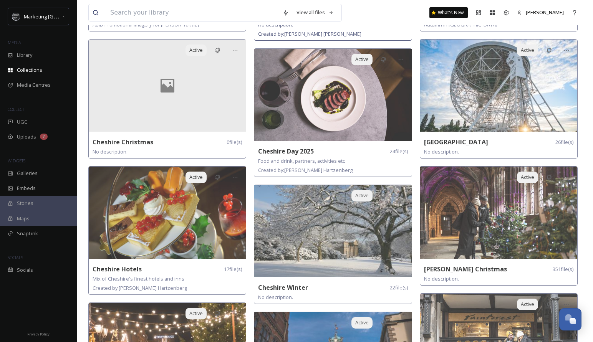
scroll to position [309, 0]
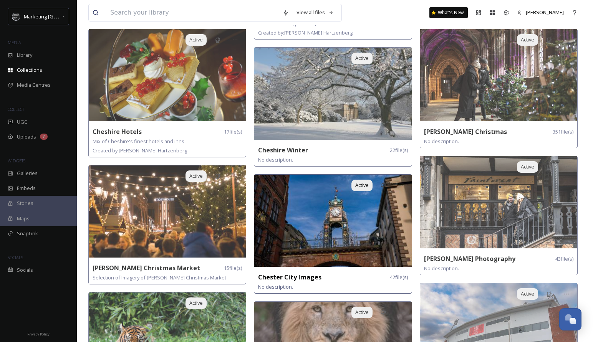
click at [378, 222] on img at bounding box center [332, 221] width 157 height 92
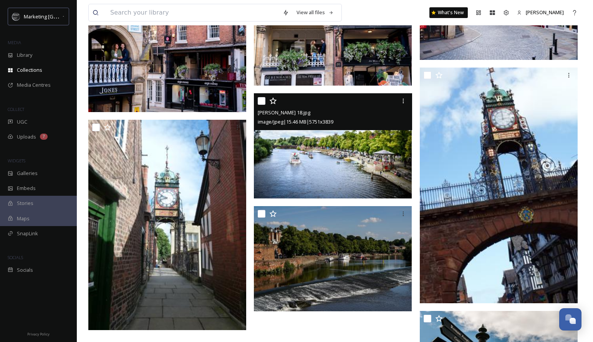
scroll to position [1874, 0]
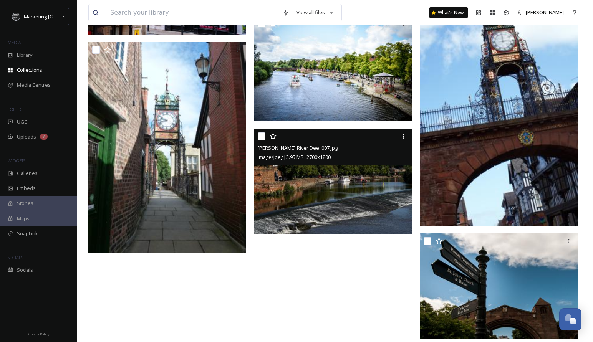
click at [371, 191] on img at bounding box center [333, 181] width 158 height 105
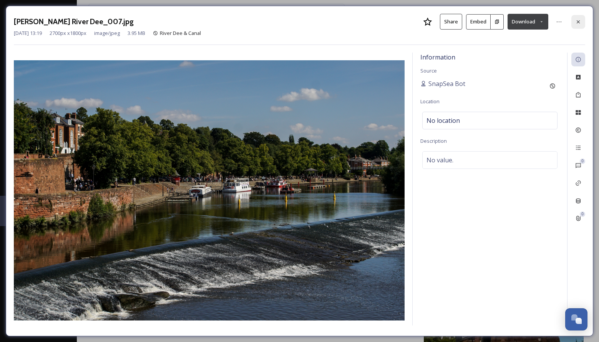
click at [577, 22] on icon at bounding box center [578, 22] width 6 height 6
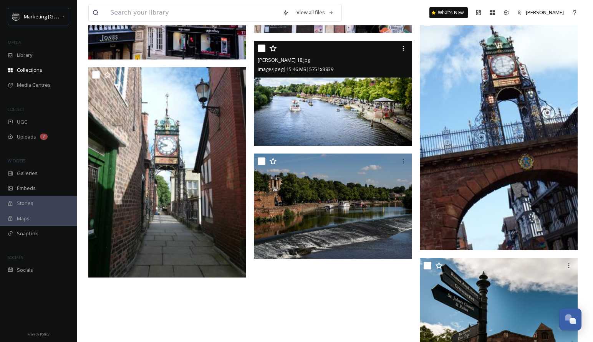
scroll to position [1736, 0]
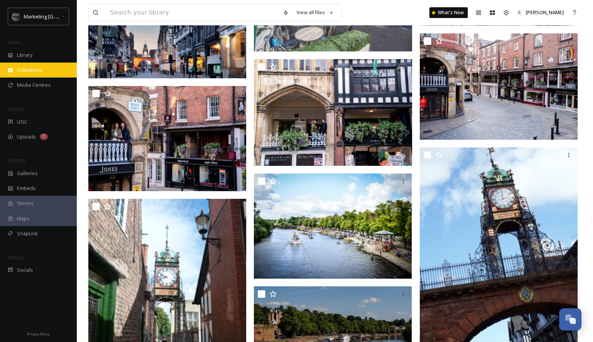
click at [35, 65] on div "Collections" at bounding box center [38, 70] width 77 height 15
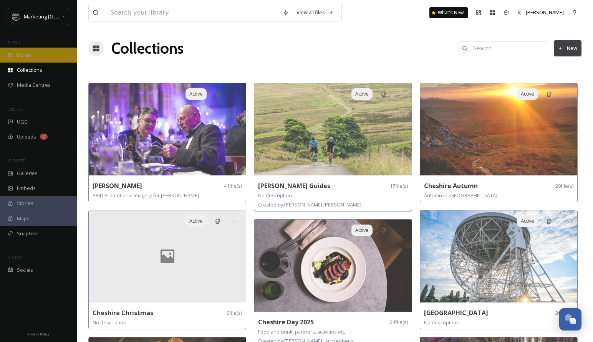
scroll to position [5, 0]
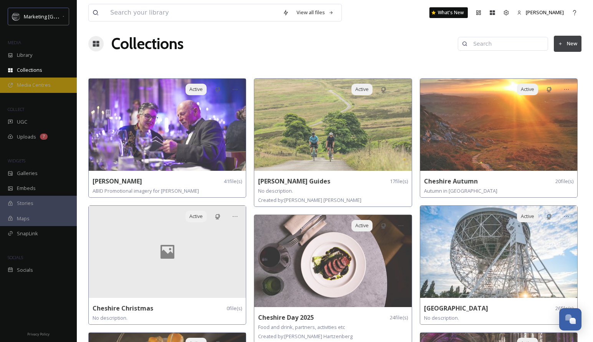
click at [25, 88] on div "Media Centres" at bounding box center [38, 85] width 77 height 15
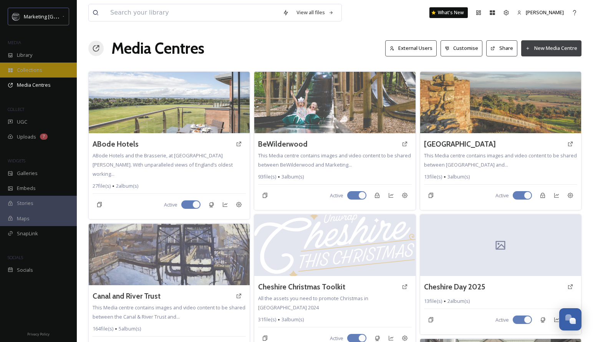
click at [27, 68] on span "Collections" at bounding box center [29, 69] width 25 height 7
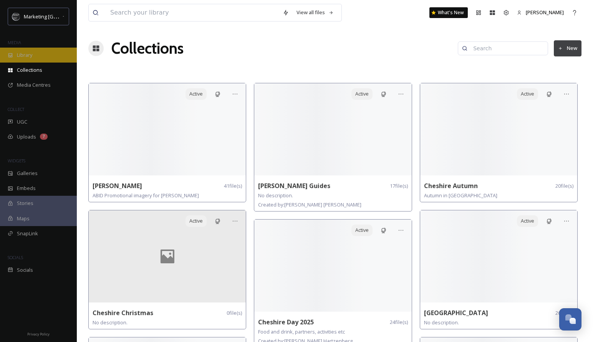
click at [22, 57] on span "Library" at bounding box center [24, 54] width 15 height 7
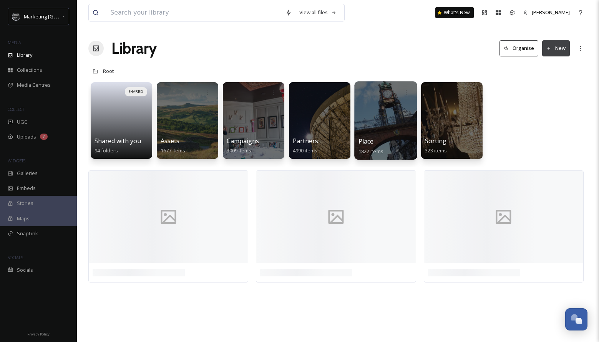
click at [378, 128] on div at bounding box center [385, 120] width 63 height 78
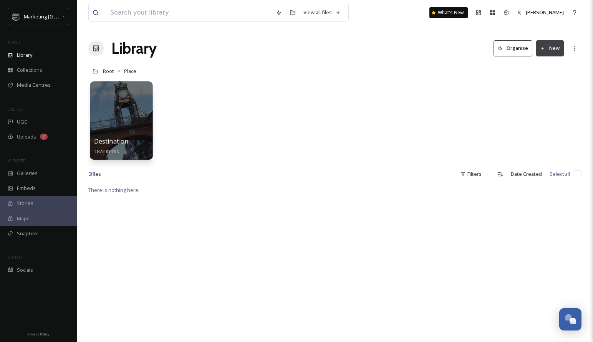
click at [129, 131] on div at bounding box center [121, 120] width 63 height 78
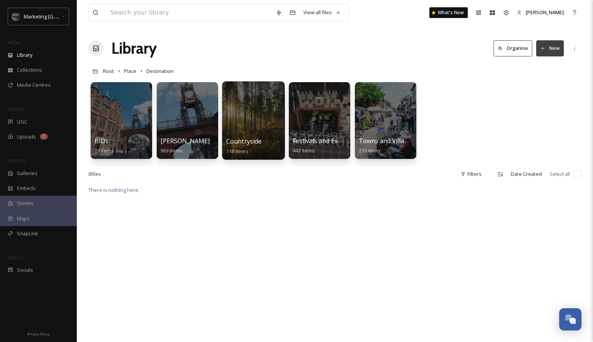
click at [252, 131] on div at bounding box center [253, 120] width 63 height 78
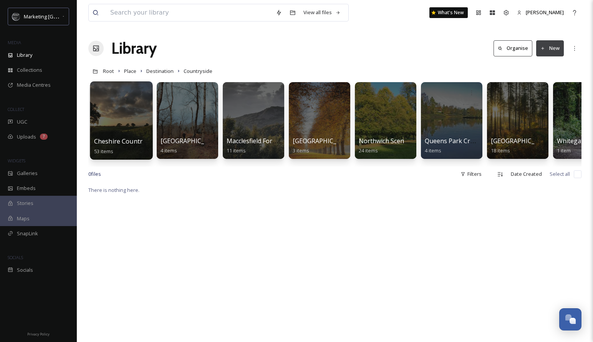
click at [134, 127] on div at bounding box center [121, 120] width 63 height 78
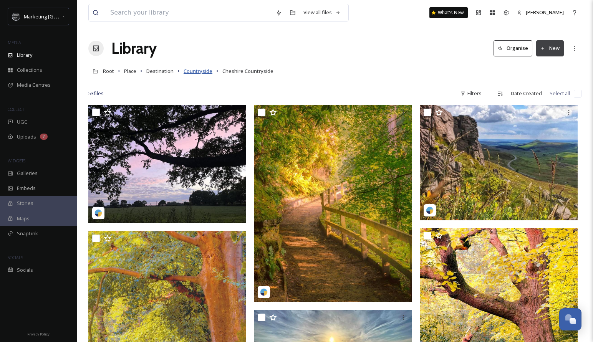
click at [195, 71] on span "Countryside" at bounding box center [198, 71] width 29 height 7
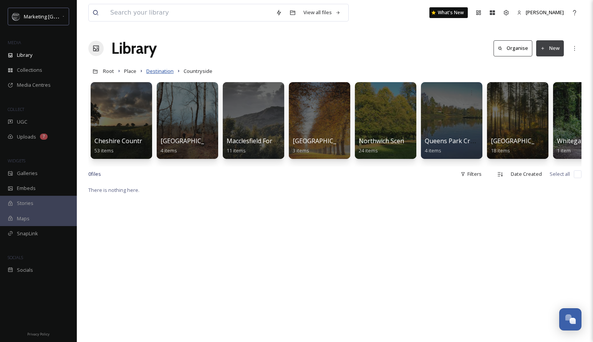
click at [157, 72] on span "Destination" at bounding box center [159, 71] width 27 height 7
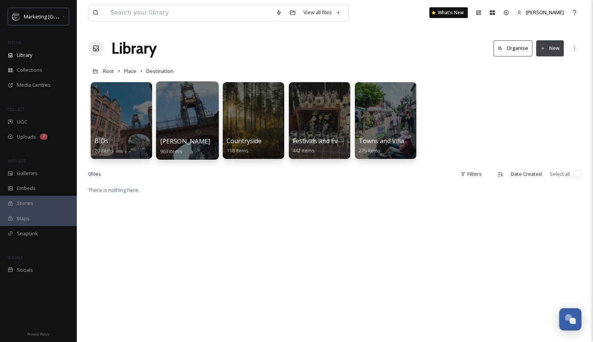
click at [189, 124] on div at bounding box center [187, 120] width 63 height 78
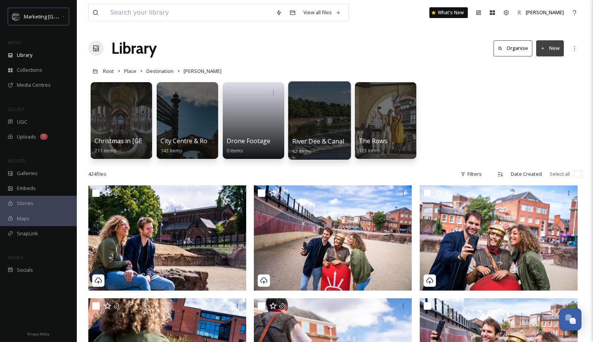
click at [315, 126] on div at bounding box center [319, 120] width 63 height 78
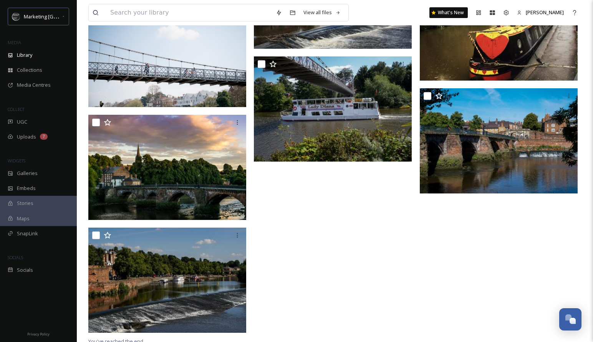
scroll to position [2270, 0]
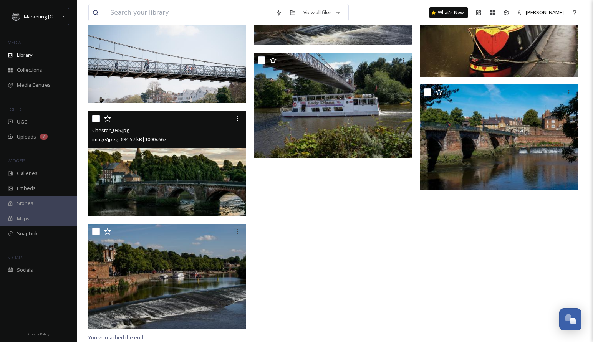
click at [214, 171] on img at bounding box center [167, 163] width 158 height 105
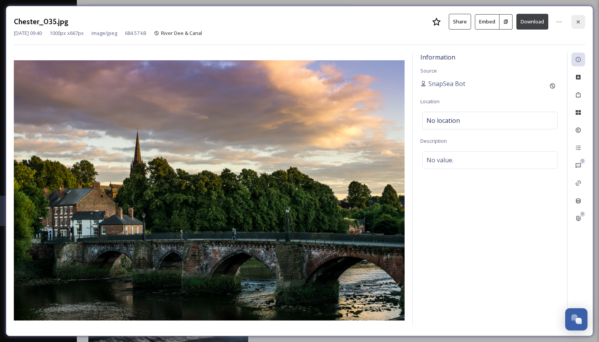
click at [579, 20] on icon at bounding box center [578, 21] width 3 height 3
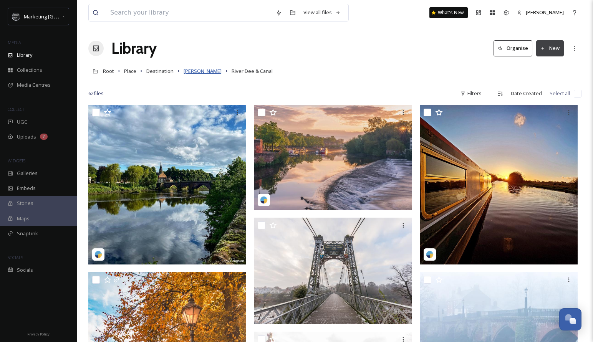
click at [195, 70] on span "[PERSON_NAME]" at bounding box center [203, 71] width 38 height 7
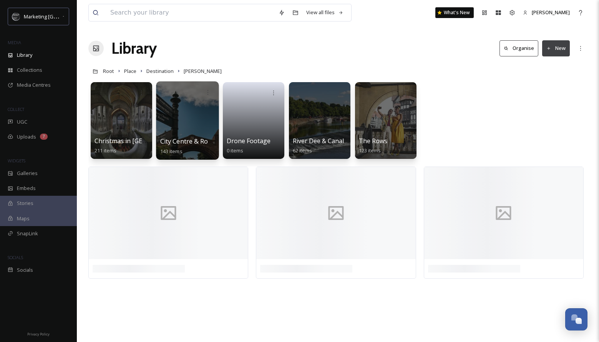
click at [194, 127] on div at bounding box center [187, 120] width 63 height 78
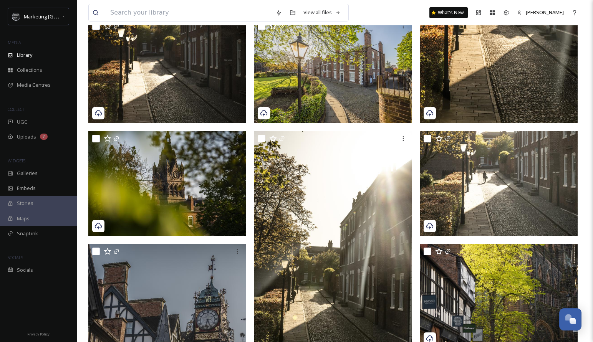
scroll to position [906, 0]
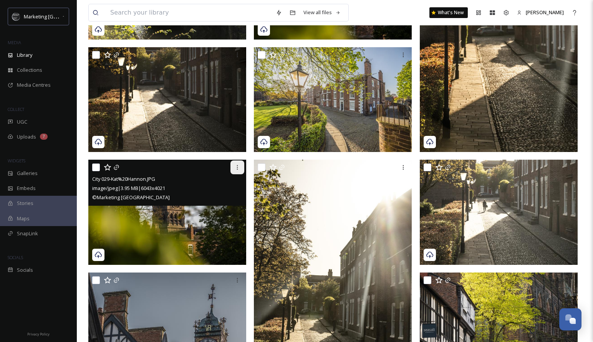
click at [238, 172] on div at bounding box center [238, 168] width 14 height 14
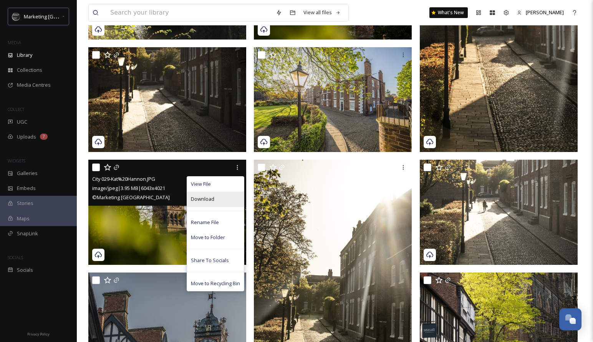
click at [221, 199] on div "Download" at bounding box center [215, 199] width 57 height 15
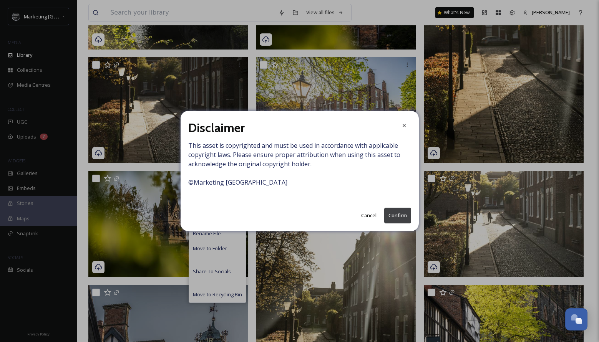
click at [406, 212] on button "Confirm" at bounding box center [397, 216] width 27 height 16
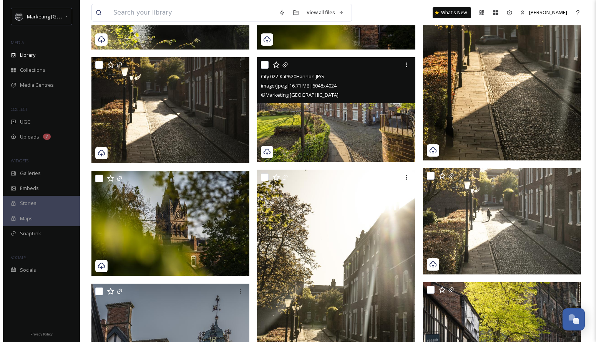
scroll to position [1066, 0]
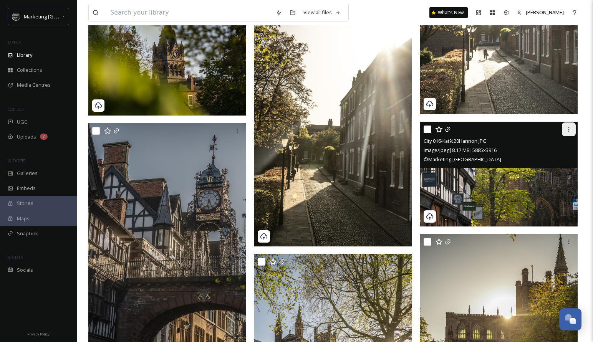
click at [574, 128] on div at bounding box center [569, 130] width 14 height 14
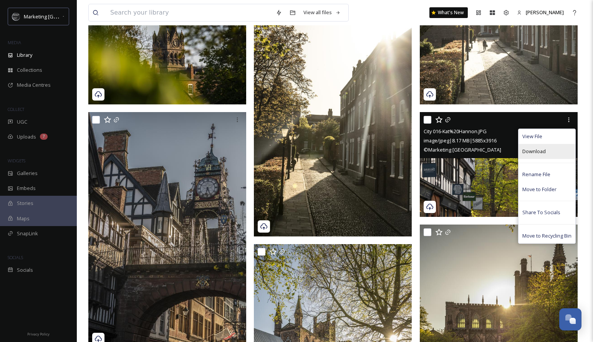
click at [537, 154] on span "Download" at bounding box center [534, 151] width 23 height 7
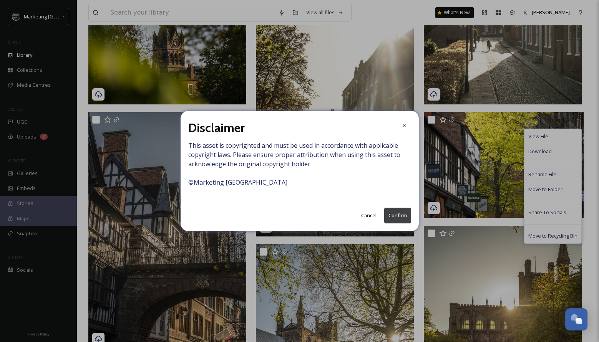
click at [401, 219] on button "Confirm" at bounding box center [397, 216] width 27 height 16
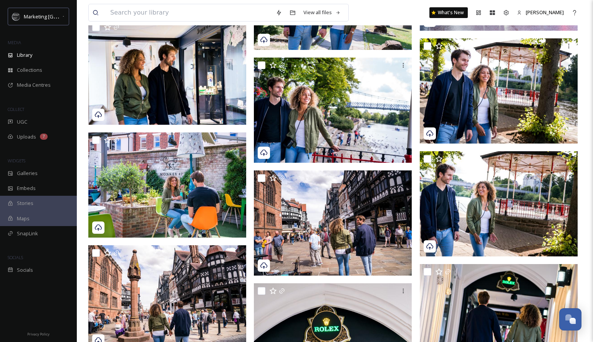
scroll to position [4158, 0]
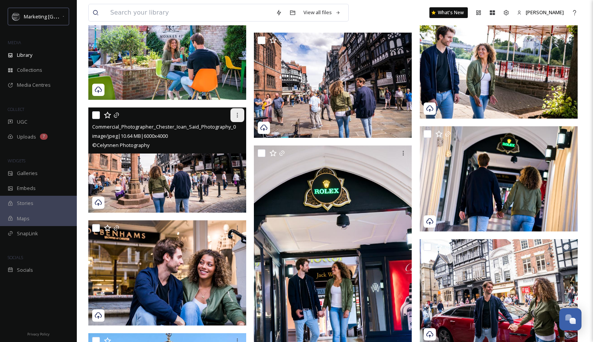
click at [238, 118] on icon at bounding box center [237, 115] width 6 height 6
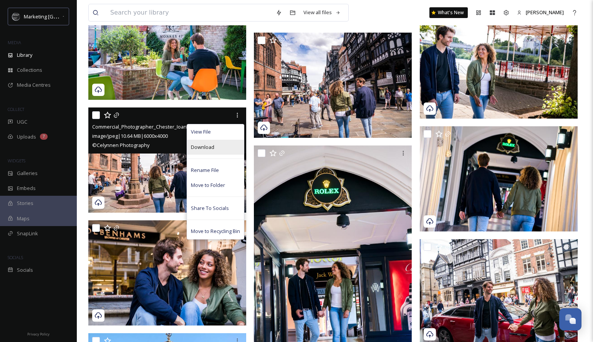
click at [216, 149] on div "Download" at bounding box center [215, 147] width 57 height 15
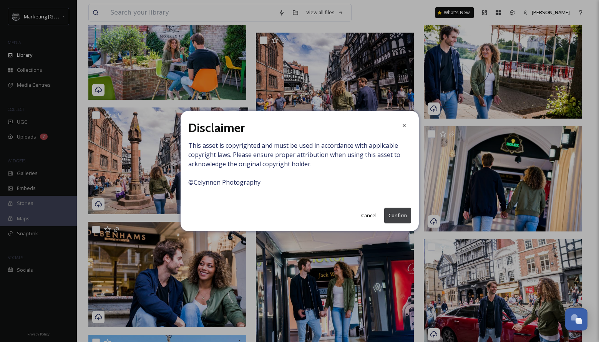
click at [408, 213] on button "Confirm" at bounding box center [397, 216] width 27 height 16
